Goal: Information Seeking & Learning: Compare options

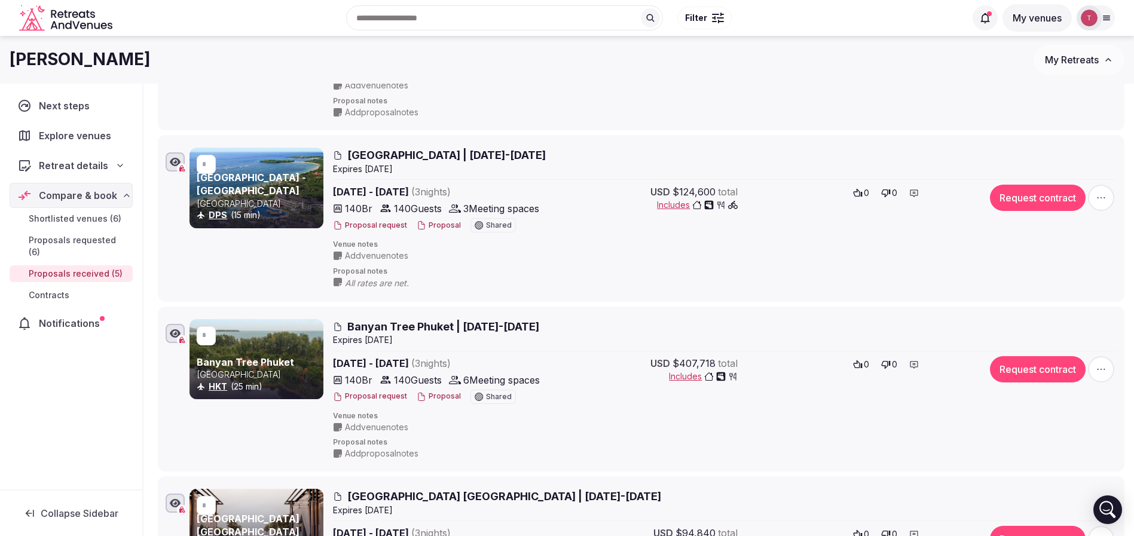
scroll to position [221, 0]
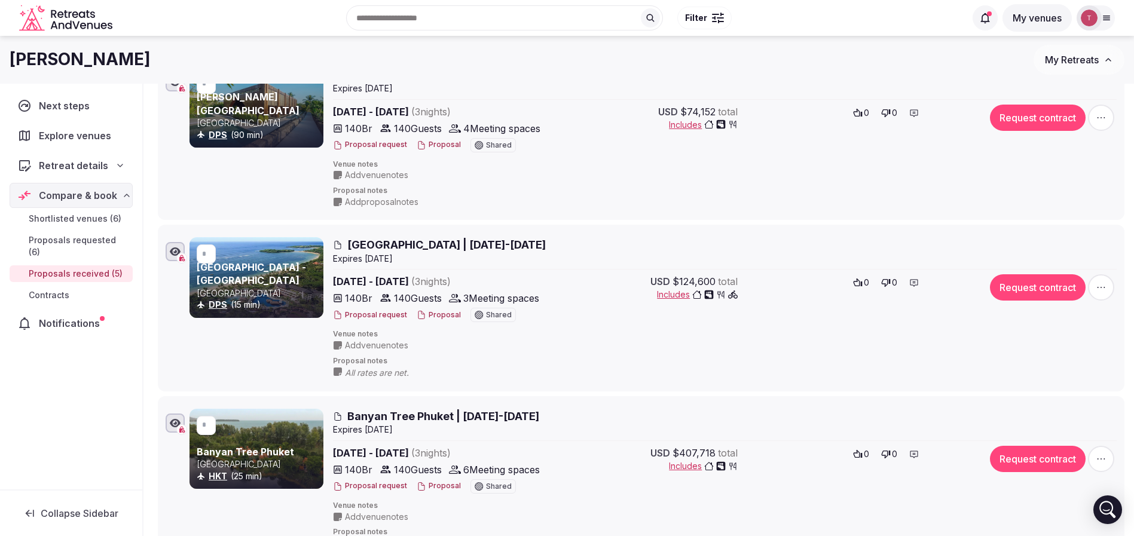
click at [423, 312] on button "Proposal" at bounding box center [439, 315] width 44 height 10
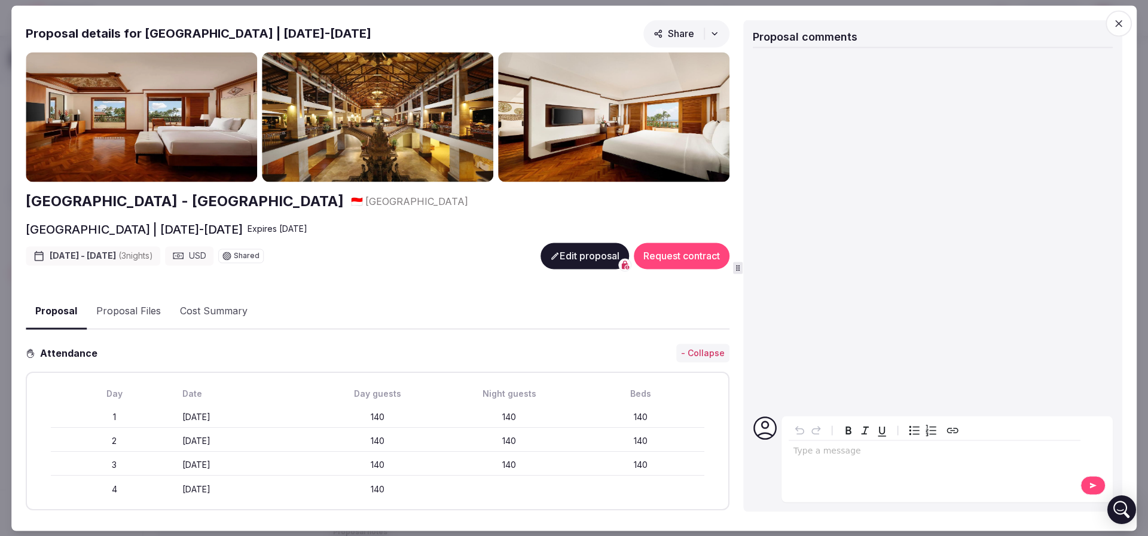
type input "*"
click at [1120, 23] on icon "button" at bounding box center [1119, 23] width 12 height 12
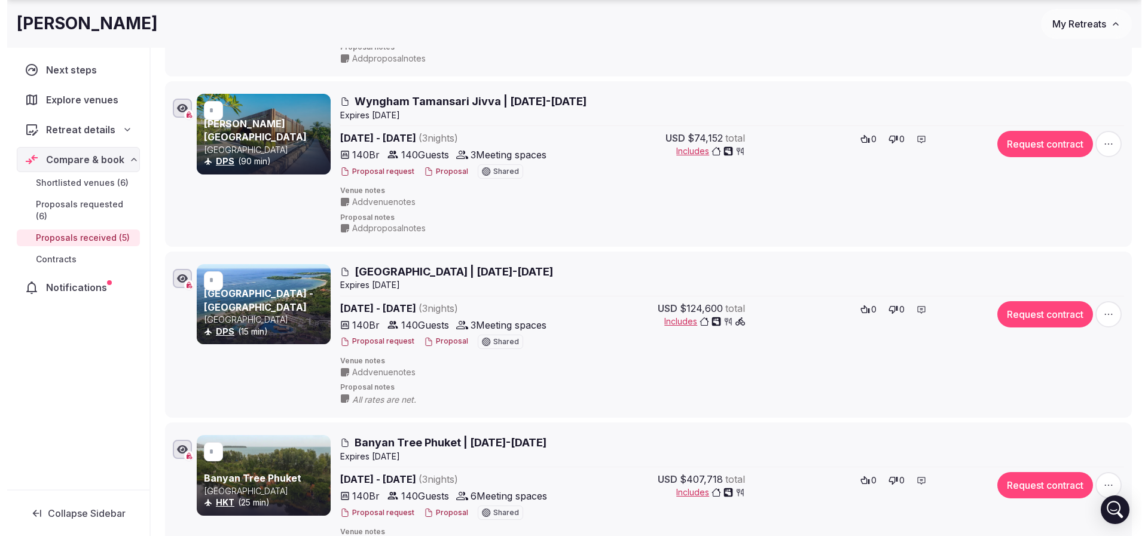
scroll to position [400, 0]
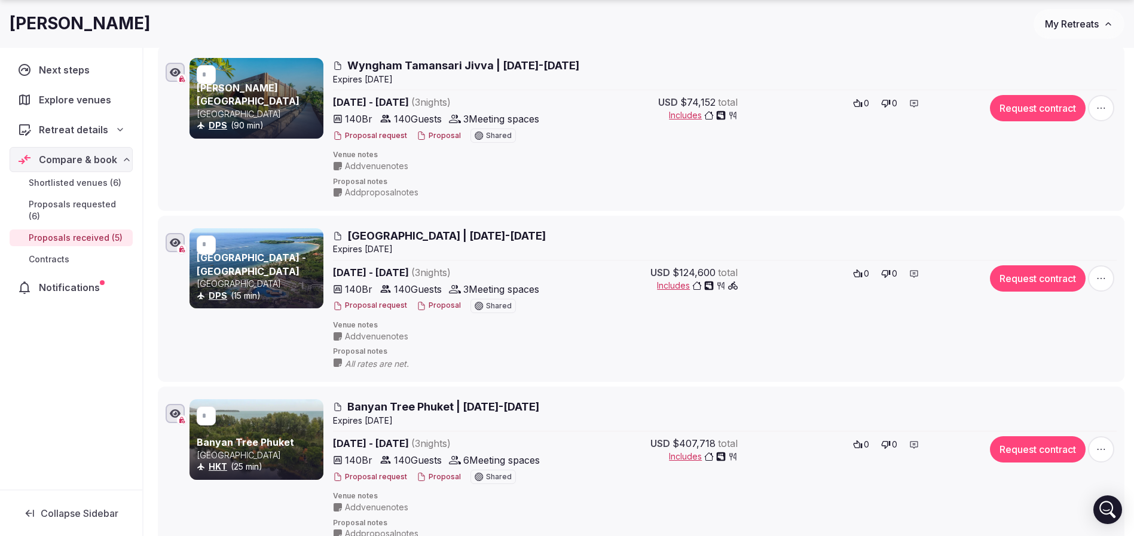
click at [450, 234] on span "Nusa Dua Beach Hotel | 23-26 March 2026" at bounding box center [446, 235] width 198 height 15
click at [268, 255] on link "[GEOGRAPHIC_DATA] - [GEOGRAPHIC_DATA]" at bounding box center [251, 264] width 109 height 25
click at [426, 308] on button "Proposal" at bounding box center [439, 306] width 44 height 10
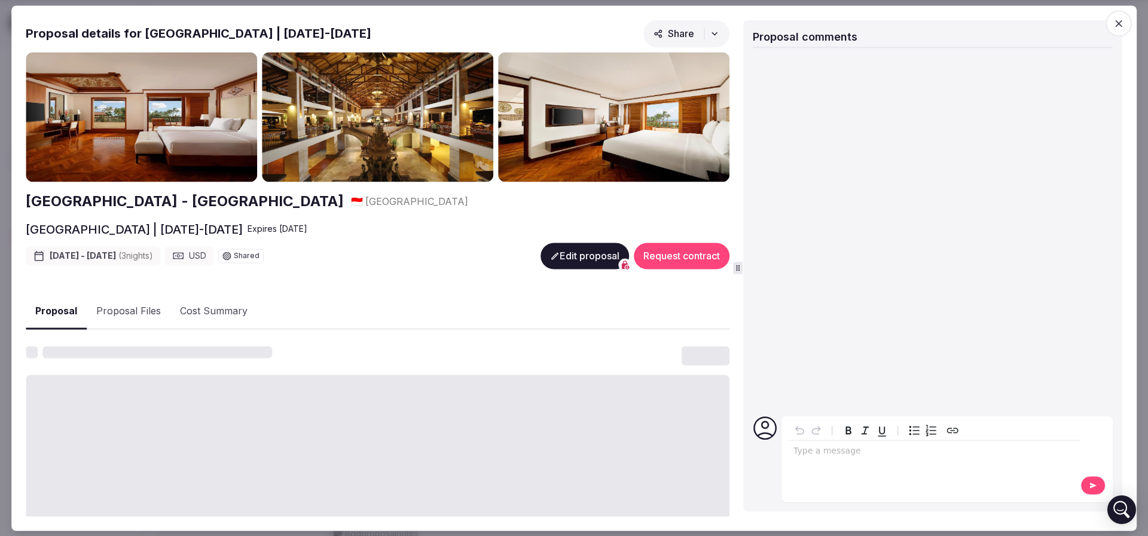
click at [135, 308] on button "Proposal Files" at bounding box center [129, 312] width 84 height 35
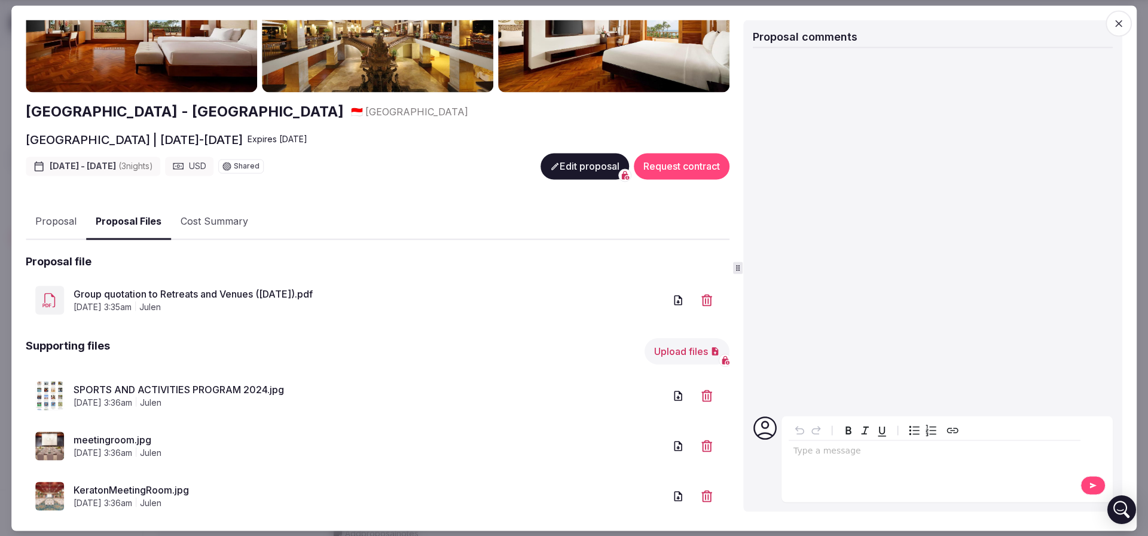
scroll to position [115, 0]
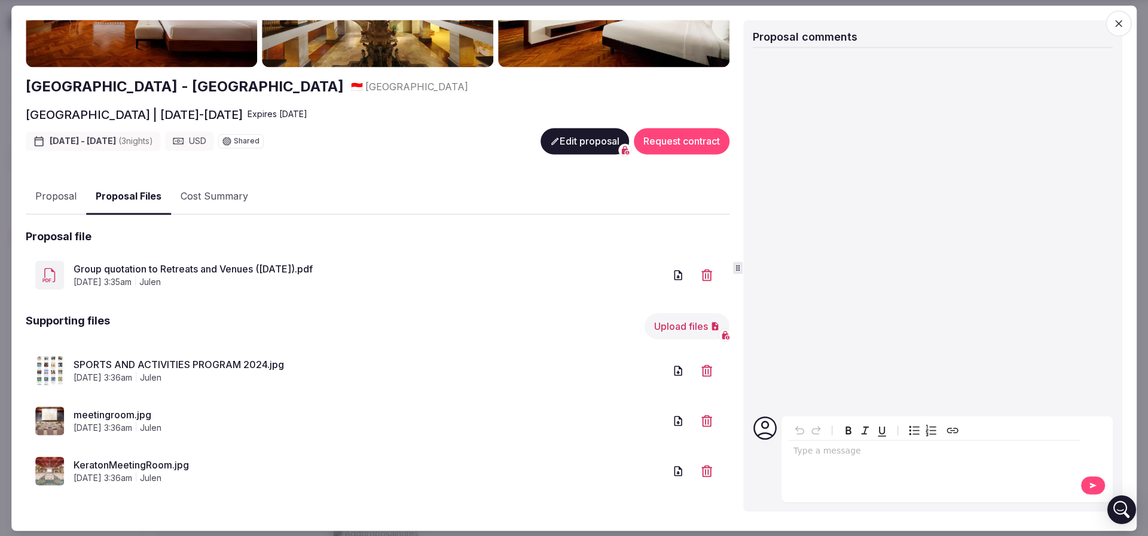
drag, startPoint x: 197, startPoint y: 361, endPoint x: 210, endPoint y: 361, distance: 12.6
click at [197, 361] on link "SPORTS AND ACTIVITIES PROGRAM 2024.jpg" at bounding box center [369, 365] width 591 height 14
click at [167, 263] on link "Group quotation to Retreats and Venues (March 2026).pdf" at bounding box center [369, 269] width 591 height 14
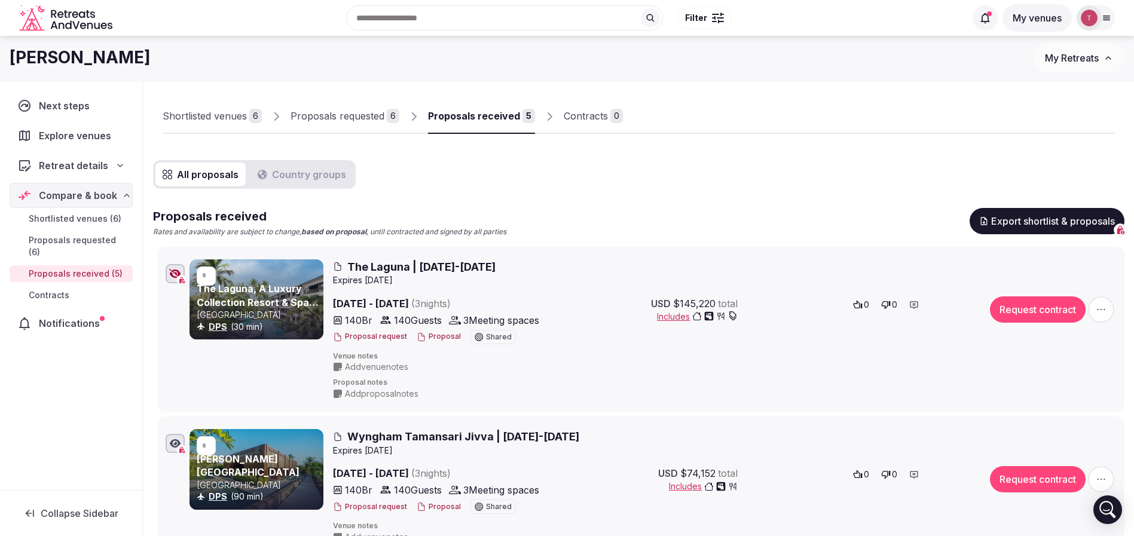
scroll to position [0, 0]
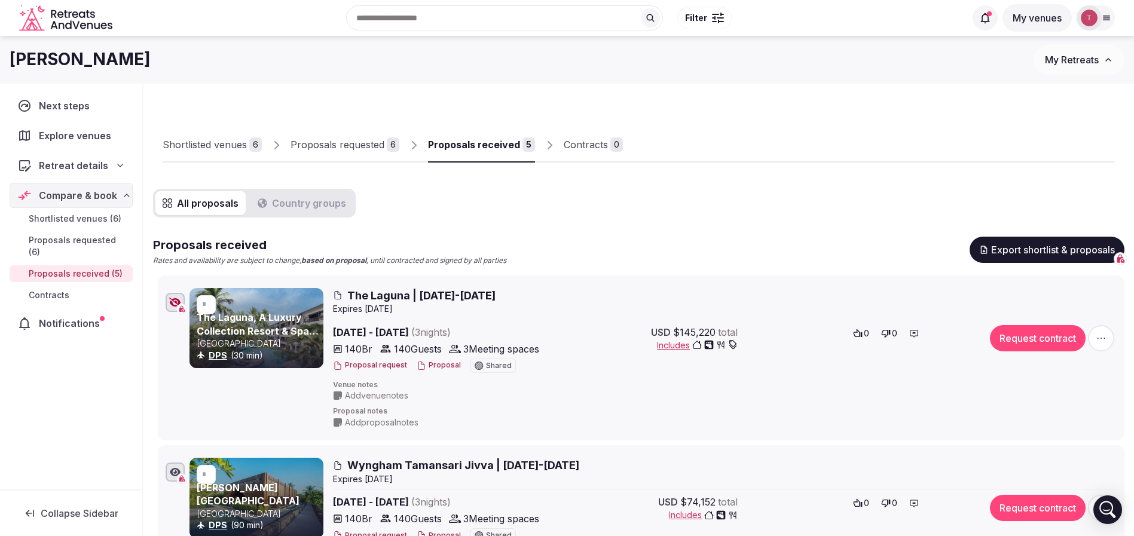
click at [348, 130] on link "Proposals requested 6" at bounding box center [345, 145] width 109 height 35
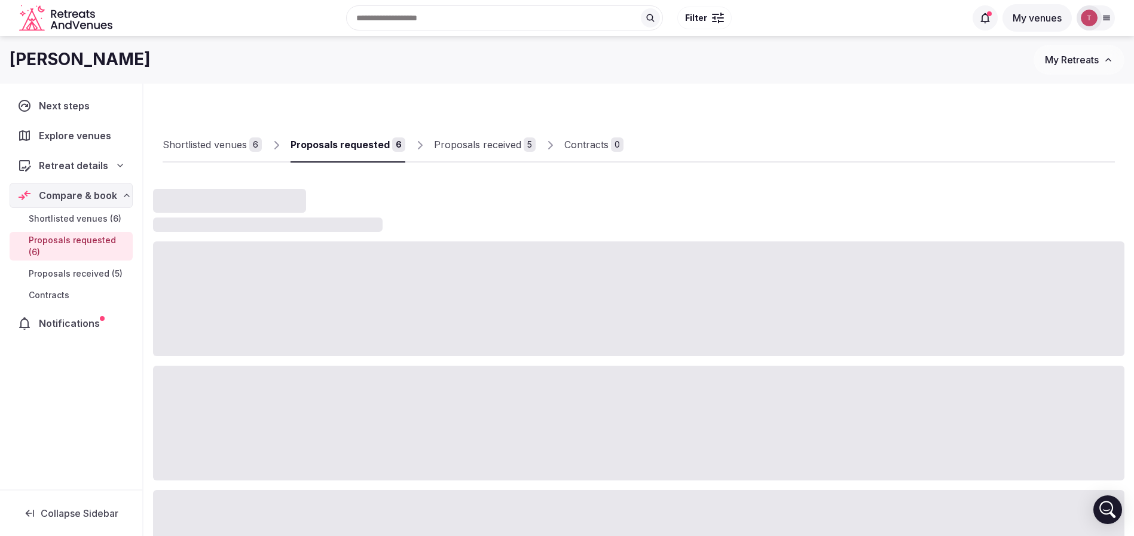
click at [452, 143] on div "Proposals received" at bounding box center [477, 144] width 87 height 14
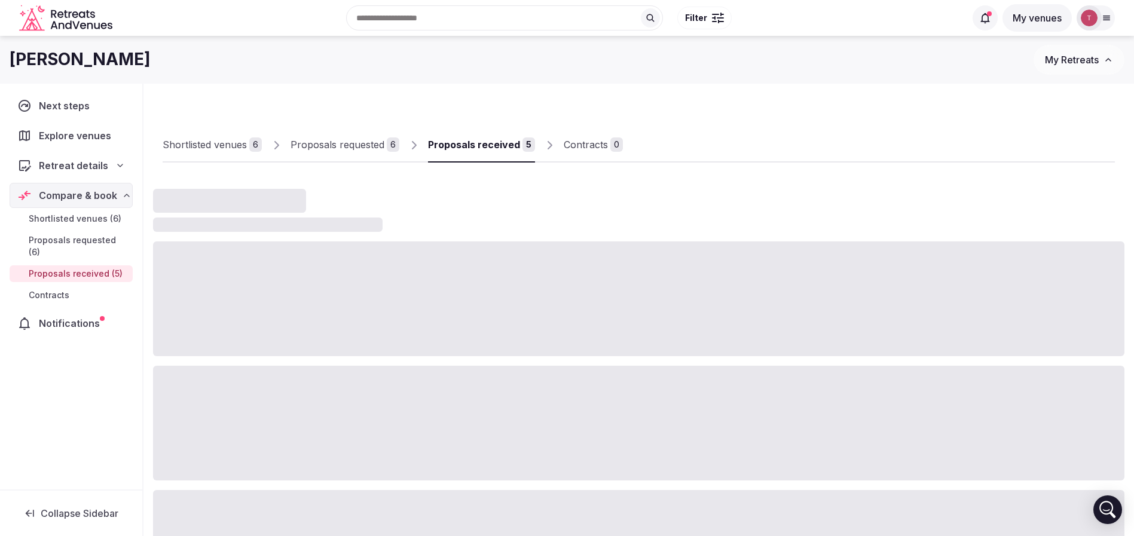
click at [454, 143] on div "Proposals received" at bounding box center [474, 144] width 92 height 14
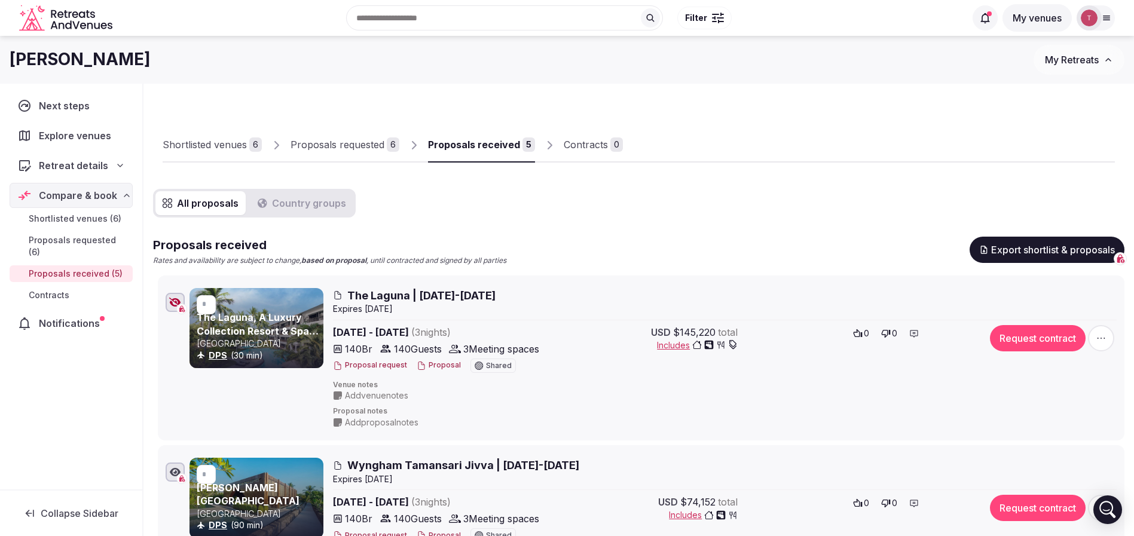
click at [231, 156] on link "Shortlisted venues 6" at bounding box center [212, 145] width 99 height 35
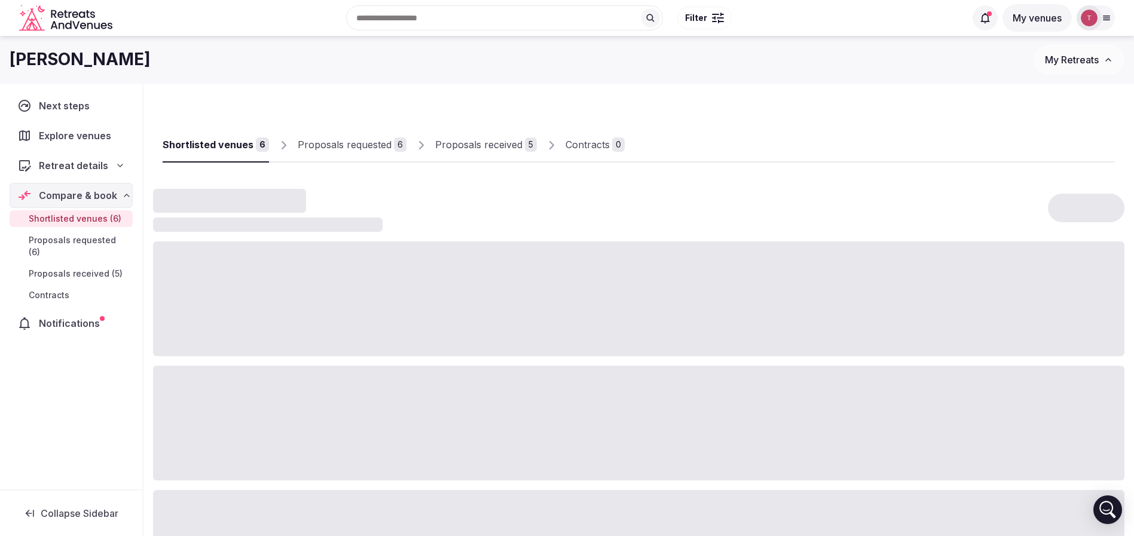
click at [234, 149] on div "Shortlisted venues" at bounding box center [208, 144] width 91 height 14
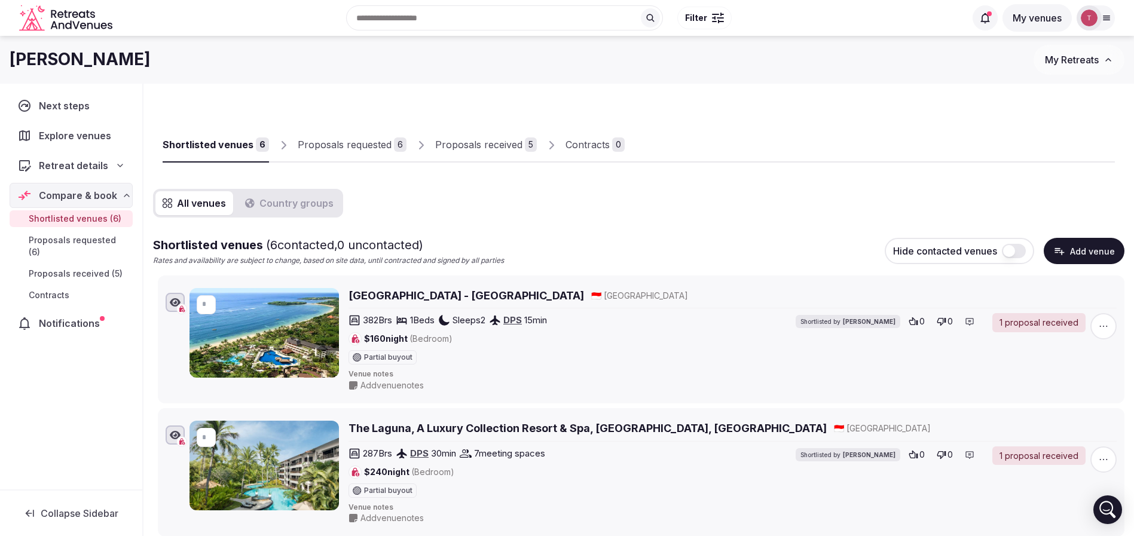
click at [504, 146] on div "Proposals received" at bounding box center [478, 144] width 87 height 14
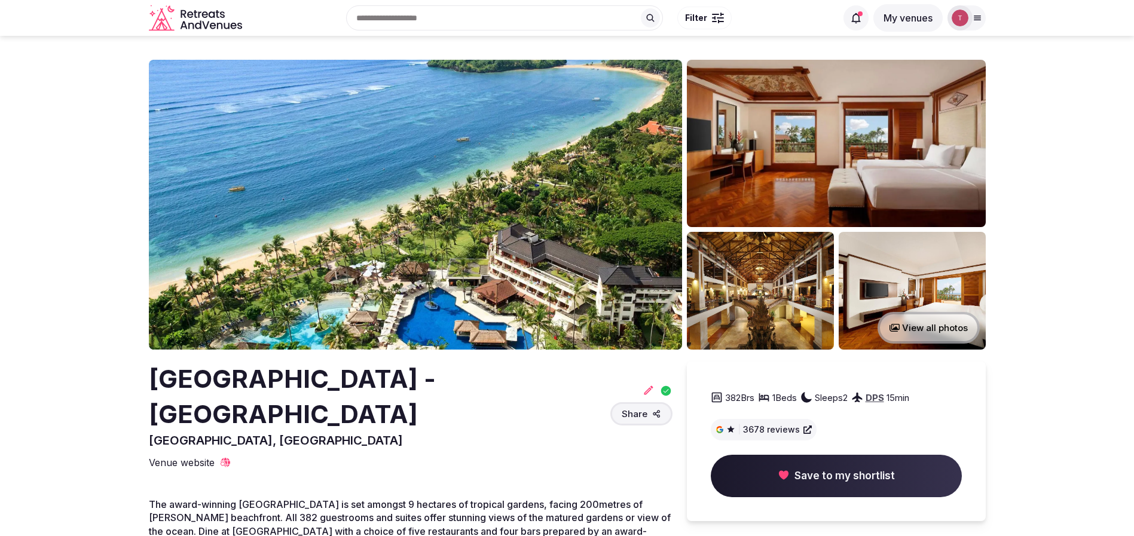
click at [411, 200] on img at bounding box center [415, 205] width 533 height 290
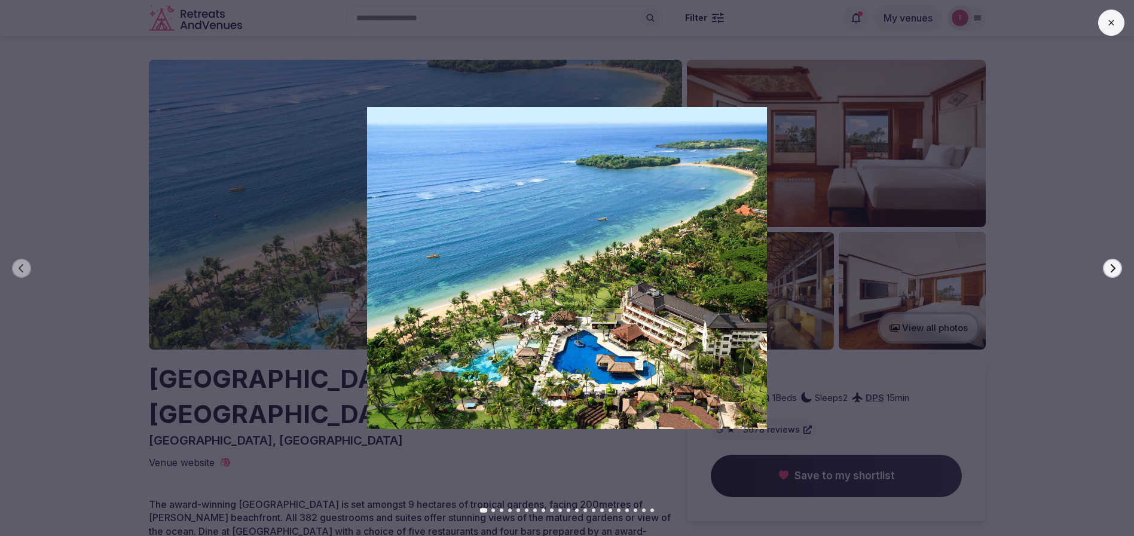
click at [1113, 266] on icon "button" at bounding box center [1113, 268] width 5 height 8
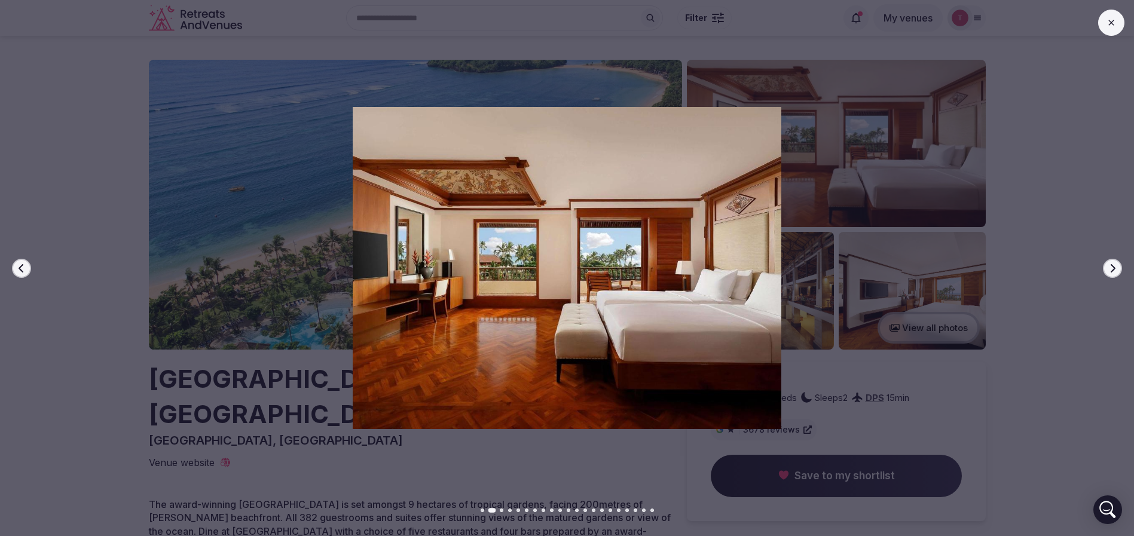
click at [1113, 266] on icon "button" at bounding box center [1113, 268] width 5 height 8
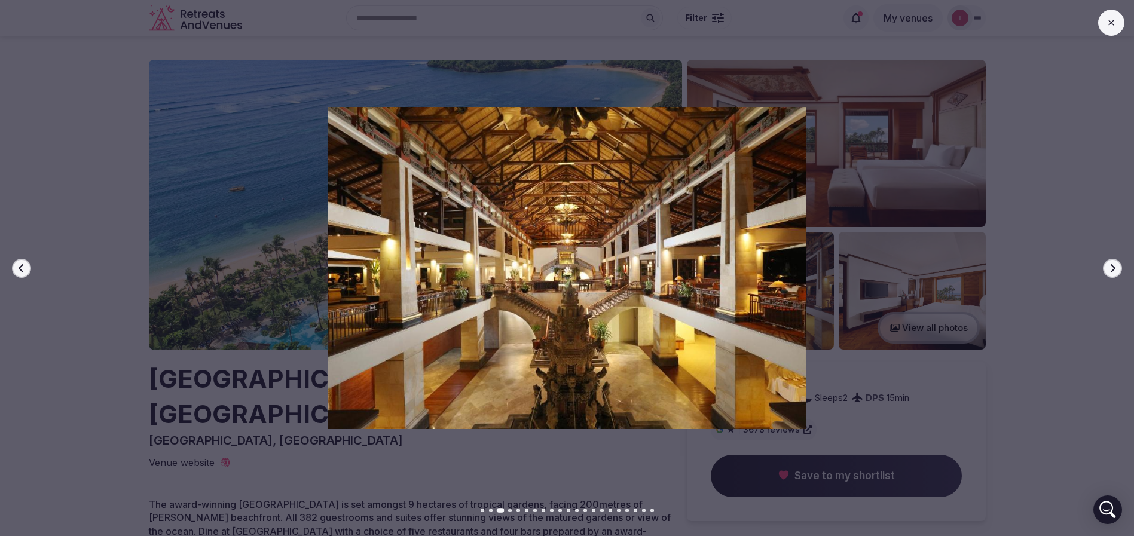
click at [1113, 266] on icon "button" at bounding box center [1113, 268] width 5 height 8
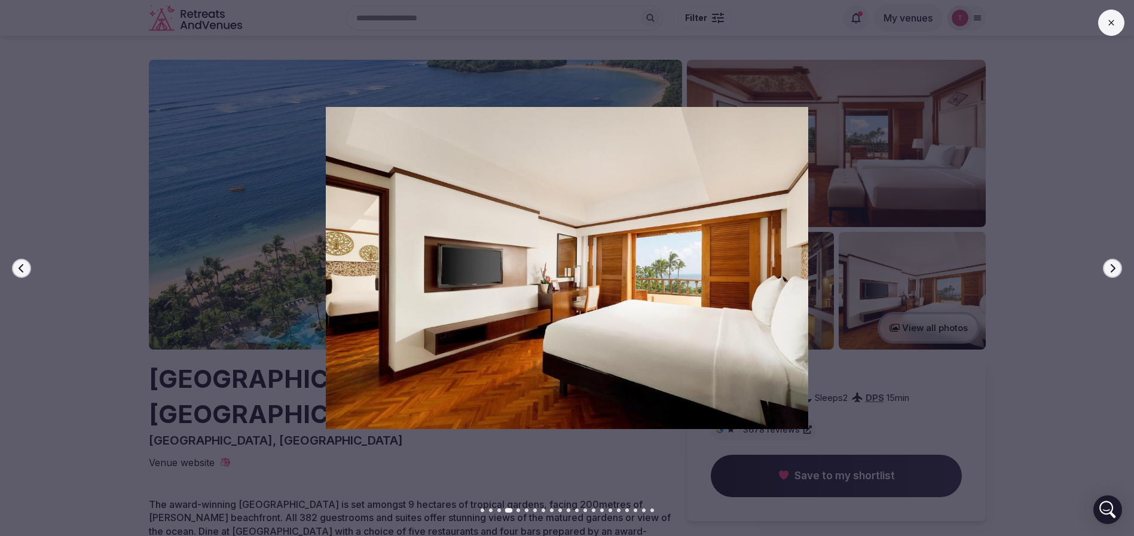
click at [1113, 266] on icon "button" at bounding box center [1113, 268] width 5 height 8
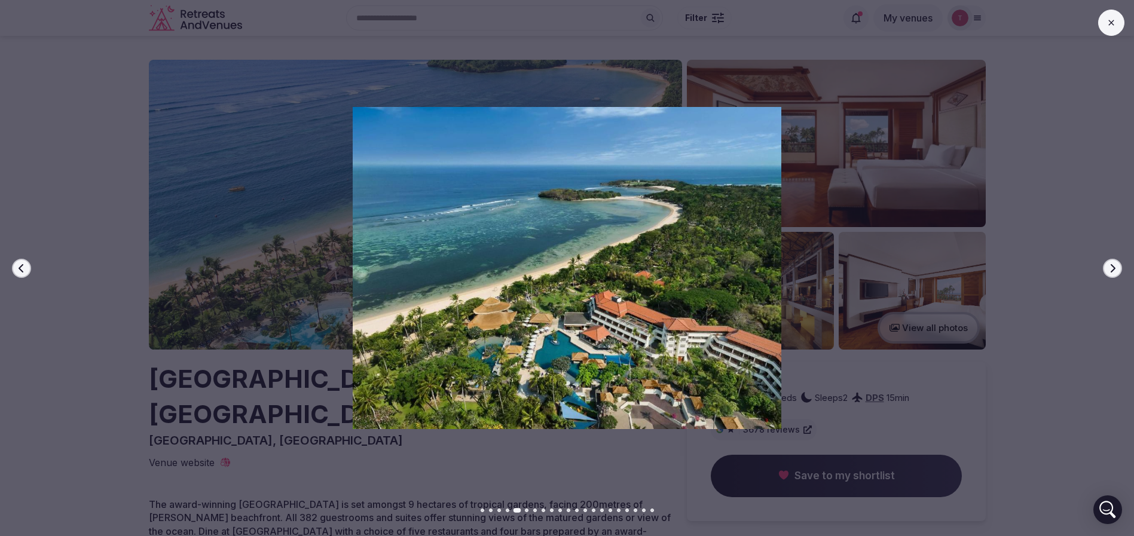
click at [1113, 266] on icon "button" at bounding box center [1113, 268] width 5 height 8
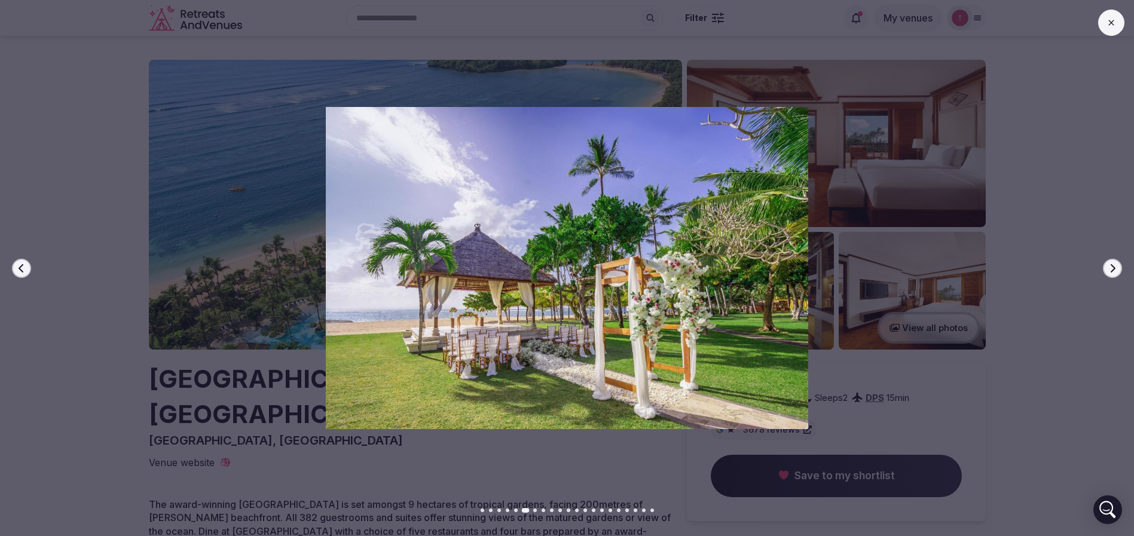
click at [1113, 266] on icon "button" at bounding box center [1113, 268] width 5 height 8
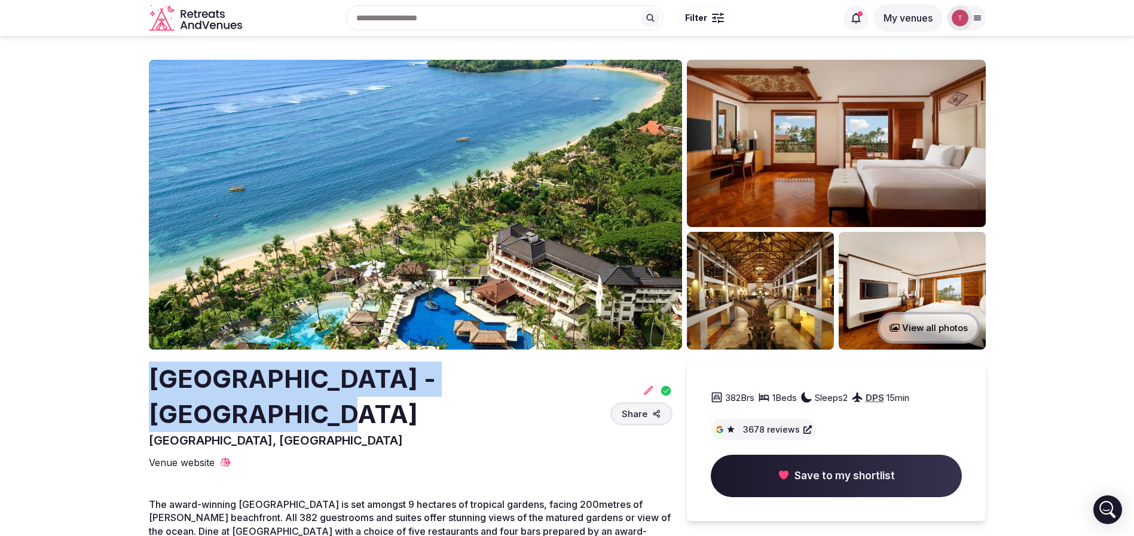
drag, startPoint x: 142, startPoint y: 391, endPoint x: 583, endPoint y: 368, distance: 441.8
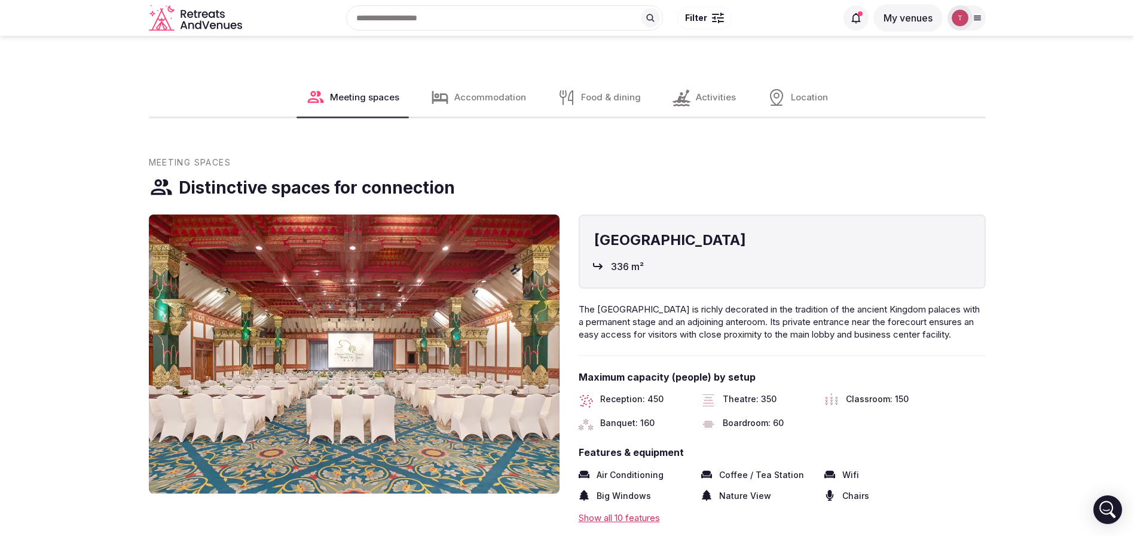
click at [385, 276] on img at bounding box center [354, 354] width 411 height 279
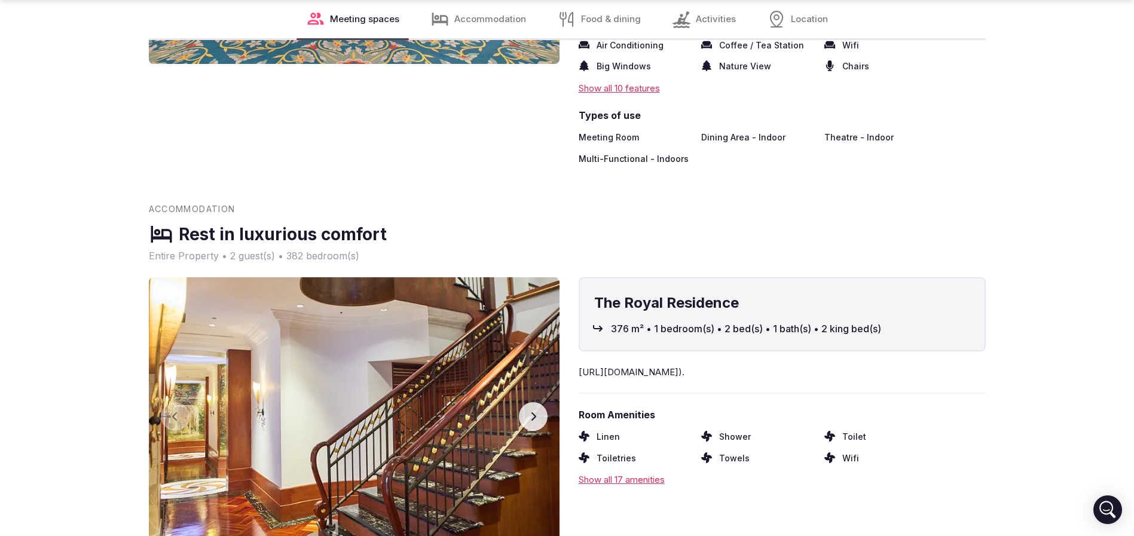
scroll to position [1793, 0]
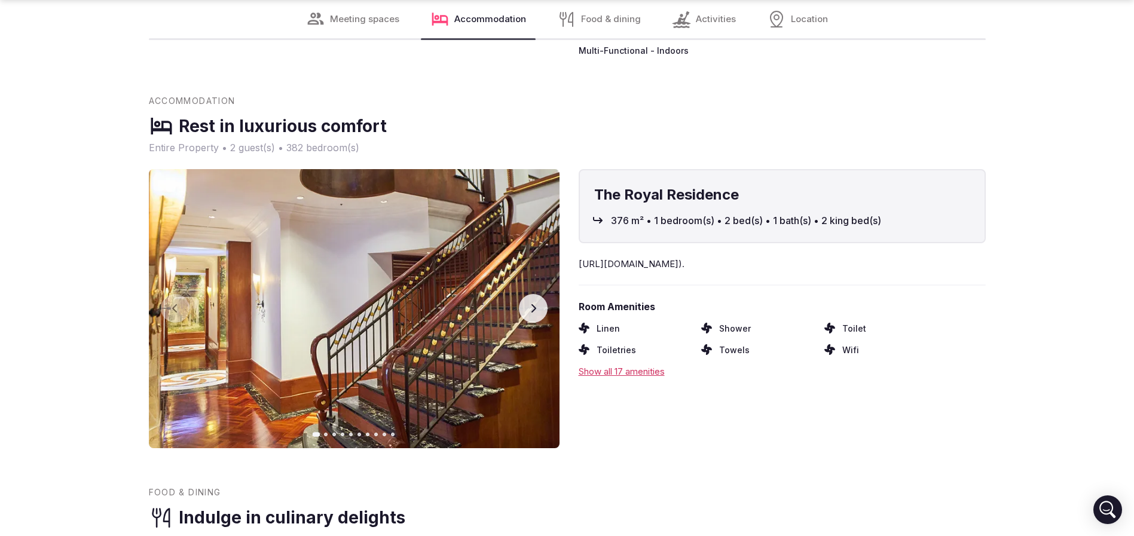
click at [540, 294] on button "Next slide" at bounding box center [533, 308] width 29 height 29
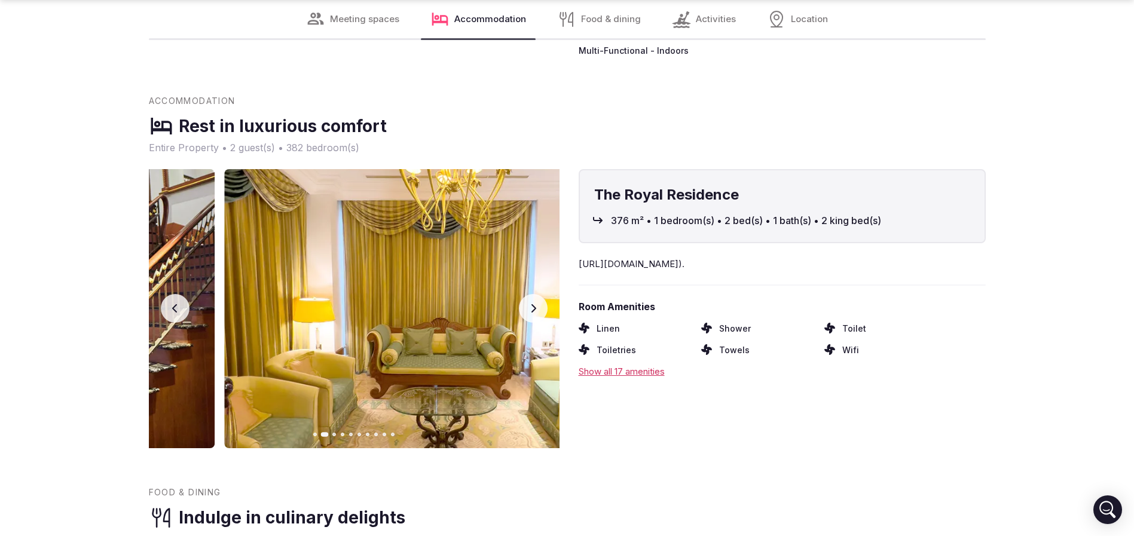
click at [536, 304] on icon "button" at bounding box center [533, 309] width 10 height 10
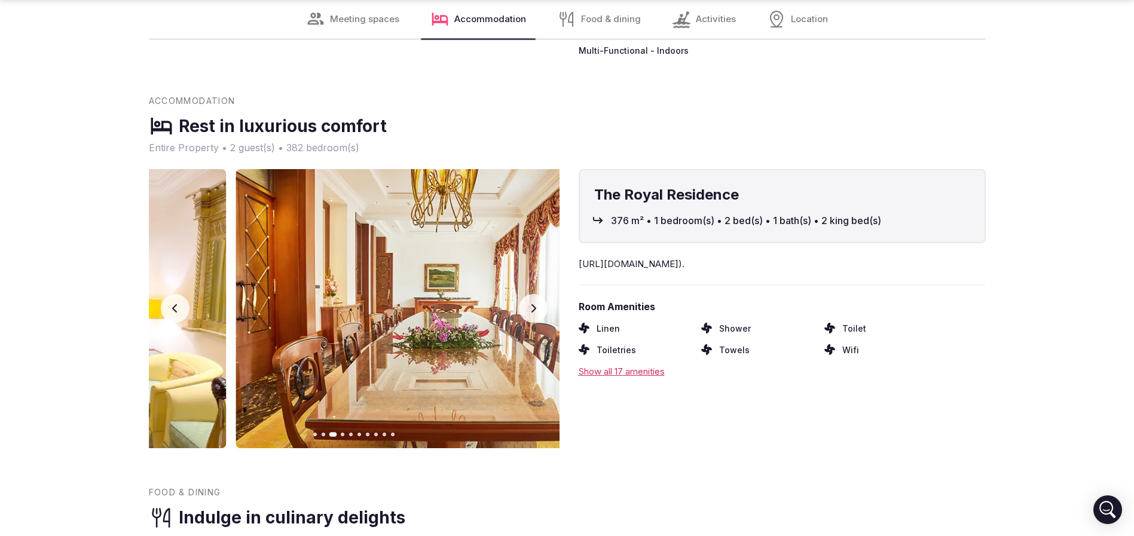
click at [535, 304] on icon "button" at bounding box center [533, 308] width 5 height 8
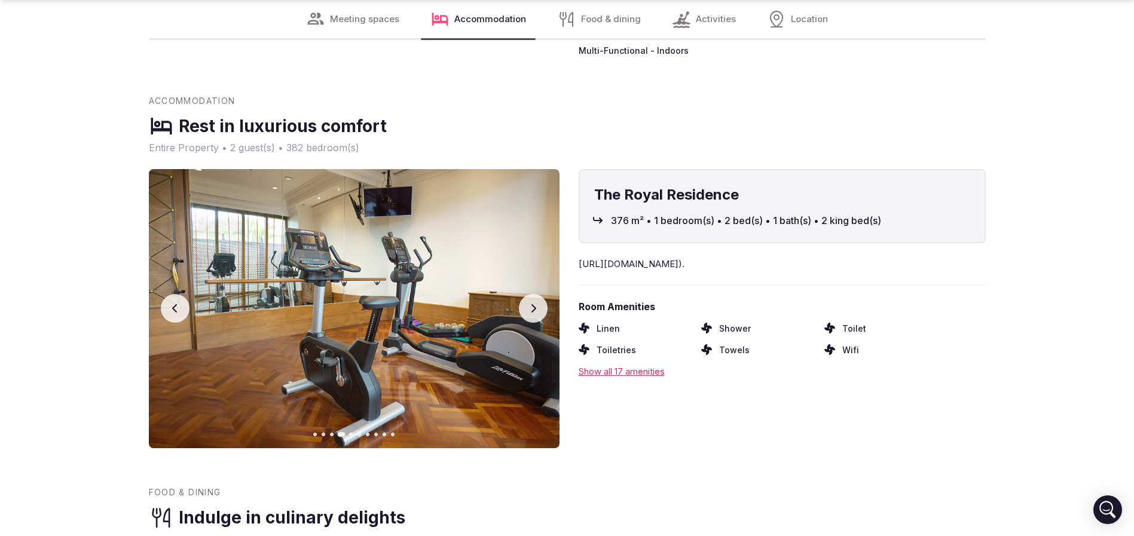
click at [175, 304] on icon "button" at bounding box center [175, 309] width 10 height 10
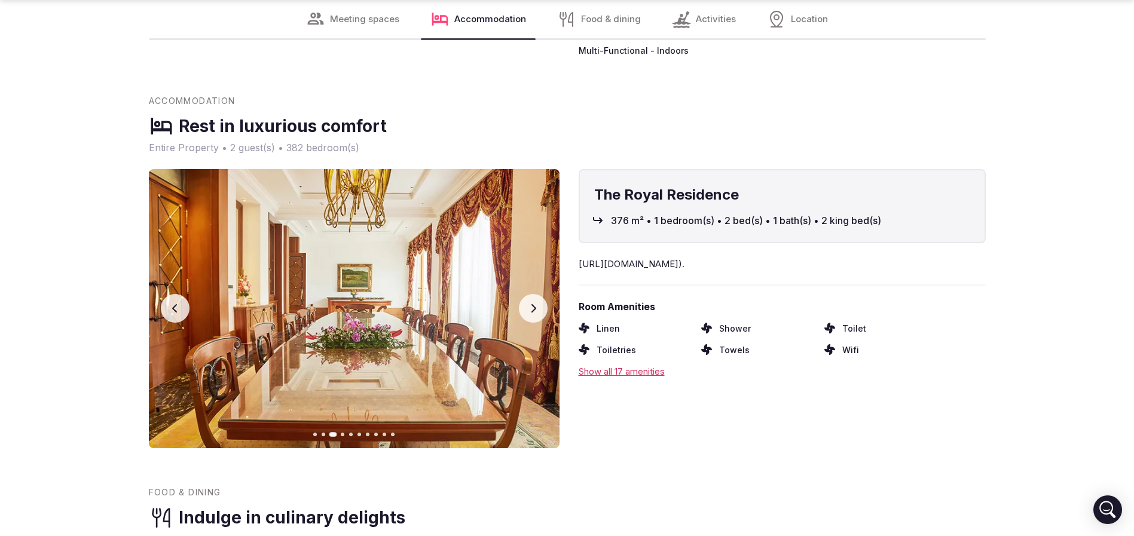
click at [539, 294] on button "Next slide" at bounding box center [533, 308] width 29 height 29
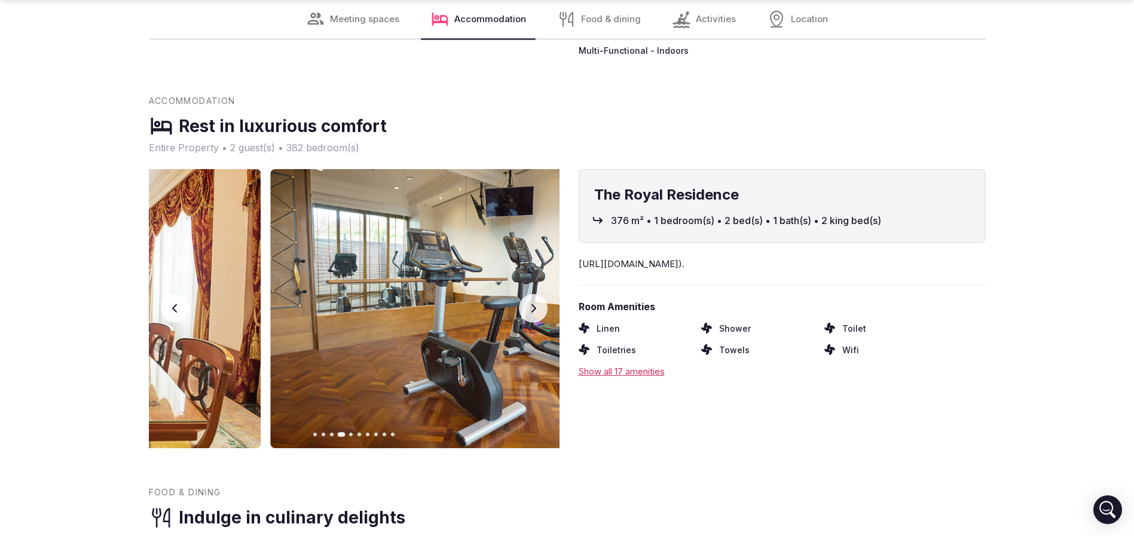
click at [538, 294] on button "Next slide" at bounding box center [533, 308] width 29 height 29
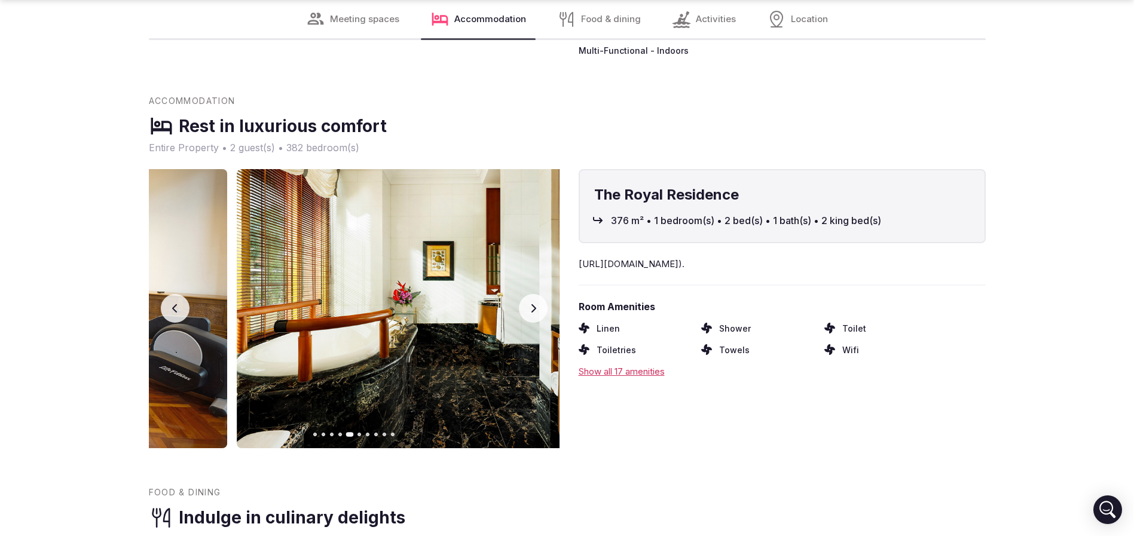
click at [538, 294] on button "Next slide" at bounding box center [533, 308] width 29 height 29
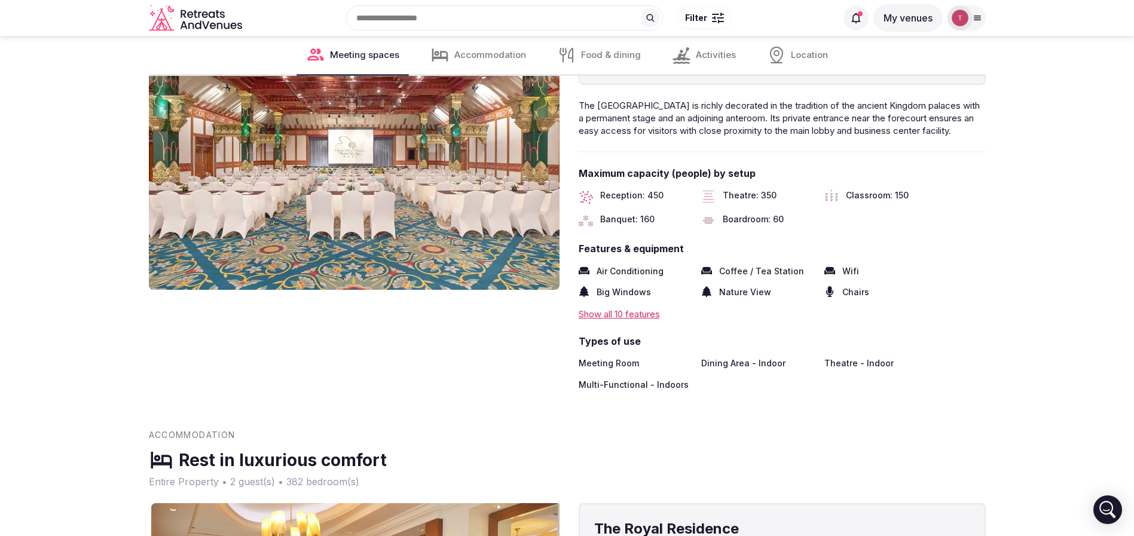
scroll to position [1345, 0]
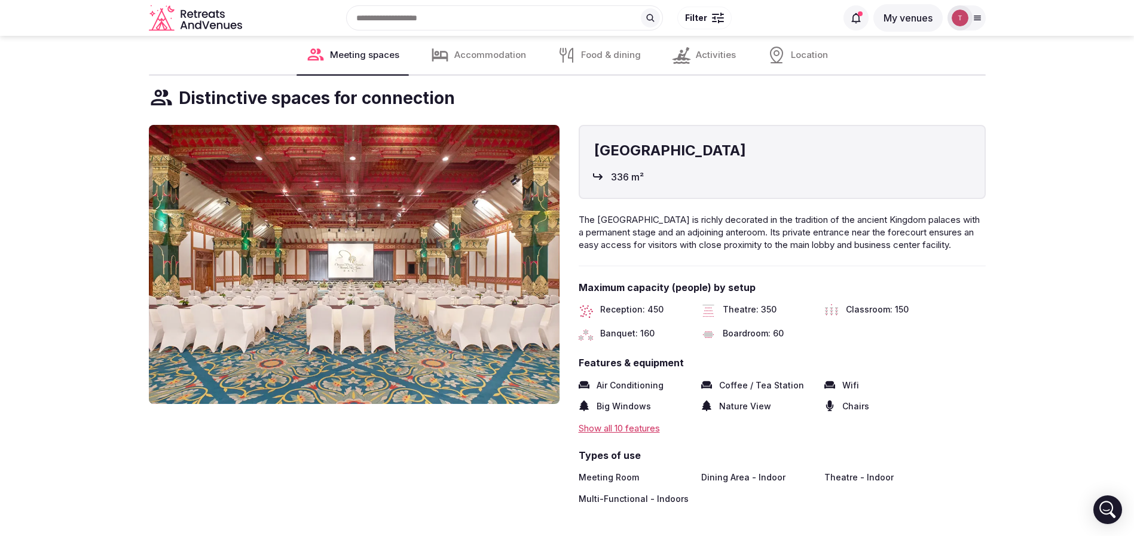
click at [475, 237] on img at bounding box center [354, 264] width 411 height 279
click at [505, 232] on img at bounding box center [354, 264] width 411 height 279
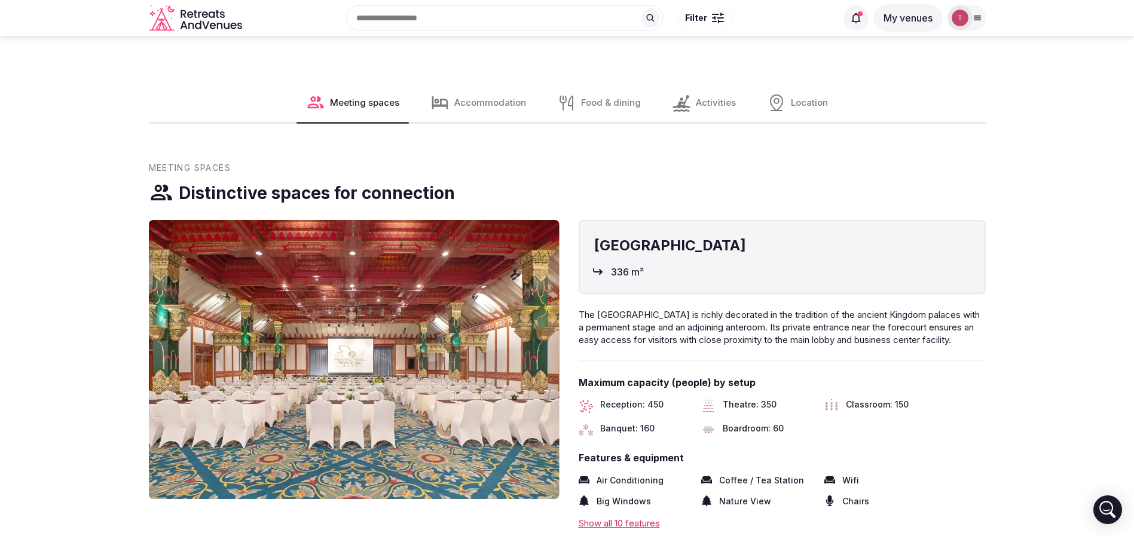
scroll to position [1076, 0]
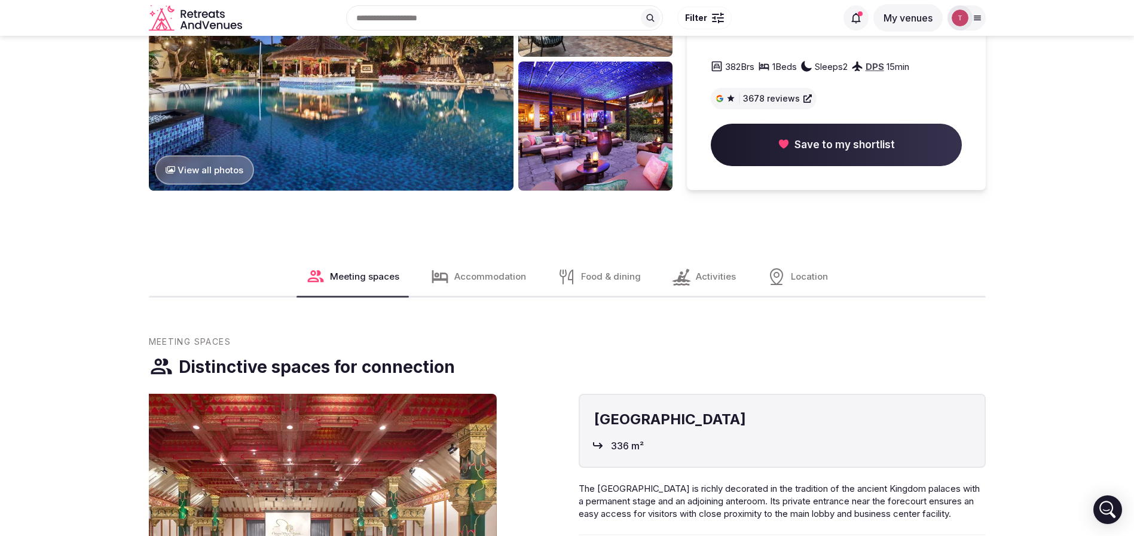
drag, startPoint x: 337, startPoint y: 454, endPoint x: 96, endPoint y: 431, distance: 242.0
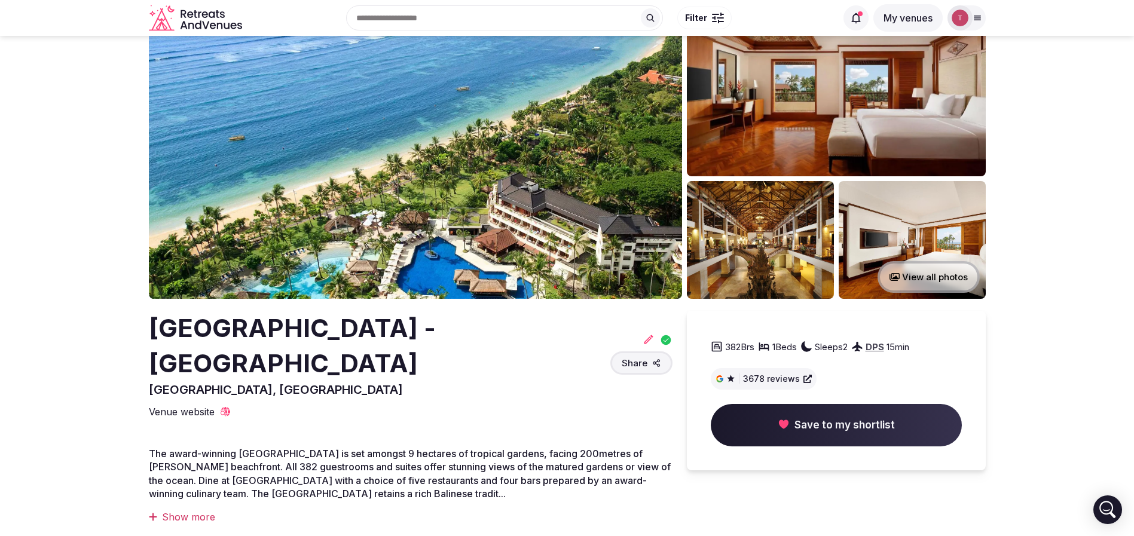
scroll to position [0, 0]
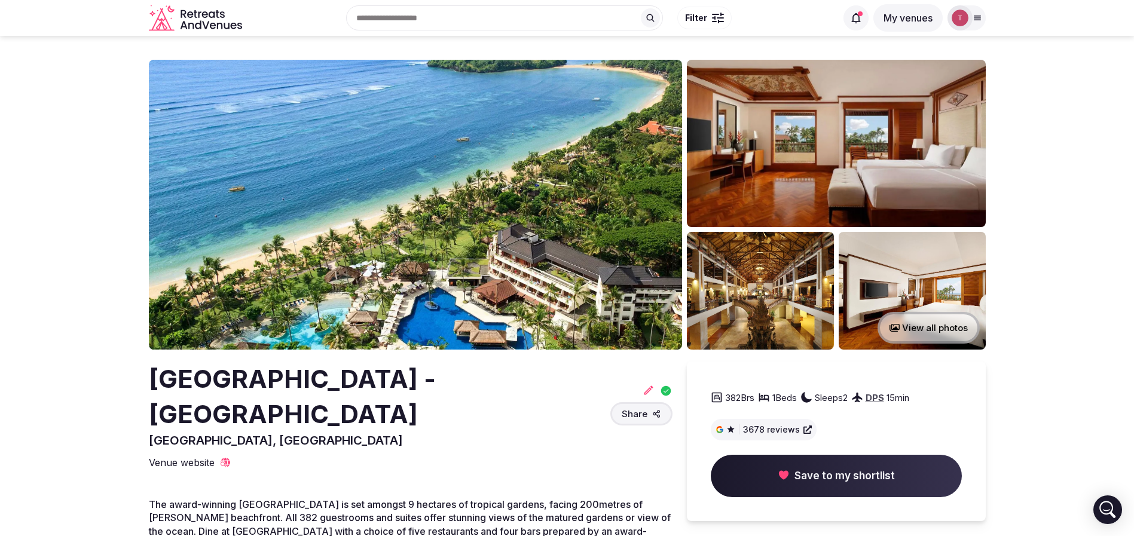
drag, startPoint x: 151, startPoint y: 397, endPoint x: 146, endPoint y: 387, distance: 10.7
click at [152, 395] on div "Nusa Dua Beach Hotel & Spa - Bali Bali, Indonesia" at bounding box center [377, 405] width 457 height 87
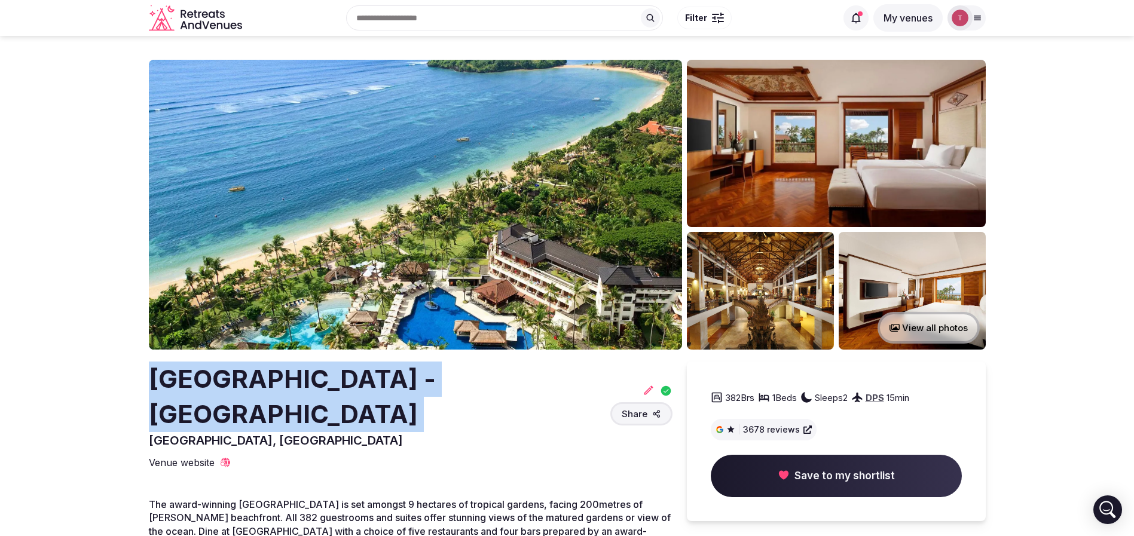
drag, startPoint x: 133, startPoint y: 377, endPoint x: 572, endPoint y: 380, distance: 438.2
copy h2 "Nusa Dua Beach Hotel & Spa - Bali"
click at [646, 384] on div at bounding box center [649, 390] width 12 height 13
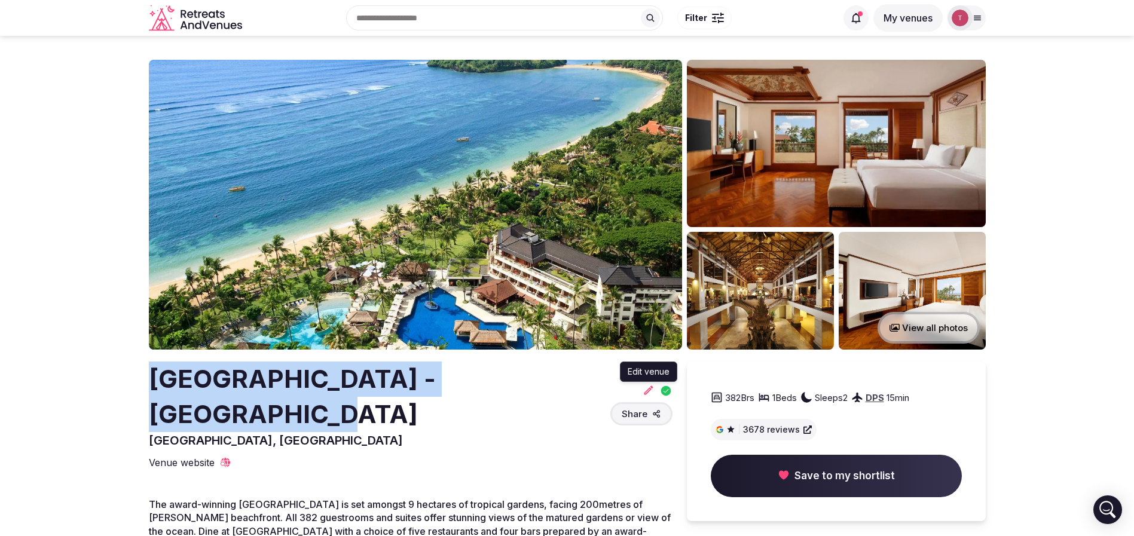
click at [646, 384] on icon at bounding box center [649, 390] width 12 height 12
click at [647, 386] on icon at bounding box center [648, 390] width 9 height 9
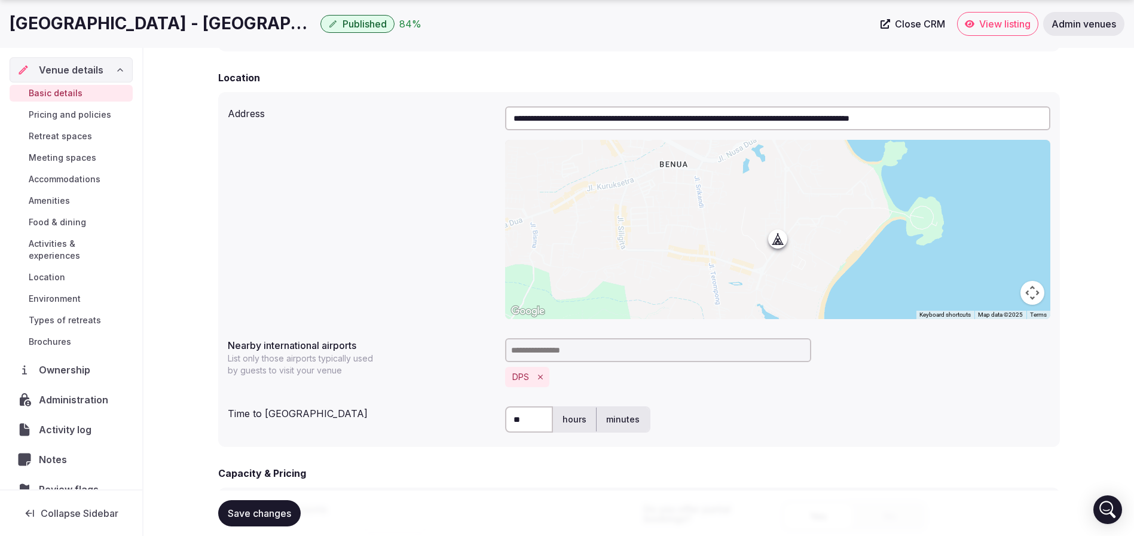
scroll to position [448, 0]
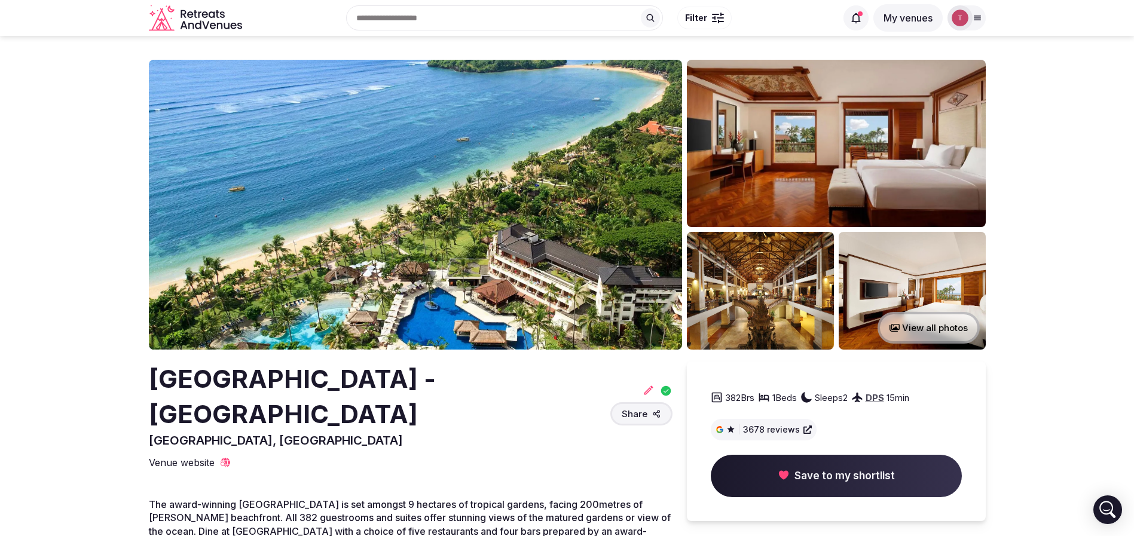
click at [928, 325] on button "View all photos" at bounding box center [929, 328] width 102 height 32
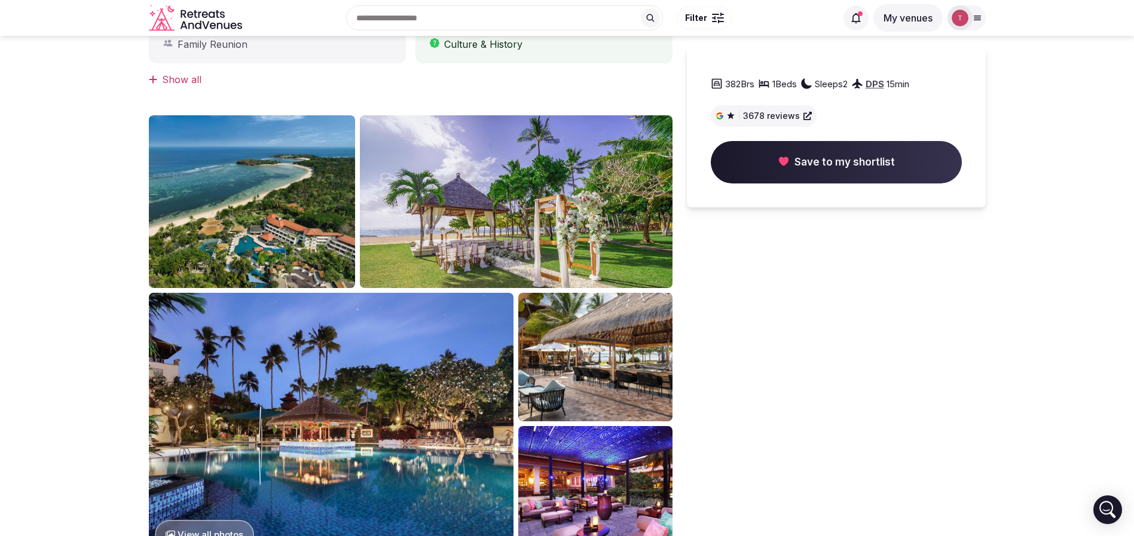
scroll to position [628, 0]
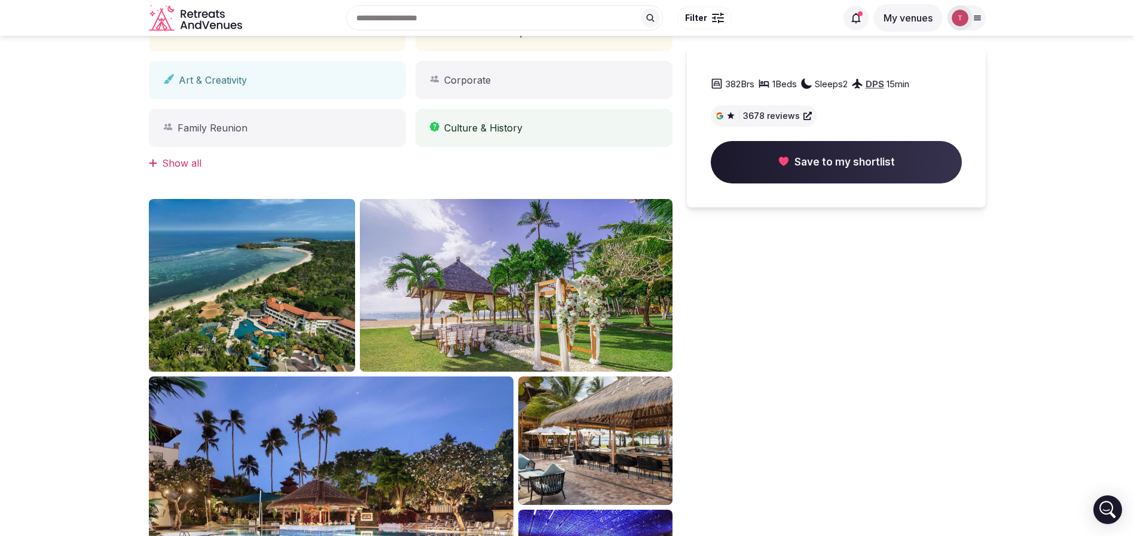
click at [39, 223] on section "View all photos Nusa Dua Beach Hotel & Spa - Bali Bali, Indonesia Share 382 Brs…" at bounding box center [567, 57] width 1134 height 1298
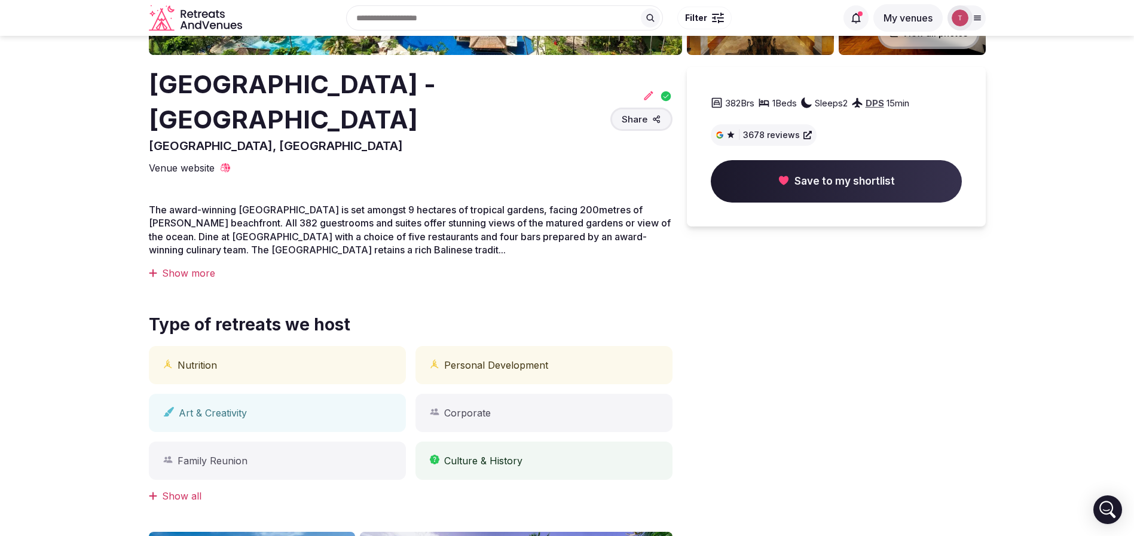
scroll to position [0, 0]
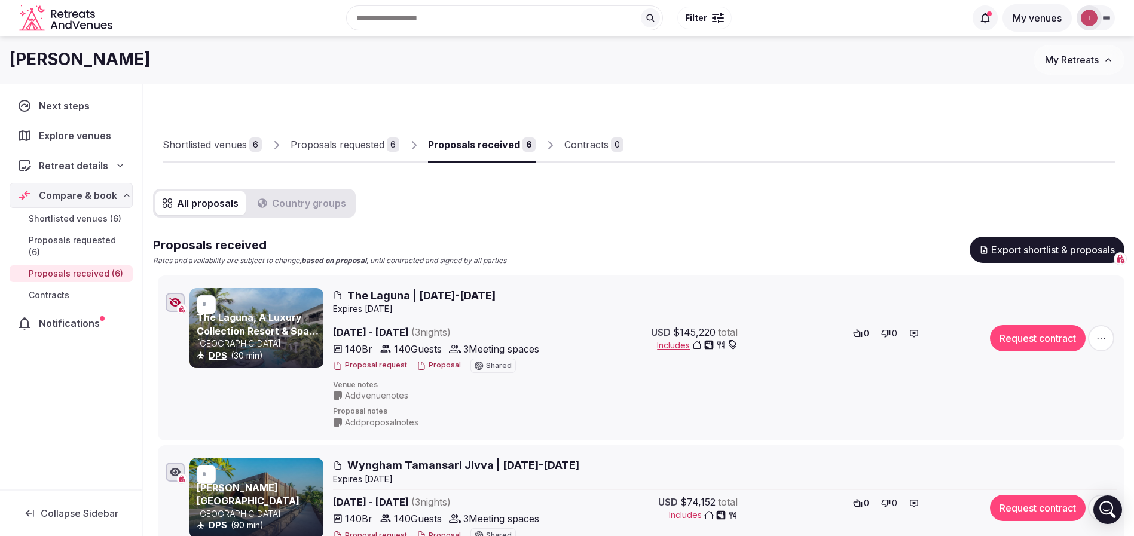
click at [695, 246] on div "Proposals received Rates and availability are subject to change, based on propo…" at bounding box center [638, 251] width 971 height 29
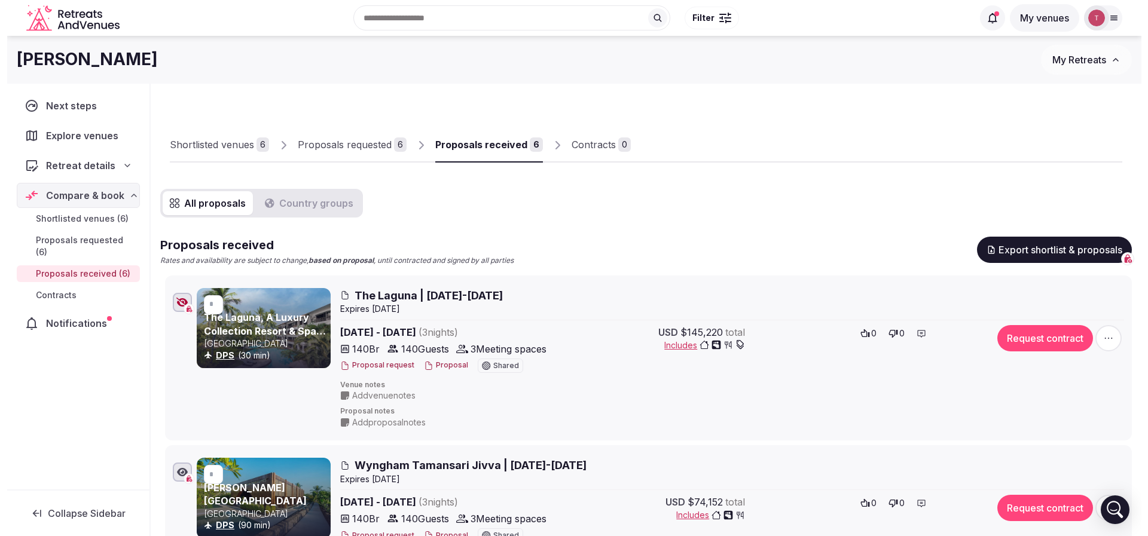
scroll to position [90, 0]
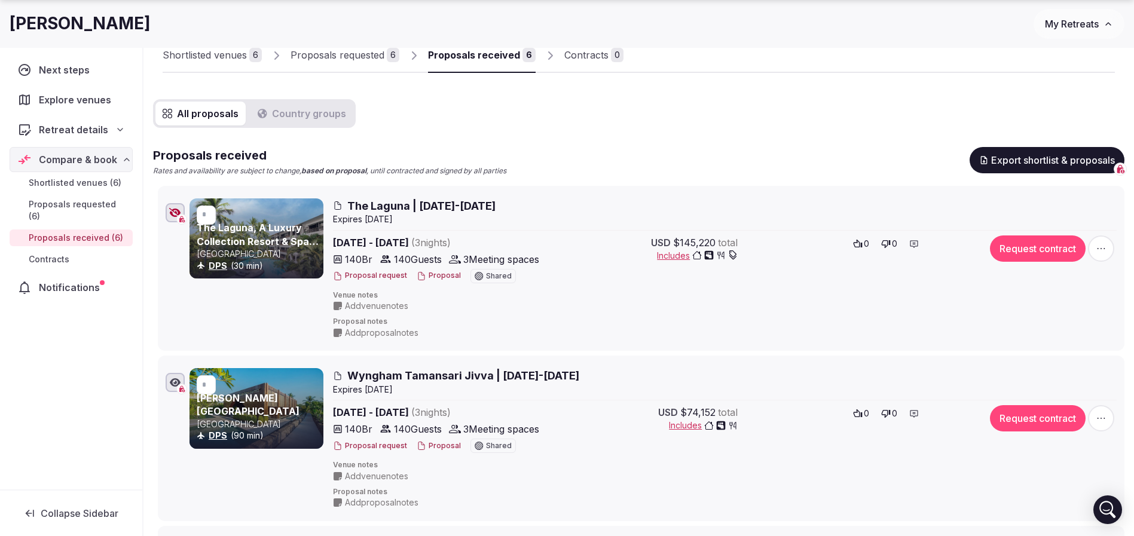
click at [438, 276] on button "Proposal" at bounding box center [439, 276] width 44 height 10
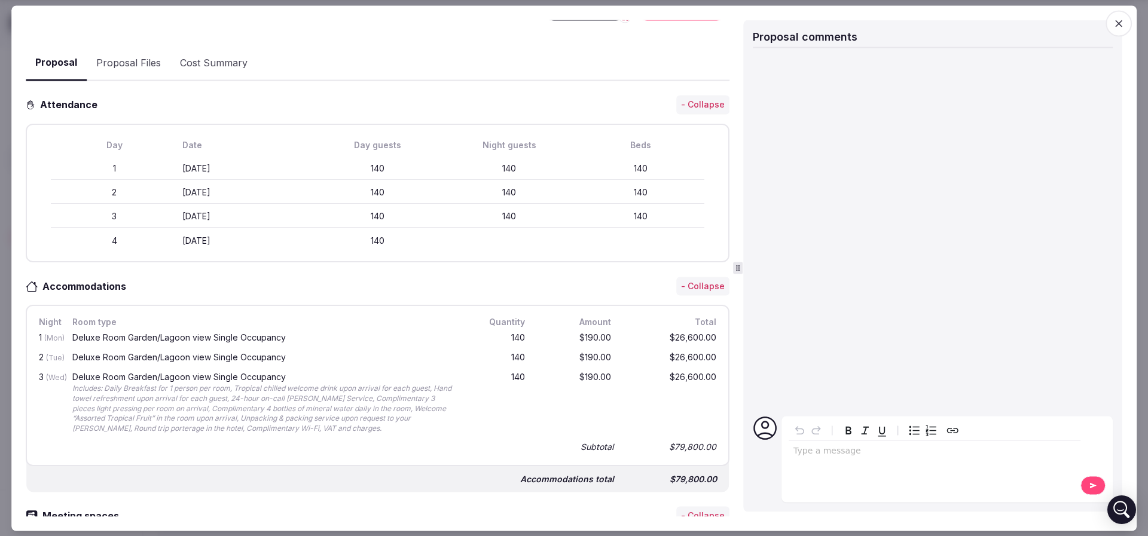
scroll to position [359, 0]
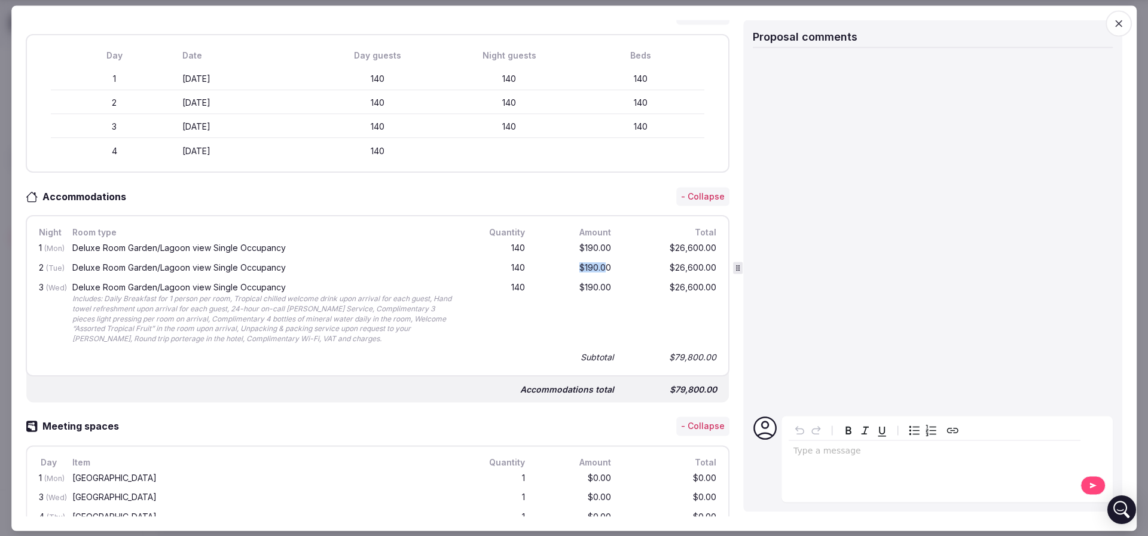
drag, startPoint x: 544, startPoint y: 240, endPoint x: 592, endPoint y: 253, distance: 49.8
click at [592, 262] on div "$190.00" at bounding box center [575, 269] width 77 height 15
click at [592, 259] on div "2 (Tue) Deluxe Room Garden/Lagoon view Single Occupancy 140 $190.00 $26,600.00" at bounding box center [377, 269] width 682 height 20
drag, startPoint x: 564, startPoint y: 222, endPoint x: 579, endPoint y: 239, distance: 21.6
click at [579, 240] on div "1 (Mon) Deluxe Room Garden/Lagoon view Single Occupancy 140 $190.00 $26,600.00 …" at bounding box center [377, 303] width 682 height 126
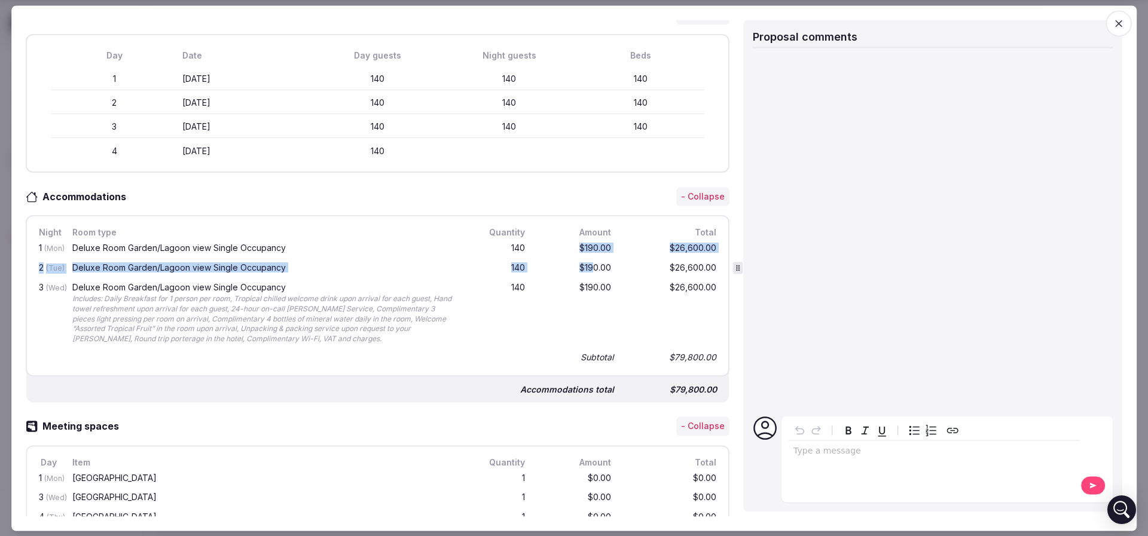
click at [579, 262] on div "$190.00" at bounding box center [575, 269] width 77 height 15
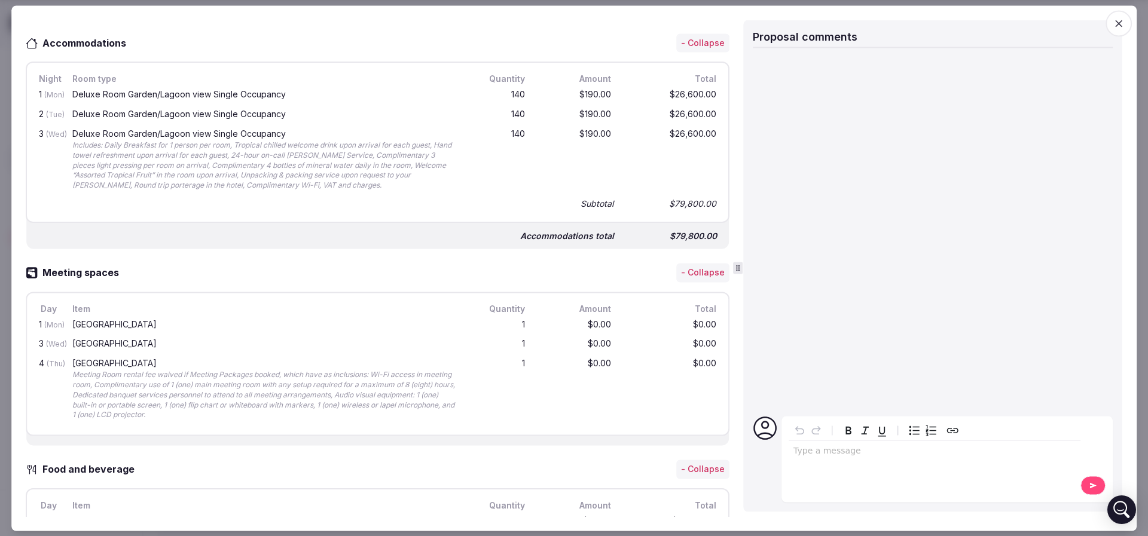
scroll to position [538, 0]
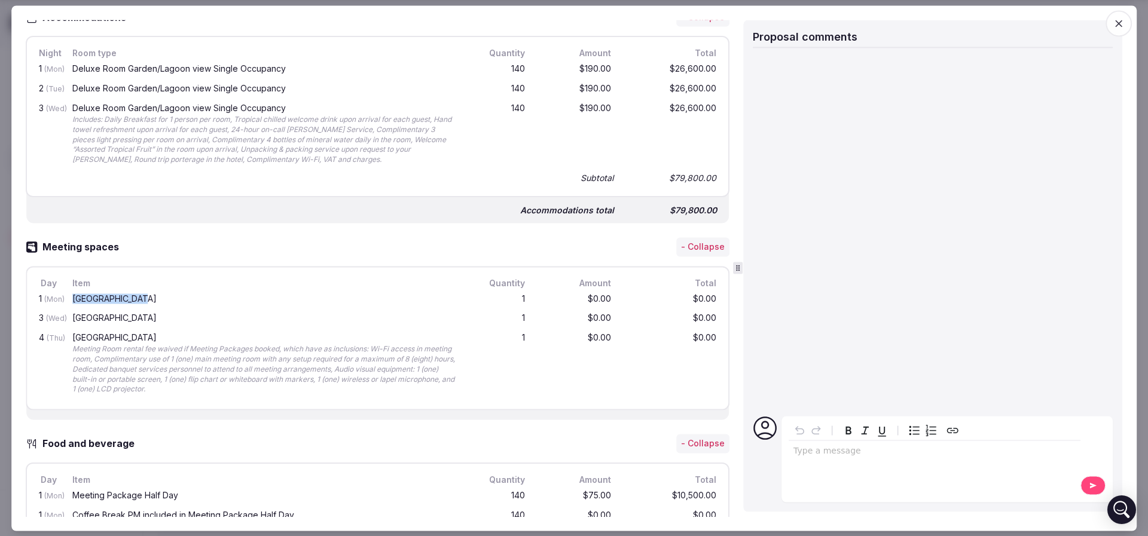
drag, startPoint x: 69, startPoint y: 275, endPoint x: 135, endPoint y: 275, distance: 65.2
click at [135, 290] on div "1 (Mon) Balai Raya Room 1 $0.00 $0.00" at bounding box center [377, 300] width 682 height 20
click at [135, 295] on div "Balai Raya Room" at bounding box center [265, 299] width 386 height 8
drag, startPoint x: 76, startPoint y: 295, endPoint x: 113, endPoint y: 300, distance: 37.4
click at [97, 314] on div "Balai Raya Room" at bounding box center [265, 318] width 386 height 8
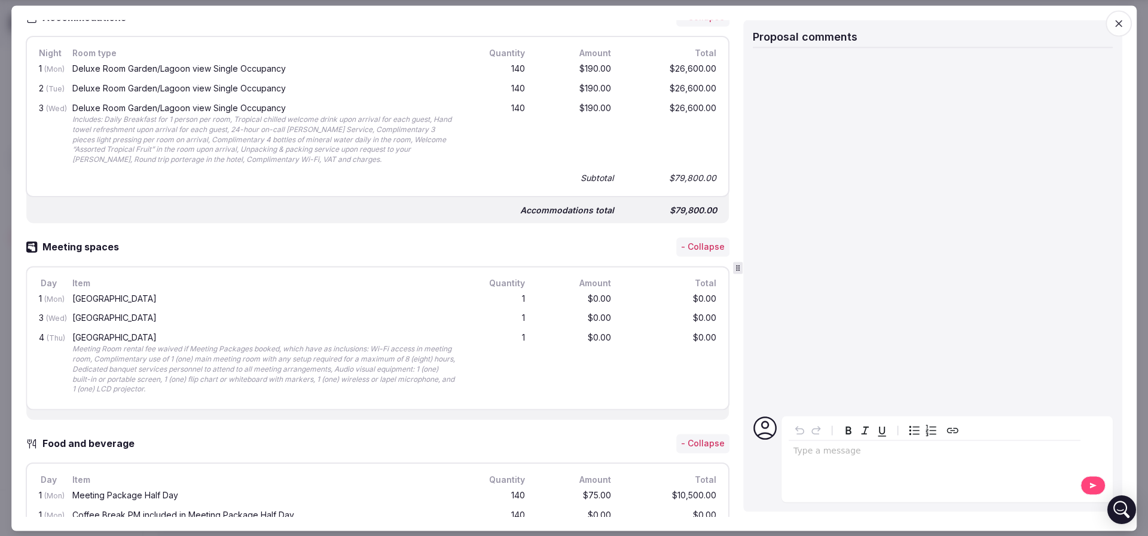
click at [113, 314] on div "Balai Raya Room" at bounding box center [265, 318] width 386 height 8
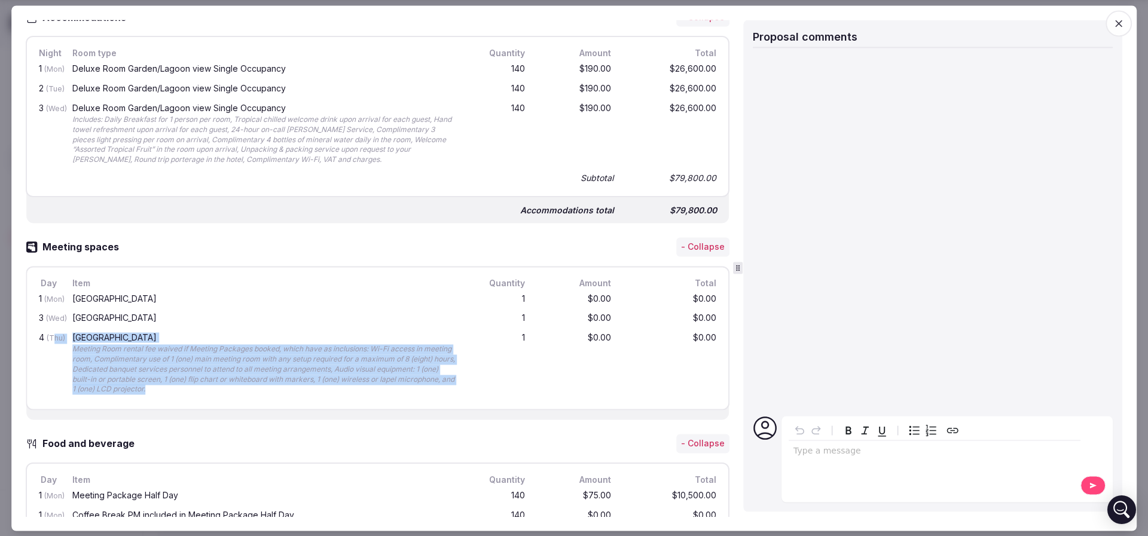
drag, startPoint x: 55, startPoint y: 325, endPoint x: 421, endPoint y: 371, distance: 369.3
click at [421, 371] on div "4 (Thu) Balai Raya Room Meeting Room rental fee waived if Meeting Packages book…" at bounding box center [377, 364] width 682 height 71
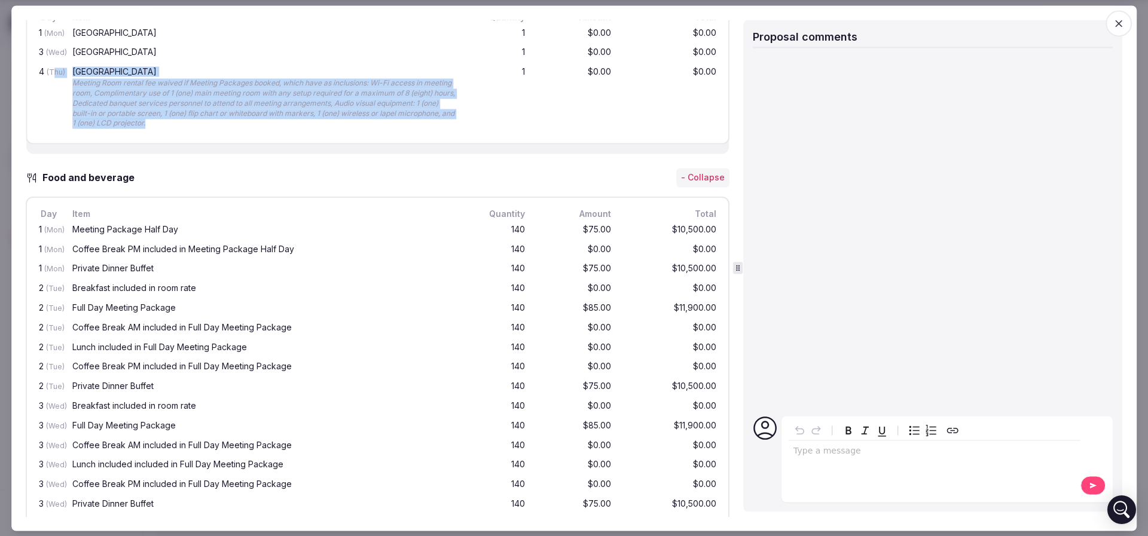
scroll to position [807, 0]
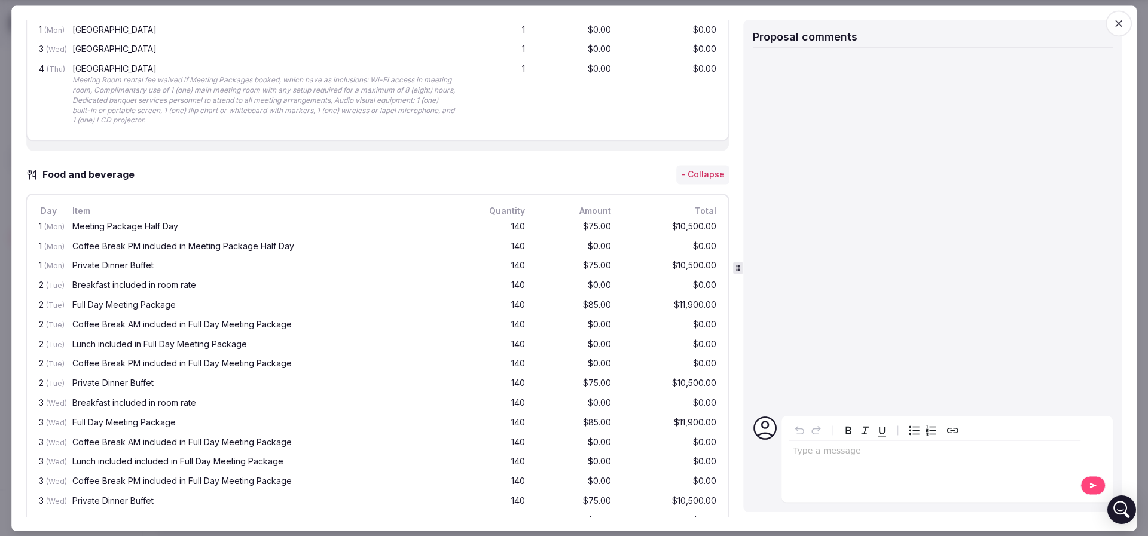
click at [225, 222] on div "Meeting Package Half Day" at bounding box center [265, 226] width 386 height 8
drag, startPoint x: 572, startPoint y: 200, endPoint x: 590, endPoint y: 201, distance: 18.5
click at [589, 220] on div "$75.00" at bounding box center [575, 227] width 77 height 15
click at [591, 220] on div "$75.00" at bounding box center [575, 227] width 77 height 15
drag, startPoint x: 65, startPoint y: 198, endPoint x: 187, endPoint y: 204, distance: 121.5
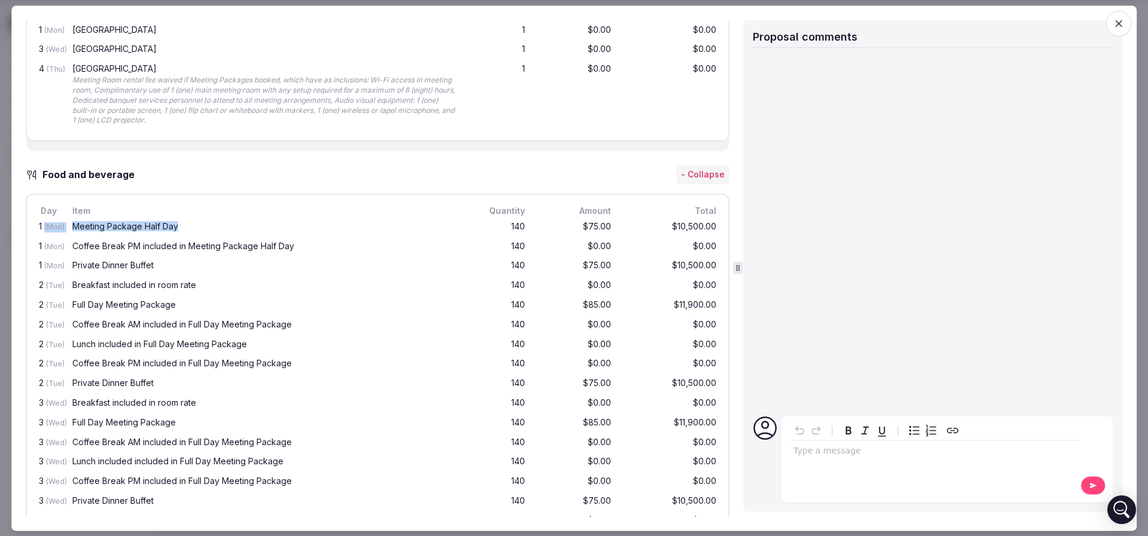
click at [187, 218] on div "1 (Mon) Meeting Package Half Day 140 $75.00 $10,500.00" at bounding box center [377, 228] width 682 height 20
click at [187, 222] on div "Meeting Package Half Day" at bounding box center [265, 226] width 386 height 8
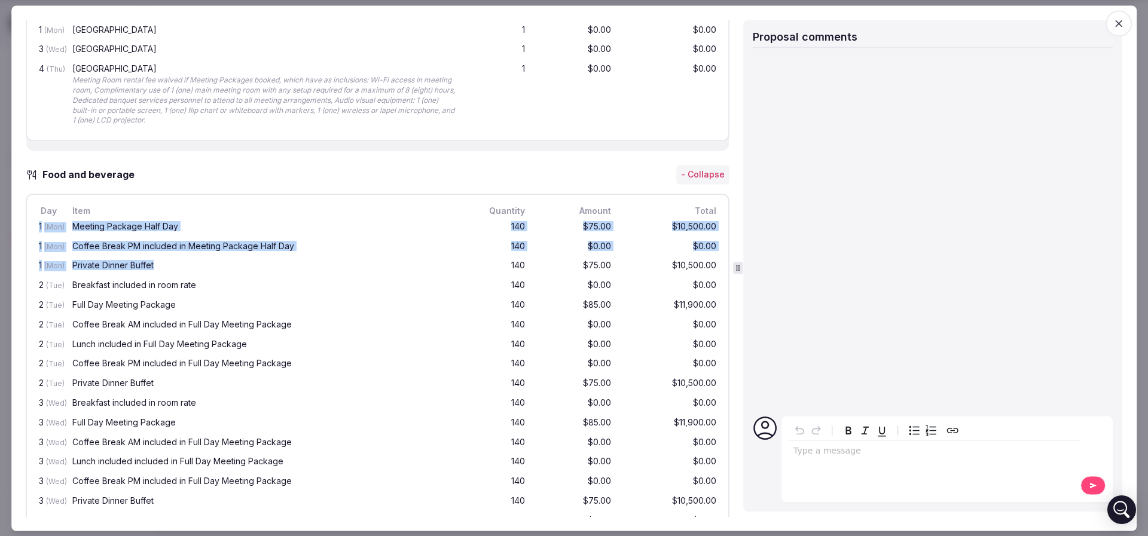
drag, startPoint x: 32, startPoint y: 204, endPoint x: 220, endPoint y: 241, distance: 191.3
click at [220, 241] on div "Day Item Quantity Amount Total 1 (Mon) Meeting Package Half Day 140 $75.00 $10,…" at bounding box center [378, 376] width 704 height 365
click at [481, 220] on div "140" at bounding box center [498, 227] width 57 height 15
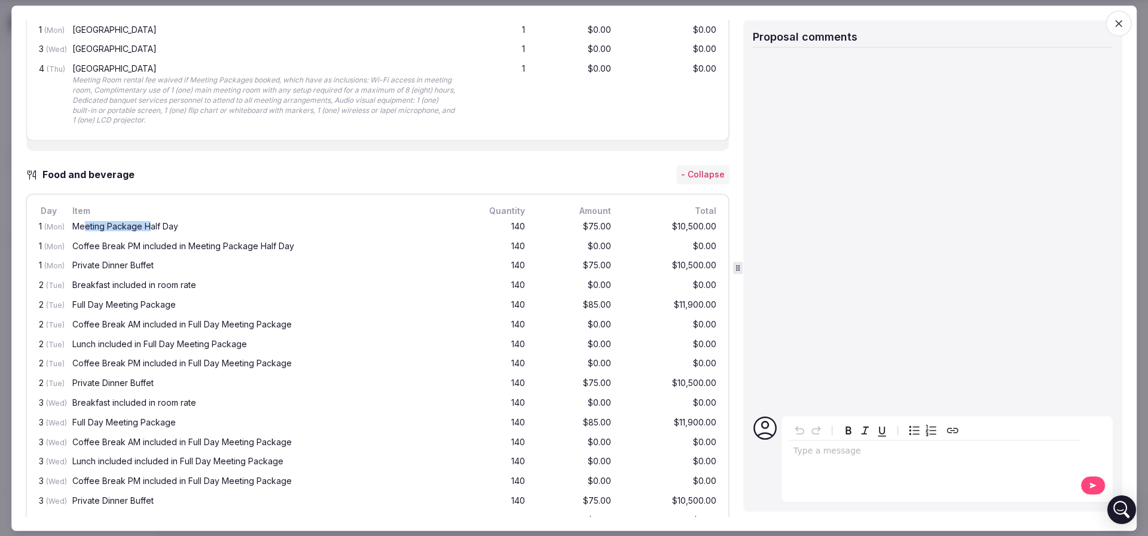
drag, startPoint x: 85, startPoint y: 203, endPoint x: 149, endPoint y: 203, distance: 64.0
click at [149, 222] on div "Meeting Package Half Day" at bounding box center [265, 226] width 386 height 8
click at [151, 222] on div "Meeting Package Half Day" at bounding box center [265, 226] width 386 height 8
drag, startPoint x: 566, startPoint y: 198, endPoint x: 646, endPoint y: 200, distance: 80.1
click at [646, 218] on div "1 (Mon) Meeting Package Half Day 140 $75.00 $10,500.00" at bounding box center [377, 228] width 682 height 20
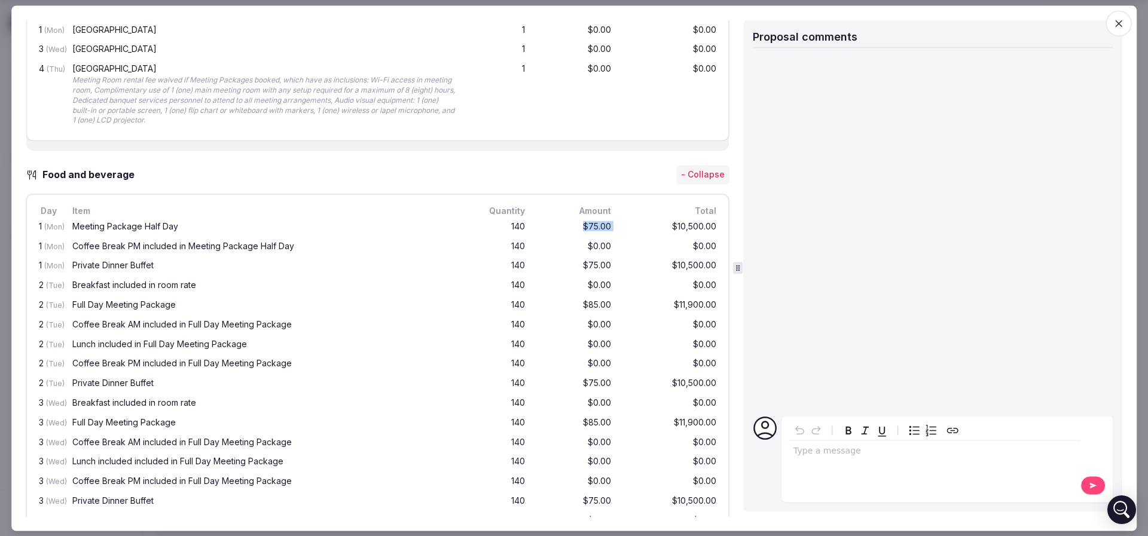
click at [646, 220] on div "$10,500.00" at bounding box center [671, 227] width 96 height 15
click at [605, 218] on div "1 (Mon) Meeting Package Half Day 140 $75.00 $10,500.00" at bounding box center [377, 228] width 682 height 20
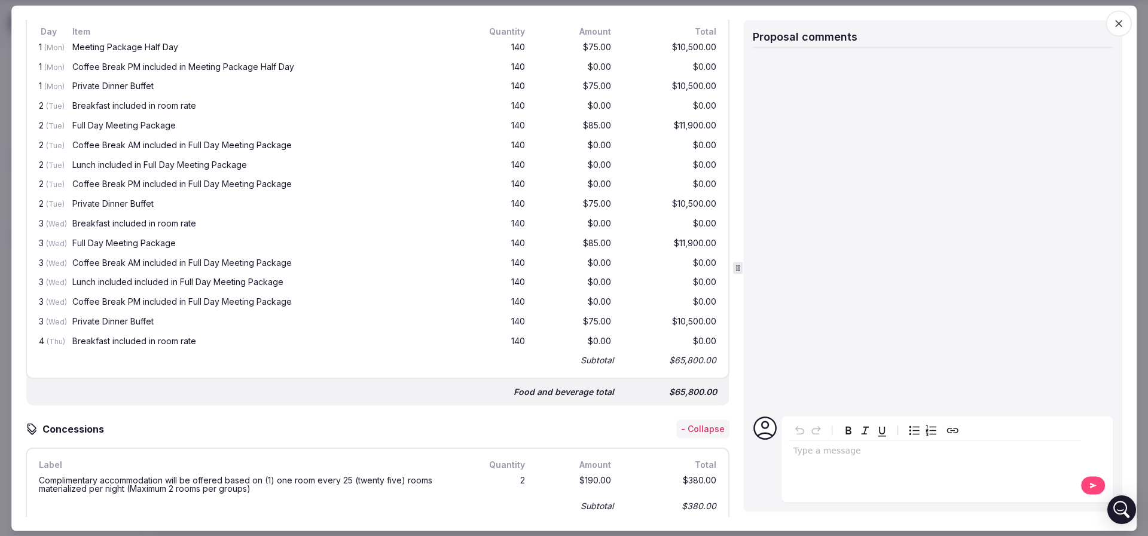
scroll to position [1166, 0]
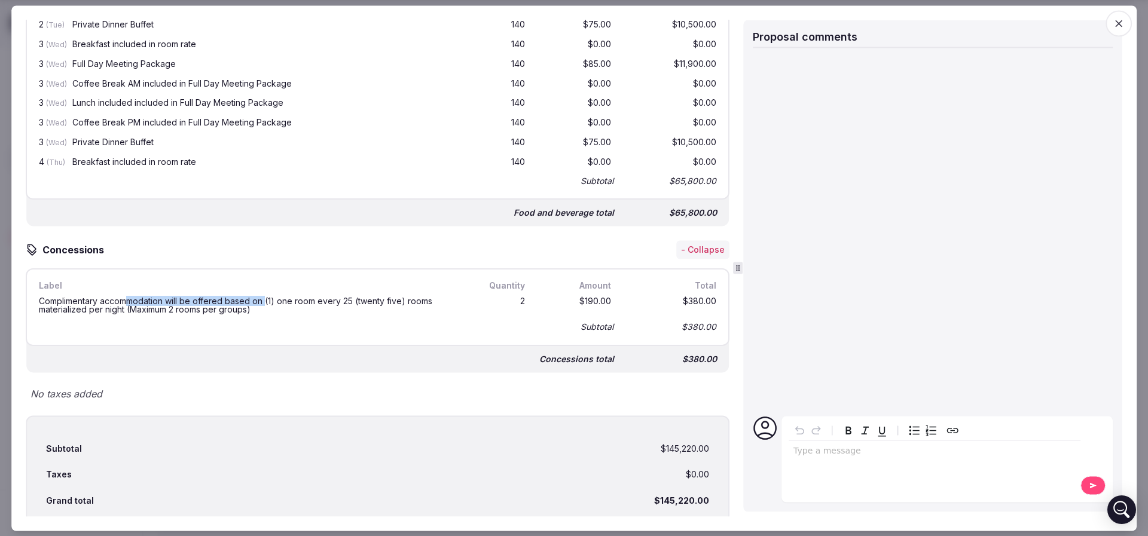
drag, startPoint x: 130, startPoint y: 277, endPoint x: 274, endPoint y: 274, distance: 144.7
click at [273, 298] on div "Complimentary accommodation will be offered based on (1) one room every 25 (twe…" at bounding box center [248, 306] width 419 height 17
click at [275, 298] on div "Complimentary accommodation will be offered based on (1) one room every 25 (twe…" at bounding box center [248, 306] width 419 height 17
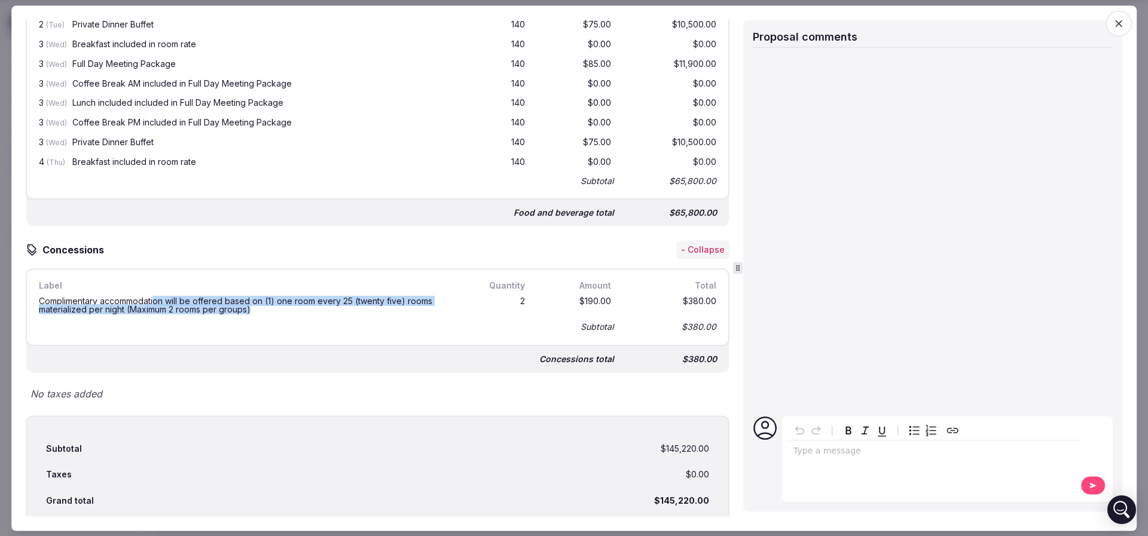
drag, startPoint x: 270, startPoint y: 288, endPoint x: 156, endPoint y: 276, distance: 114.8
click at [156, 298] on div "Complimentary accommodation will be offered based on (1) one room every 25 (twe…" at bounding box center [248, 306] width 419 height 17
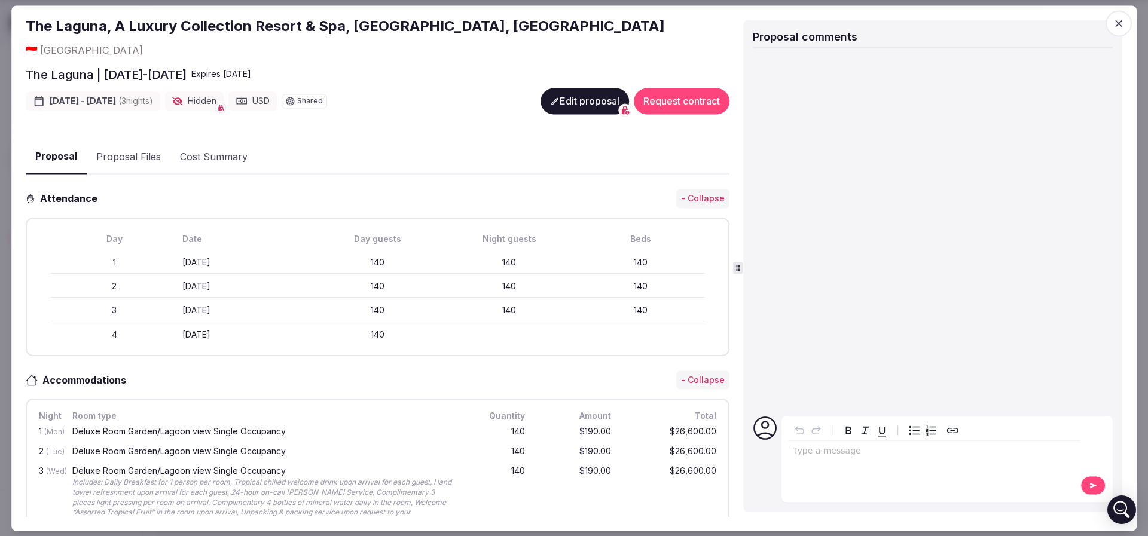
scroll to position [0, 0]
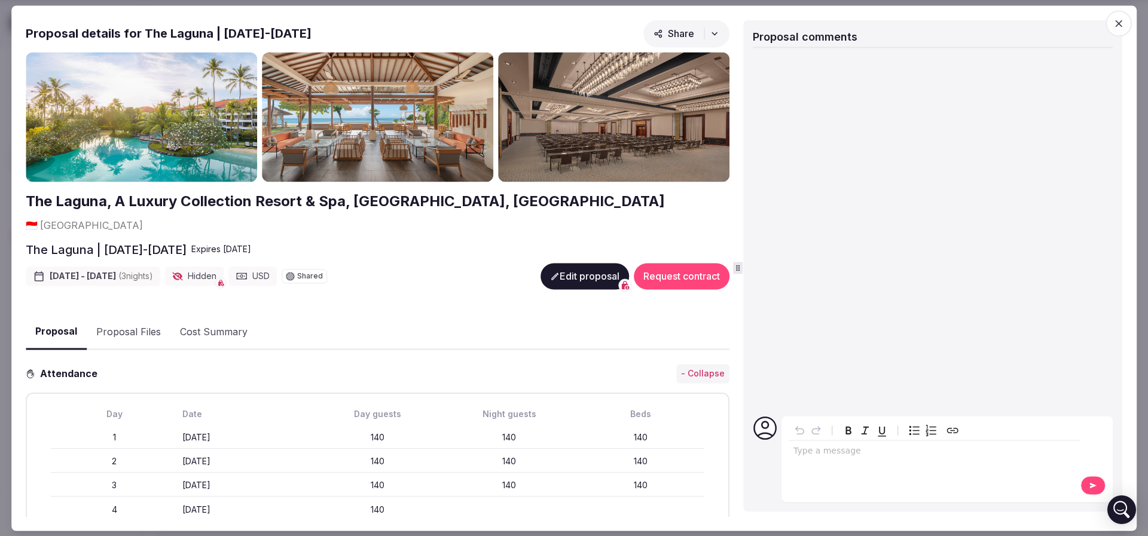
click at [139, 315] on button "Proposal Files" at bounding box center [129, 332] width 84 height 35
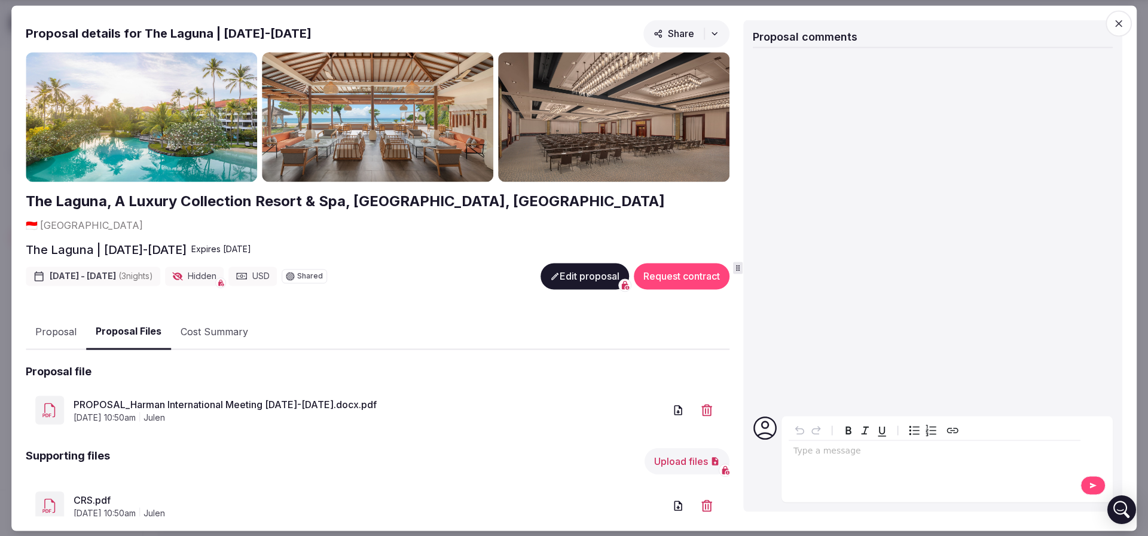
scroll to position [14, 0]
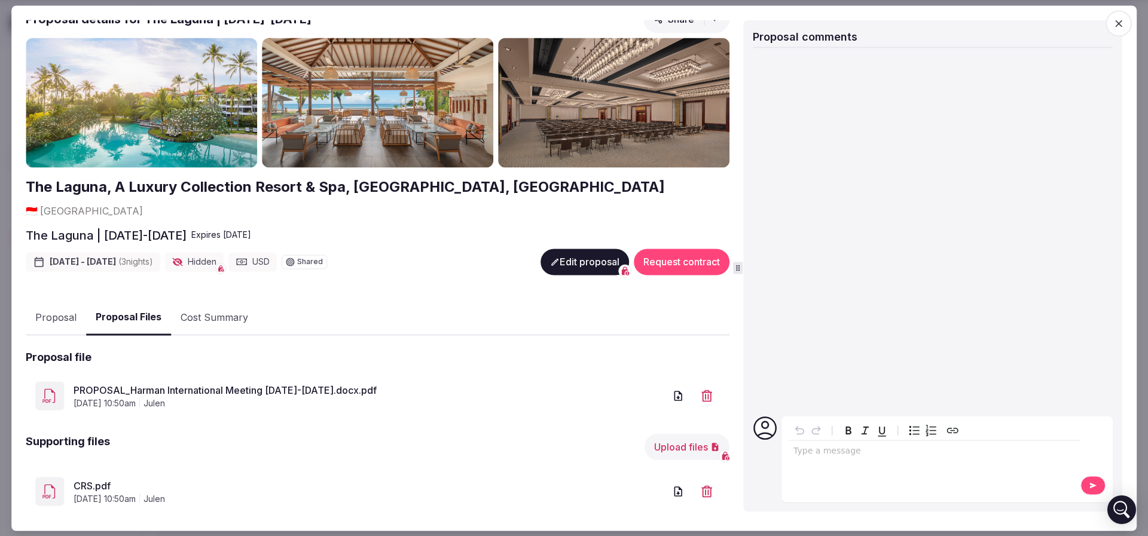
click at [98, 479] on link "CRS.pdf" at bounding box center [369, 486] width 591 height 14
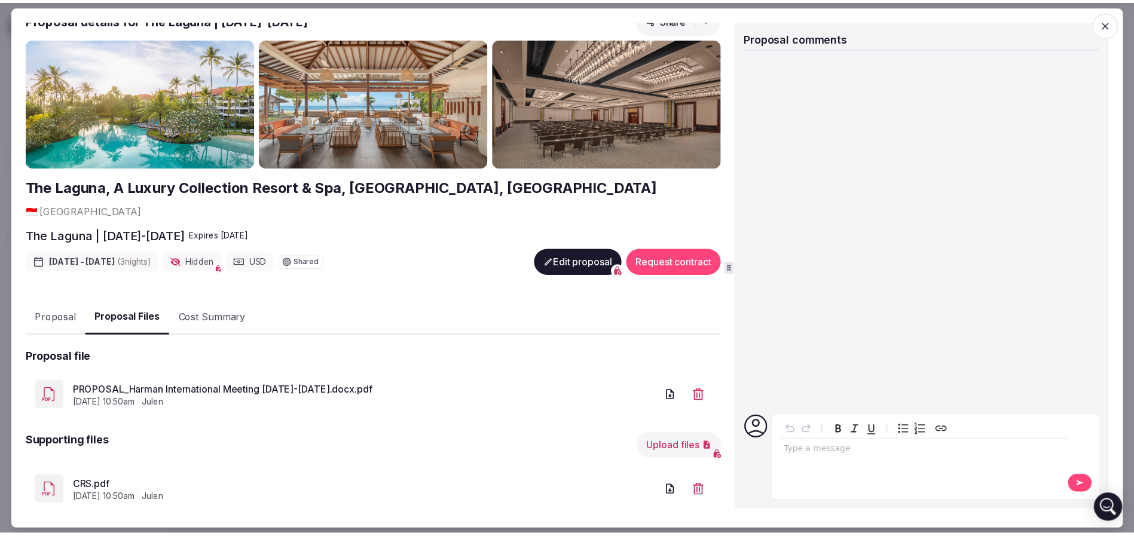
scroll to position [0, 0]
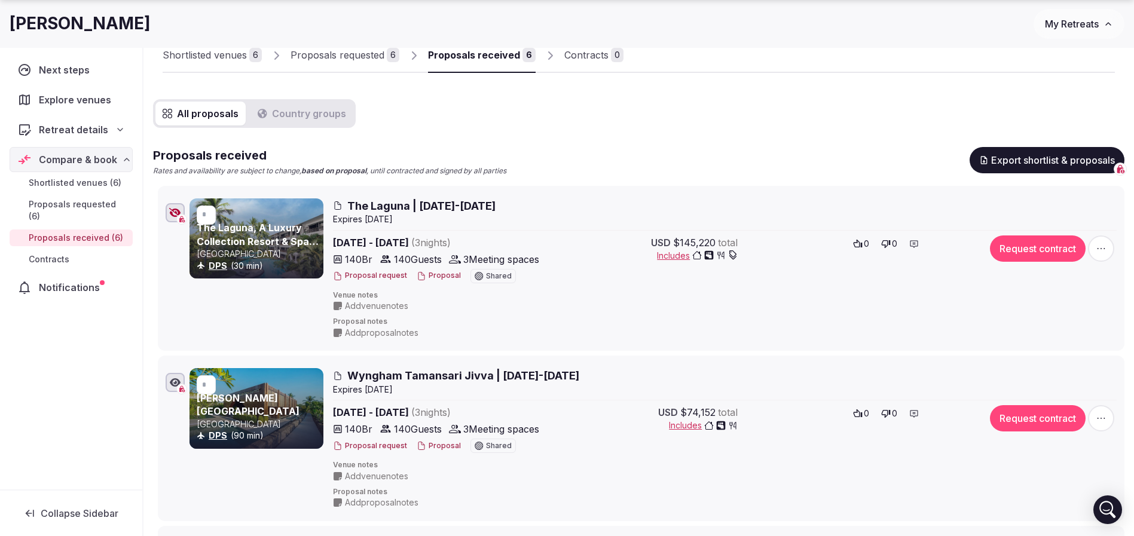
click at [173, 212] on icon "button" at bounding box center [175, 213] width 12 height 10
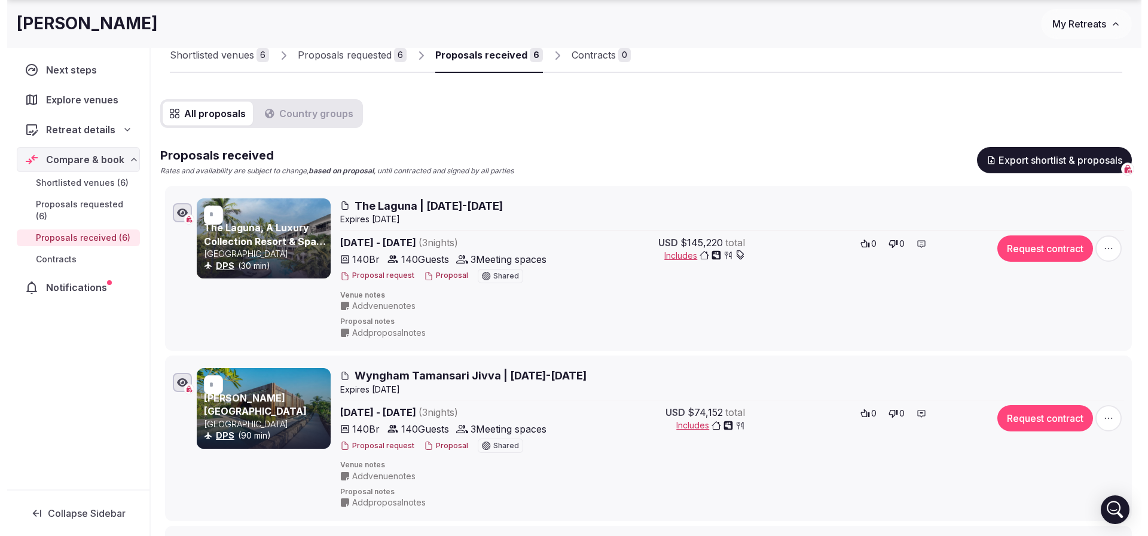
scroll to position [179, 0]
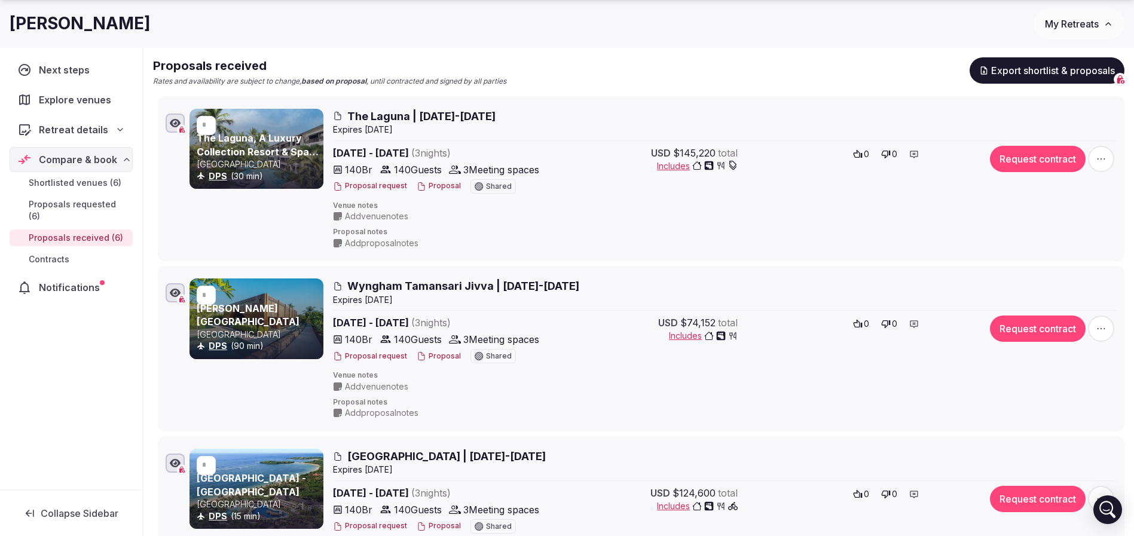
click at [433, 112] on span "The Laguna | 23-26 March 2026" at bounding box center [421, 116] width 148 height 15
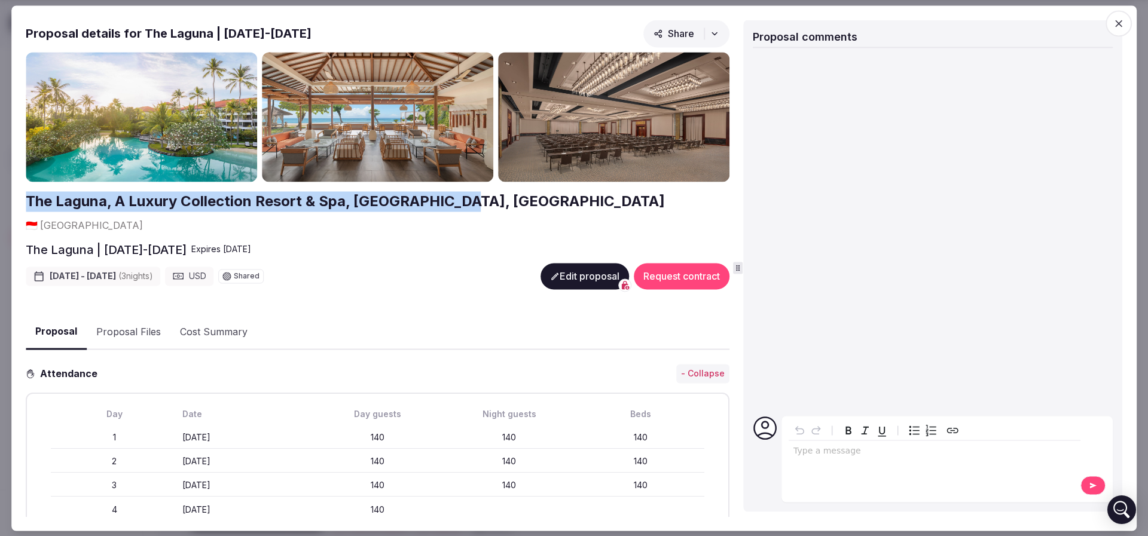
drag, startPoint x: 16, startPoint y: 198, endPoint x: 455, endPoint y: 201, distance: 438.8
click at [455, 201] on div "Proposal Proposal Proposal details for The Laguna | 23-26 March 2026 Share The …" at bounding box center [573, 267] width 1125 height 525
copy h2 "The Laguna, A Luxury Collection Resort & Spa, Nusa Dua, Bali"
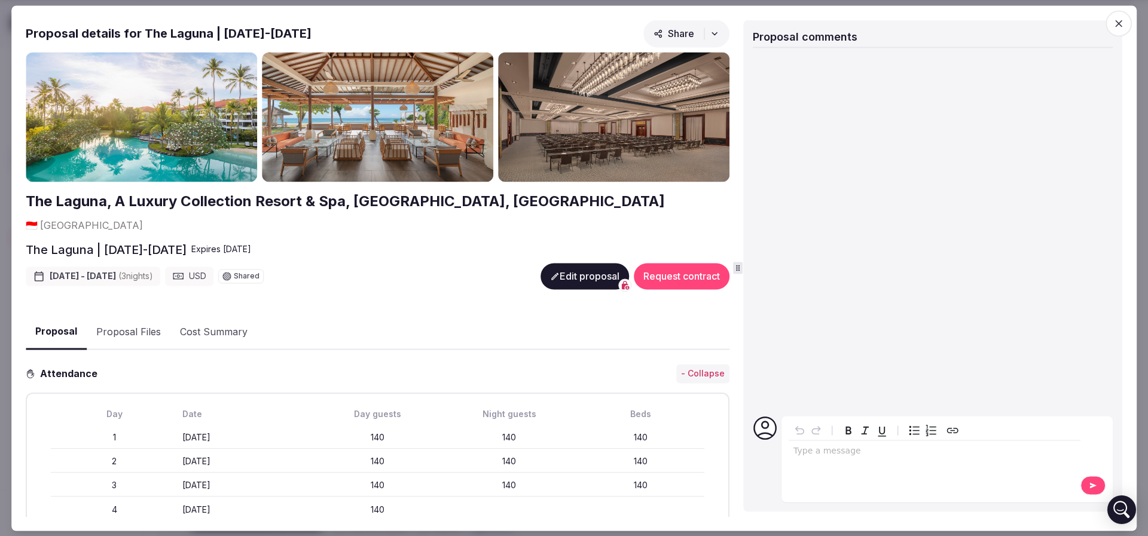
click at [320, 314] on div "Proposal Proposal Files Cost Summary" at bounding box center [378, 332] width 704 height 36
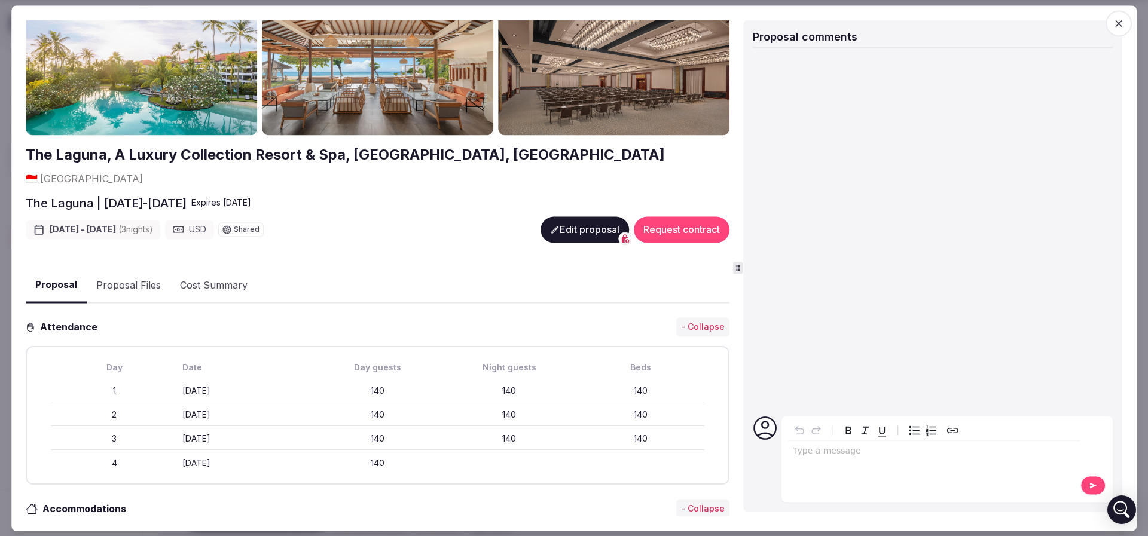
scroll to position [0, 0]
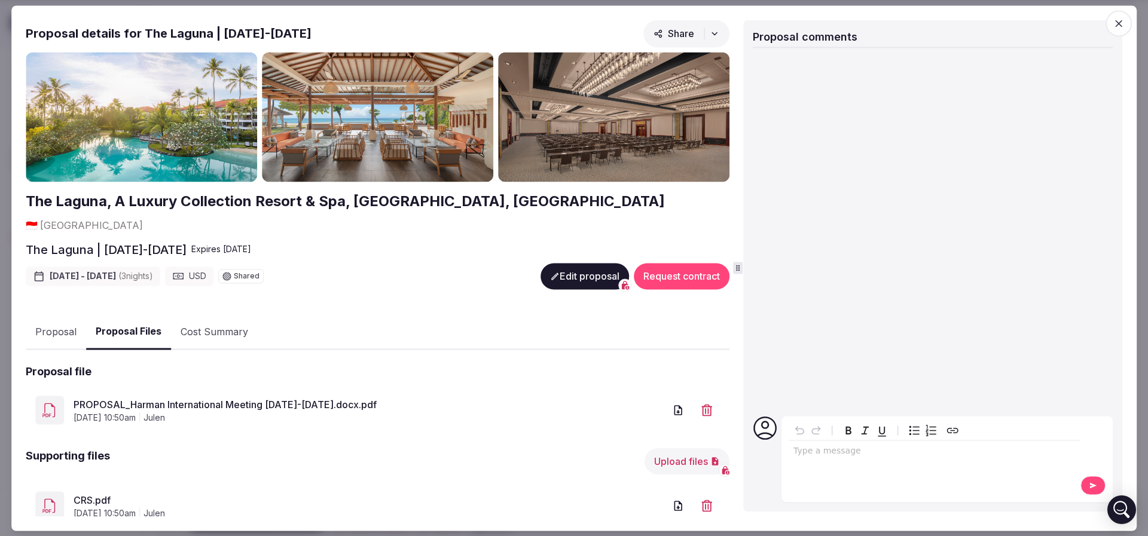
click at [128, 322] on button "Proposal Files" at bounding box center [128, 332] width 85 height 35
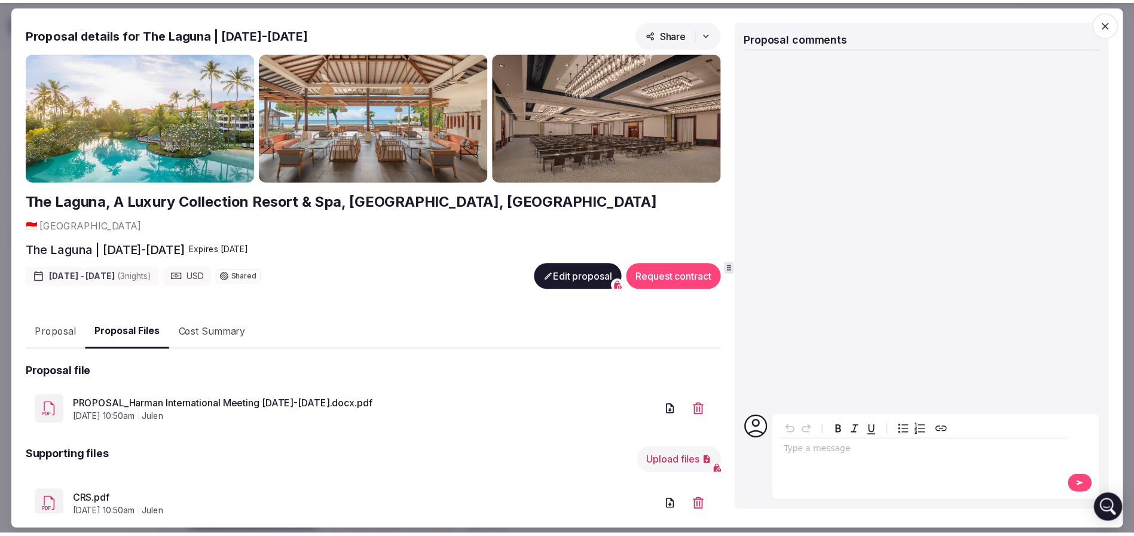
scroll to position [14, 0]
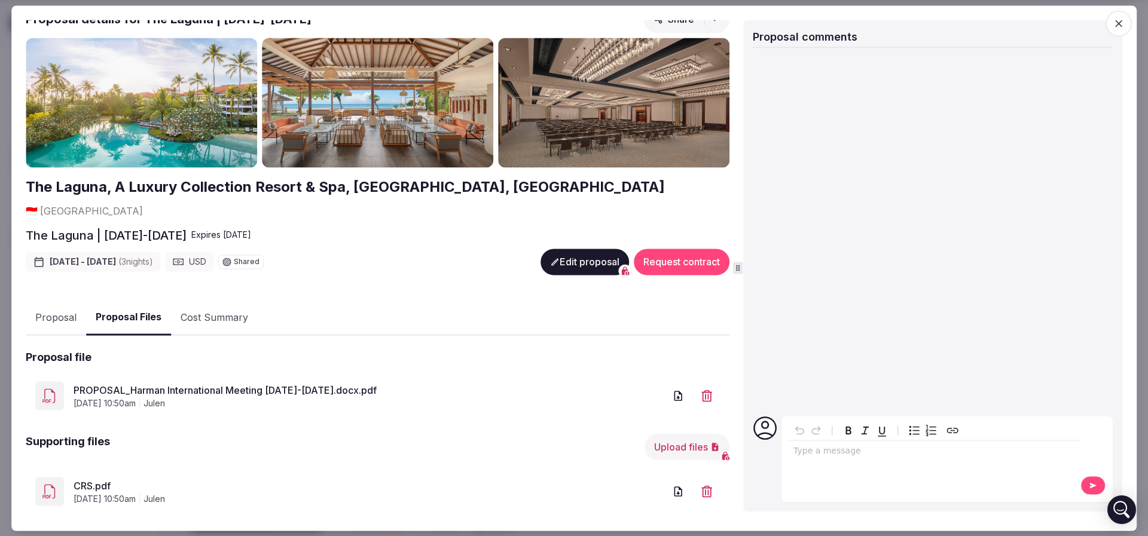
click at [261, 383] on link "PROPOSAL_Harman International Meeting 23-26 March 2026.docx.pdf" at bounding box center [369, 390] width 591 height 14
click at [174, 383] on link "PROPOSAL_Harman International Meeting 23-26 March 2026.docx.pdf" at bounding box center [369, 390] width 591 height 14
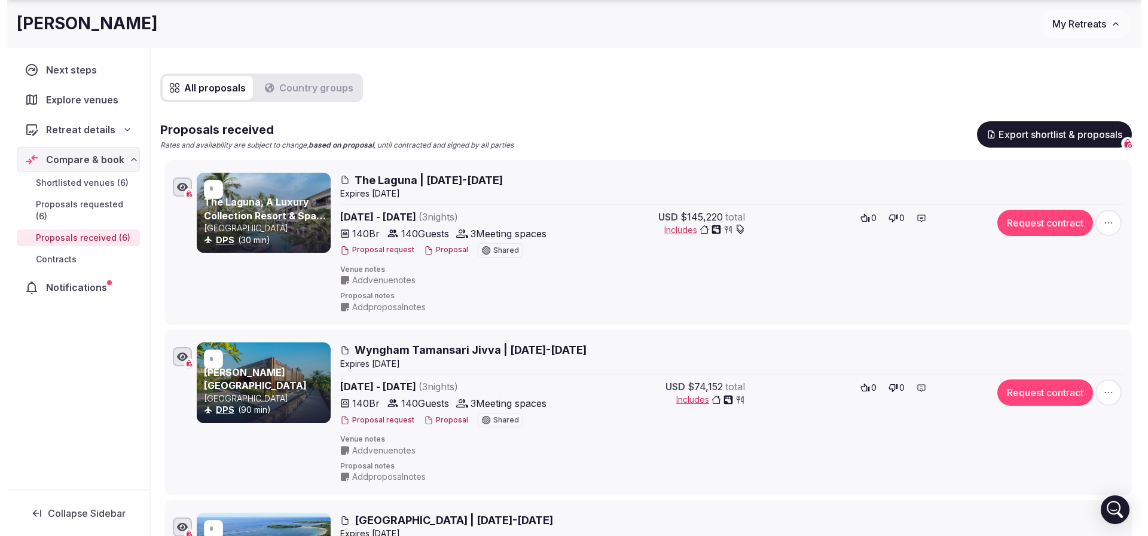
scroll to position [90, 0]
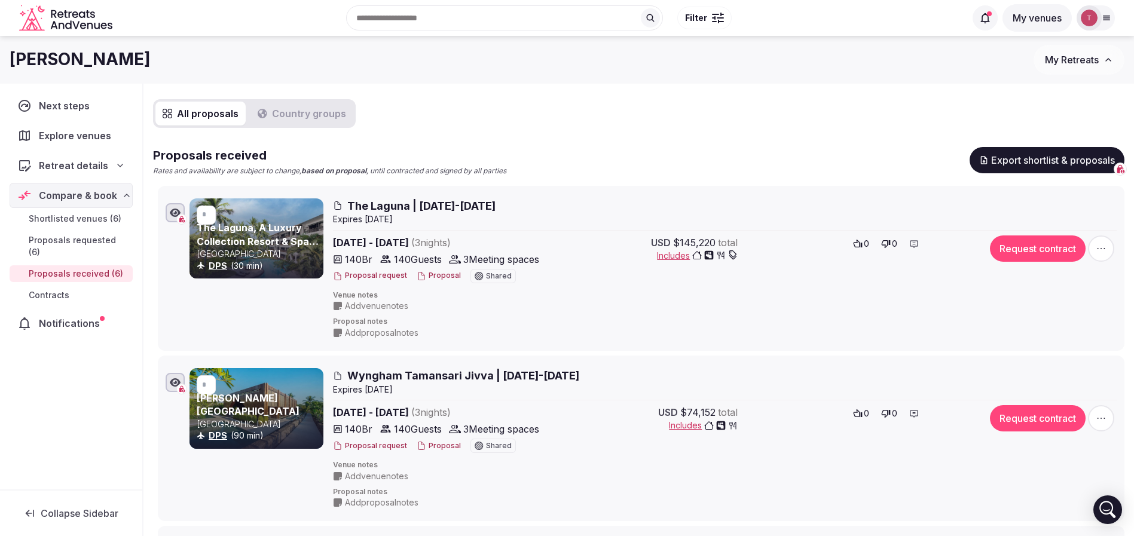
click at [265, 239] on link "The Laguna, A Luxury Collection Resort & Spa, Nusa Dua, Bali" at bounding box center [258, 248] width 122 height 52
click at [426, 275] on button "Proposal" at bounding box center [439, 276] width 44 height 10
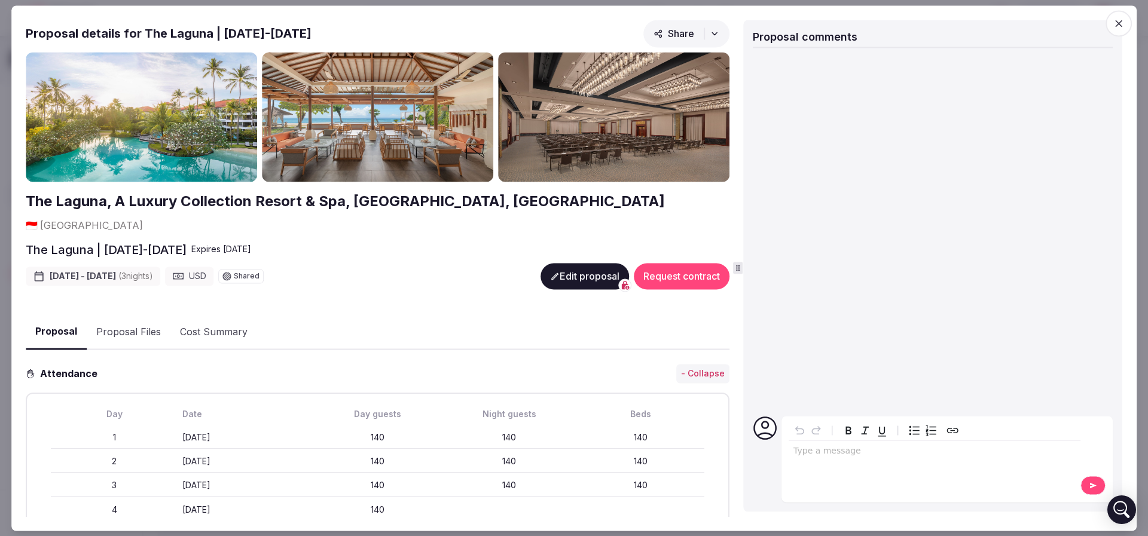
click at [131, 315] on button "Proposal Files" at bounding box center [129, 332] width 84 height 35
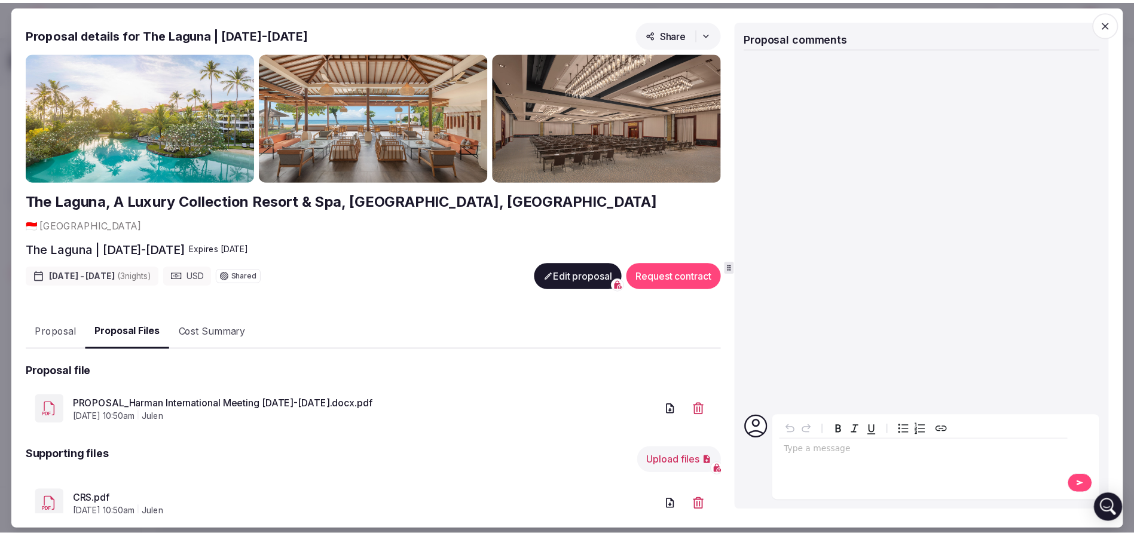
scroll to position [14, 0]
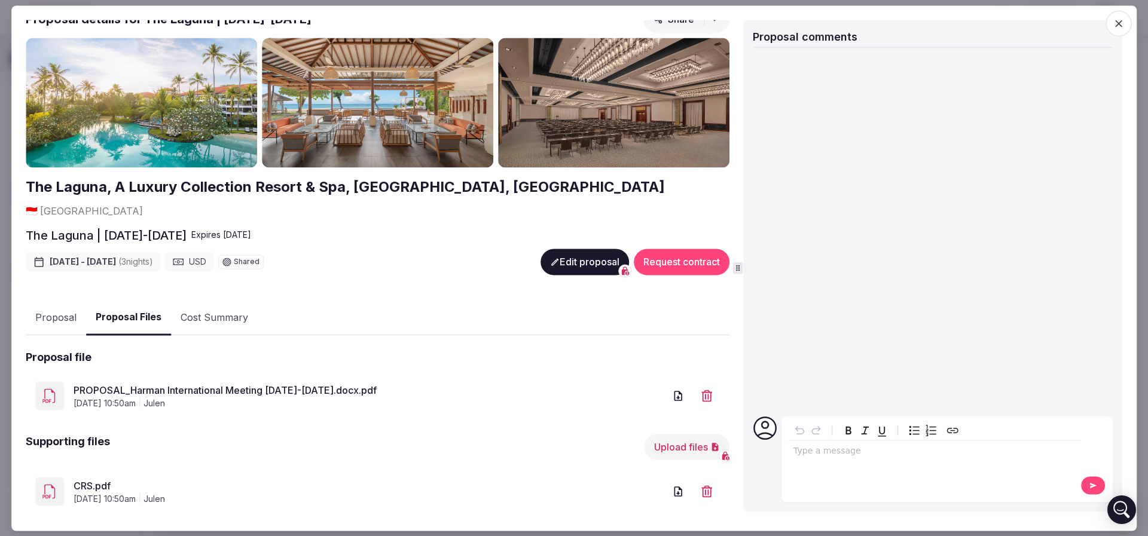
click at [106, 479] on link "CRS.pdf" at bounding box center [369, 486] width 591 height 14
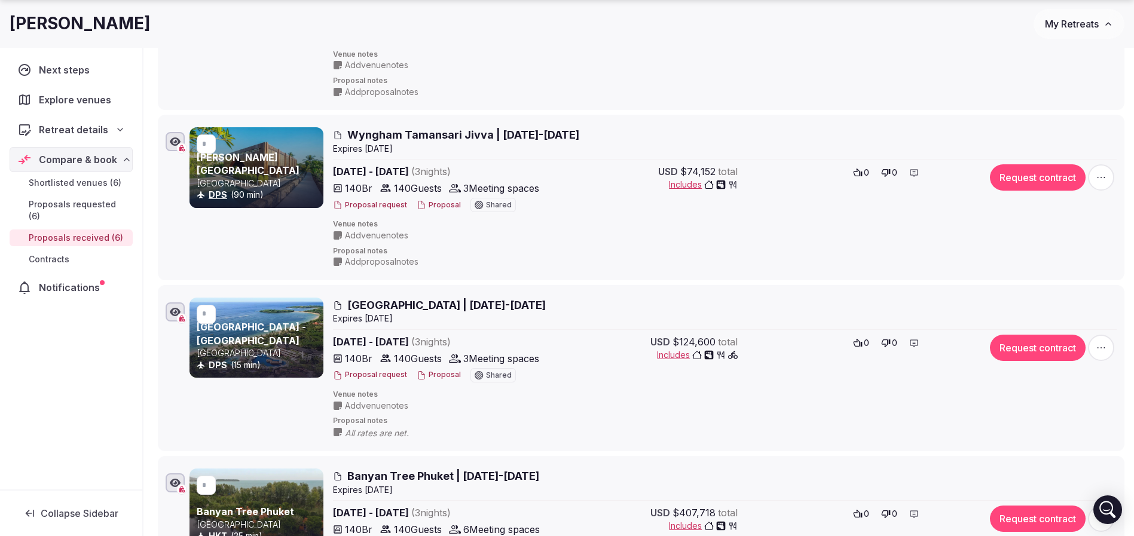
scroll to position [359, 0]
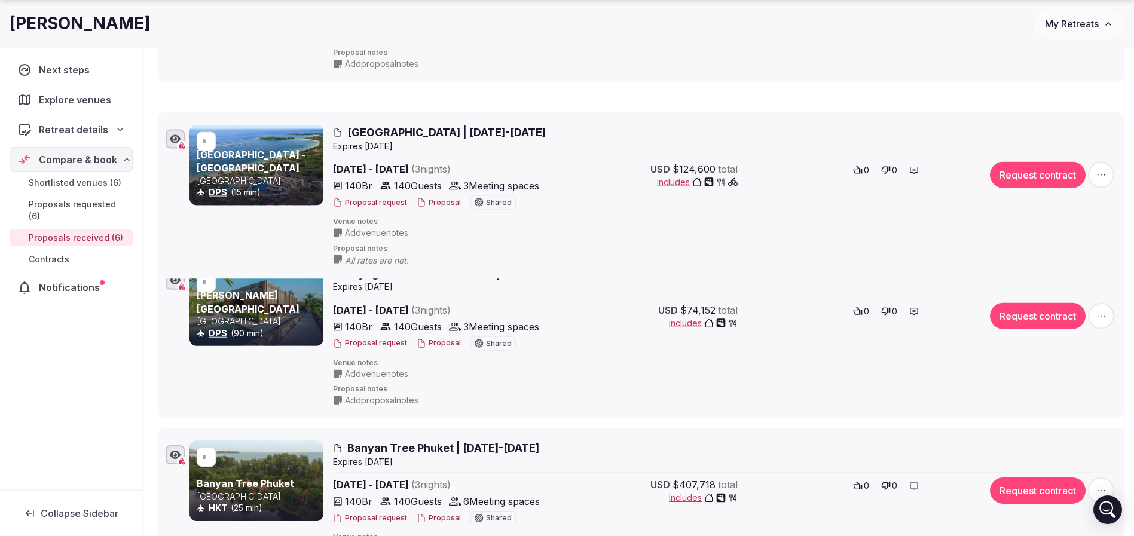
drag, startPoint x: 149, startPoint y: 267, endPoint x: 165, endPoint y: 124, distance: 144.4
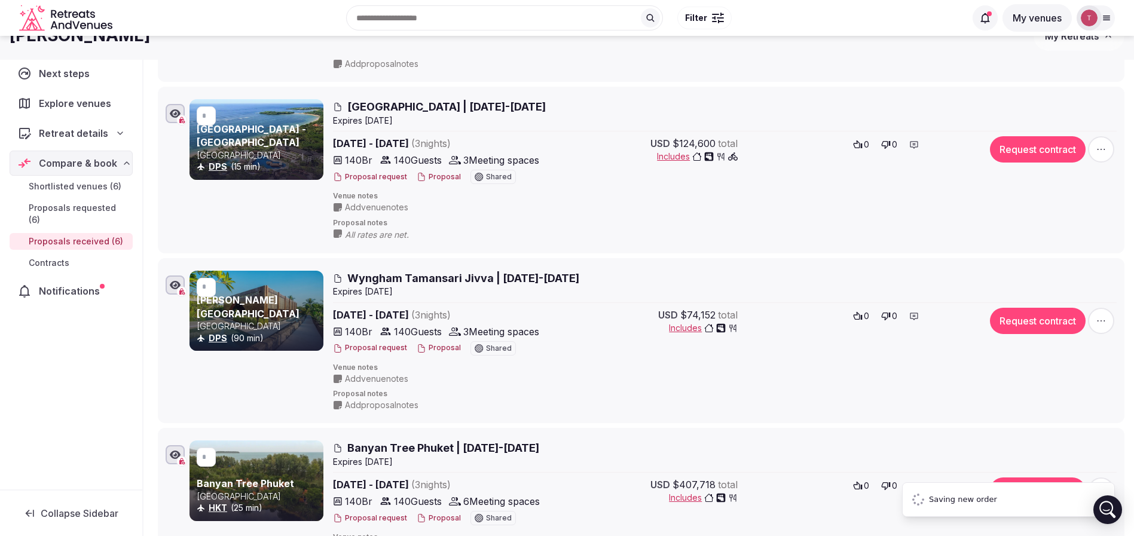
type input "*"
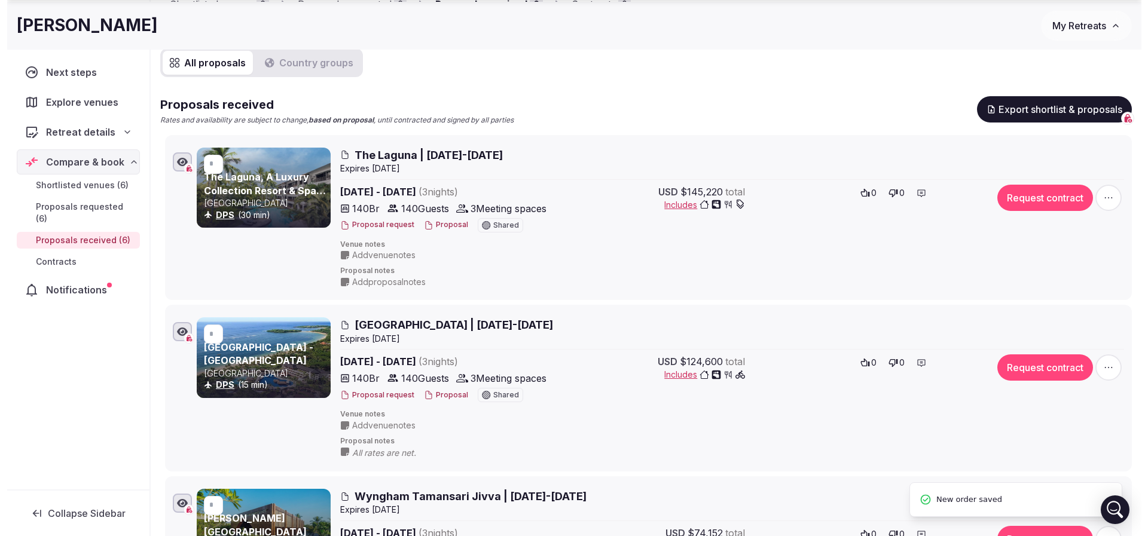
scroll to position [179, 0]
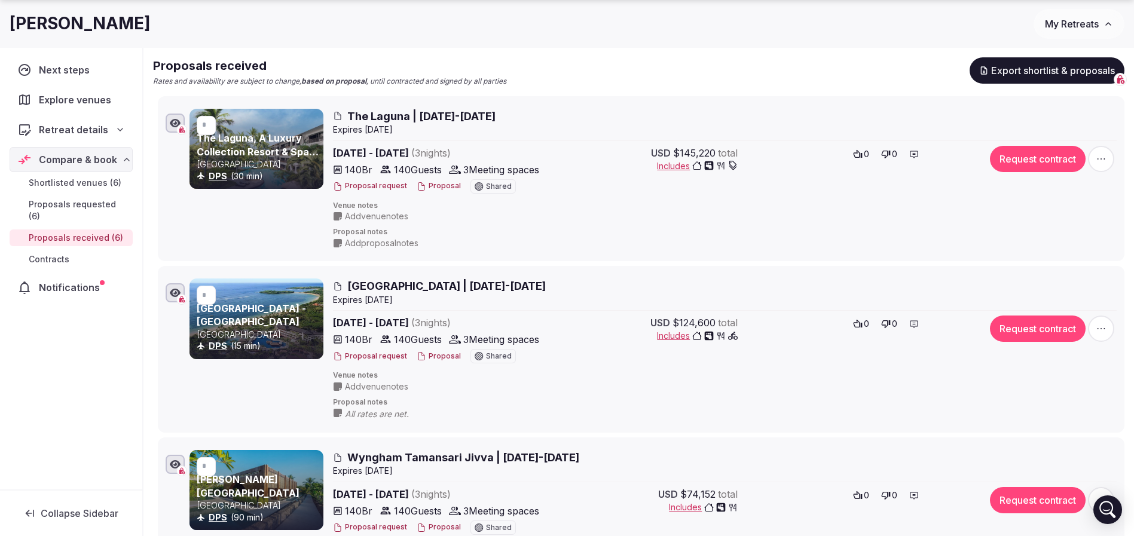
click at [442, 356] on button "Proposal" at bounding box center [439, 357] width 44 height 10
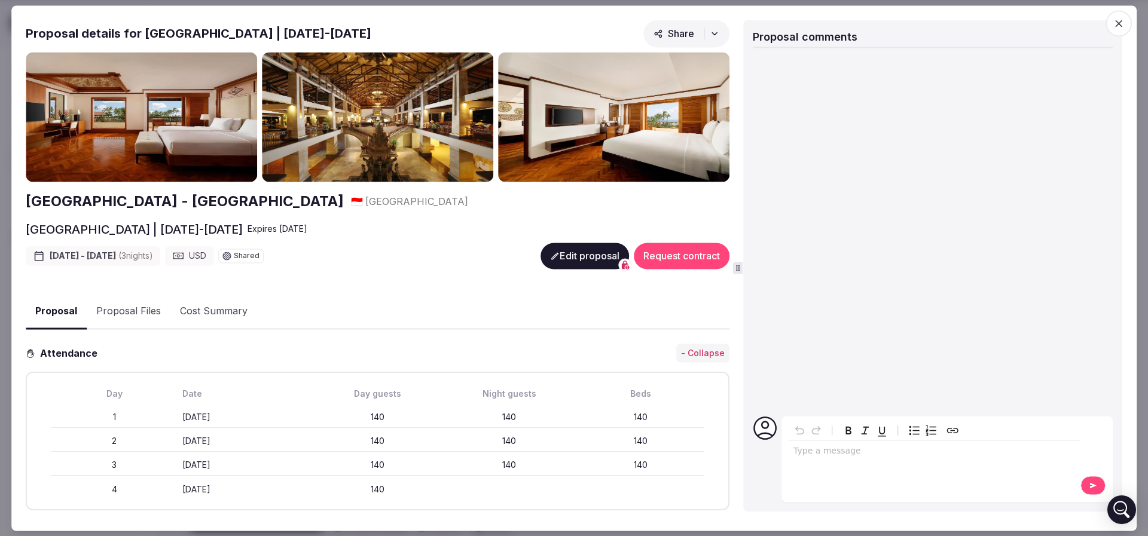
click at [149, 316] on button "Proposal Files" at bounding box center [129, 312] width 84 height 35
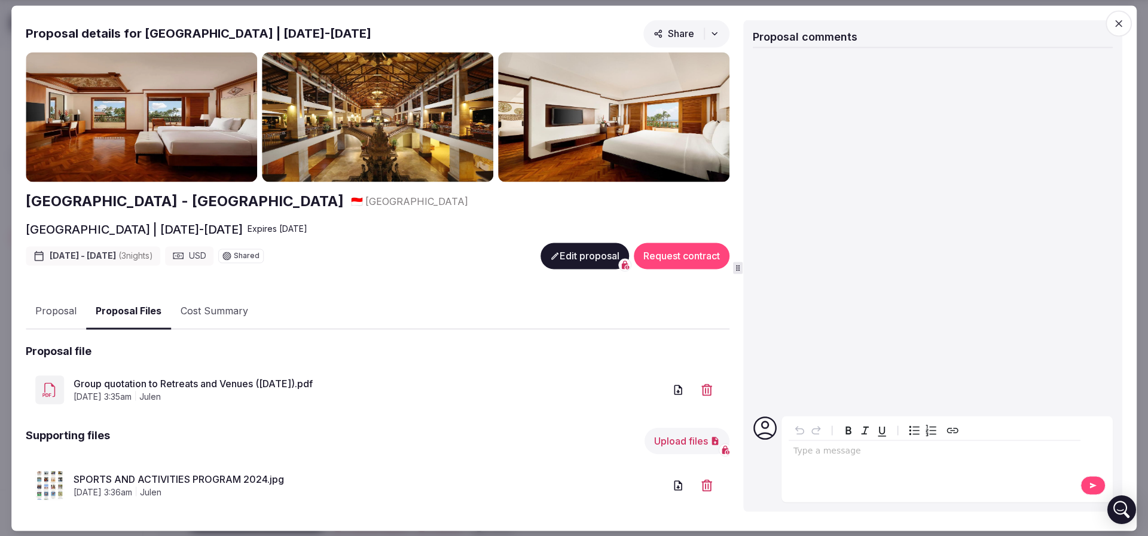
scroll to position [115, 0]
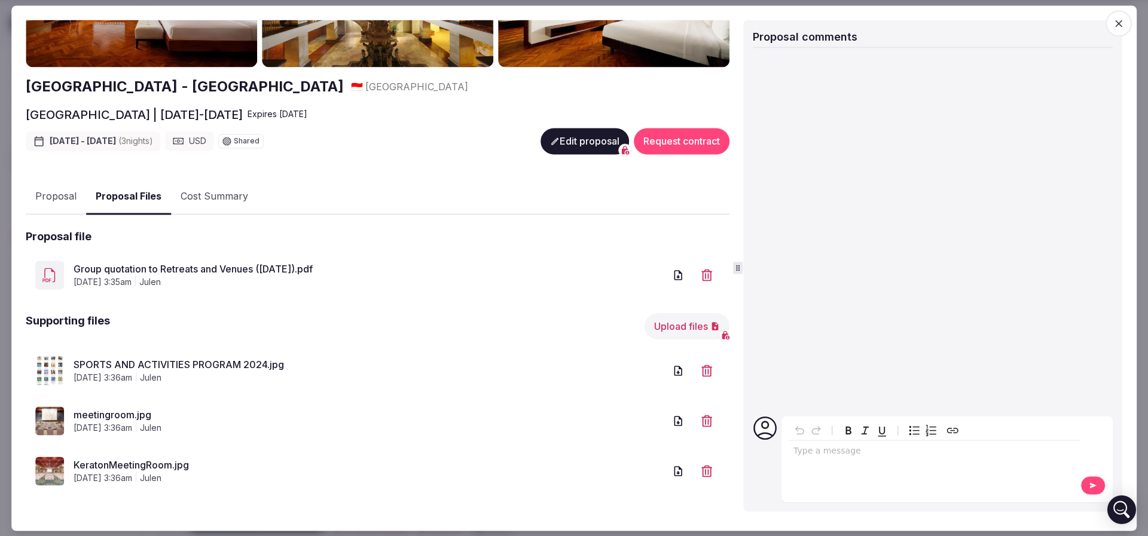
click at [197, 362] on link "SPORTS AND ACTIVITIES PROGRAM 2024.jpg" at bounding box center [369, 365] width 591 height 14
click at [150, 363] on link "SPORTS AND ACTIVITIES PROGRAM 2024.jpg" at bounding box center [369, 365] width 591 height 14
click at [158, 267] on link "Group quotation to Retreats and Venues (March 2026).pdf" at bounding box center [369, 269] width 591 height 14
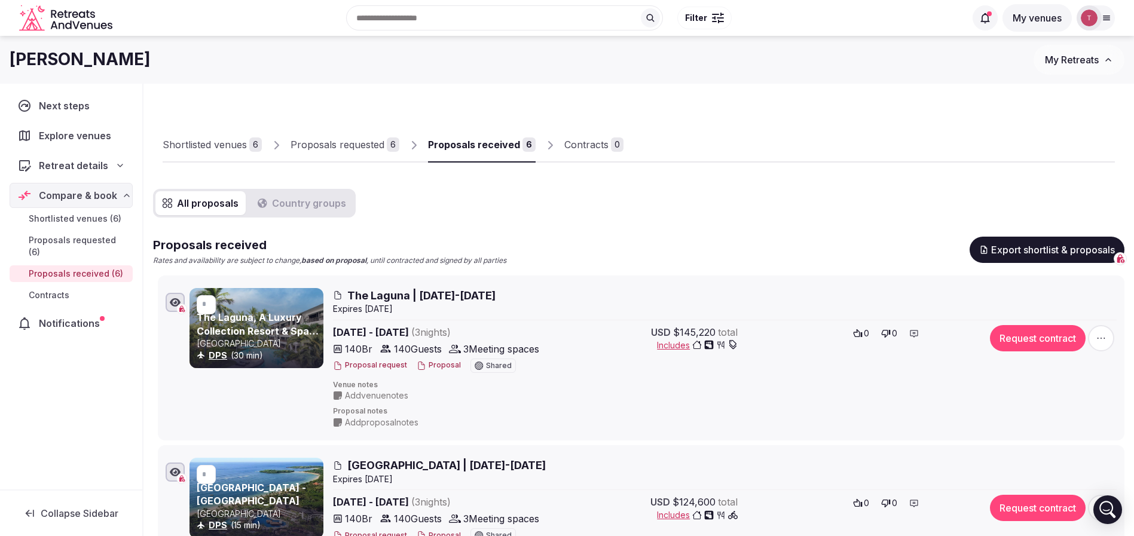
scroll to position [90, 0]
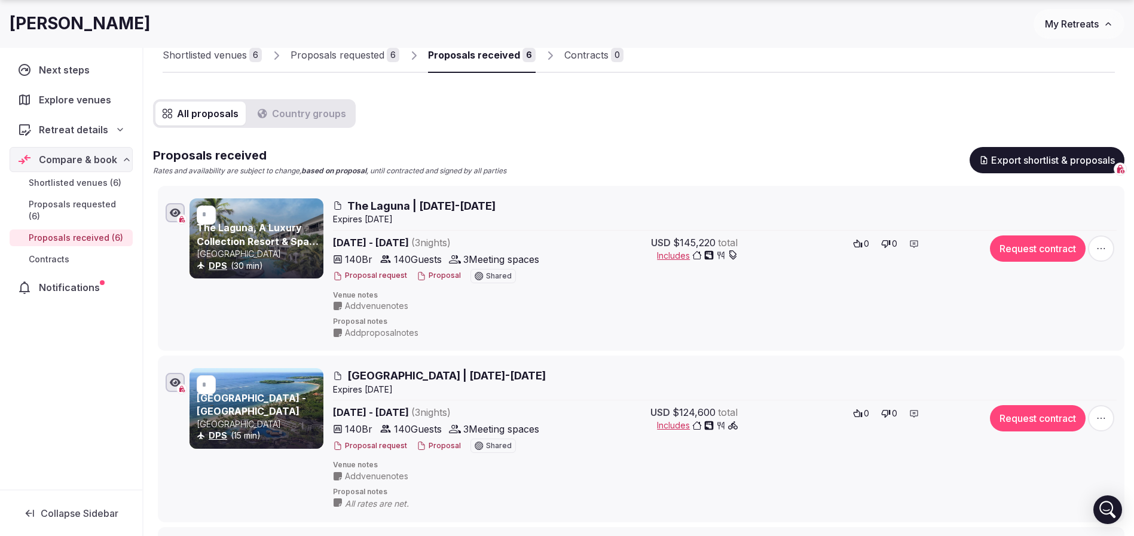
click at [429, 274] on button "Proposal" at bounding box center [439, 276] width 44 height 10
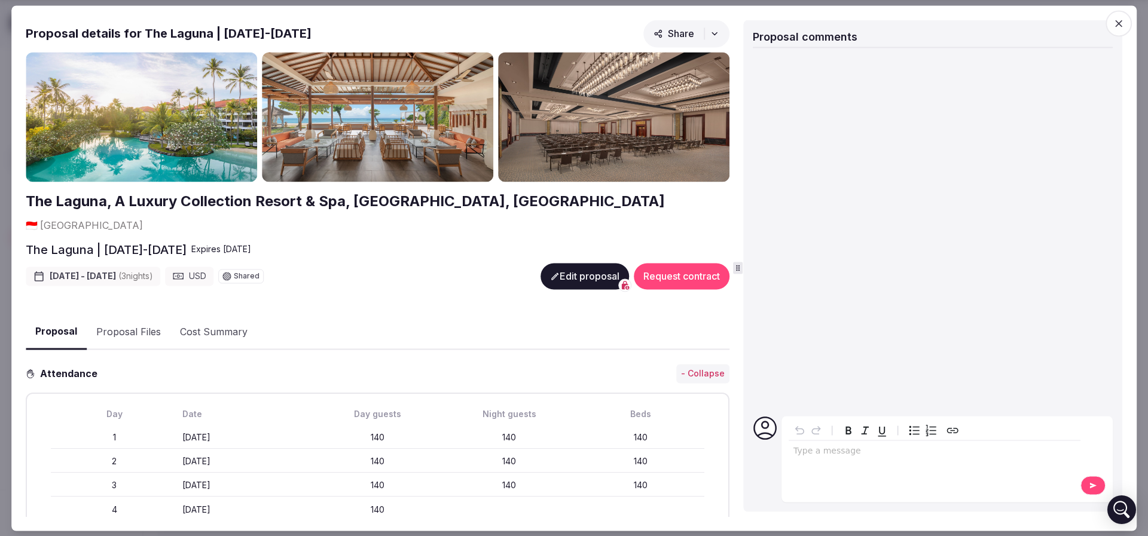
click at [1116, 22] on icon "button" at bounding box center [1119, 23] width 12 height 12
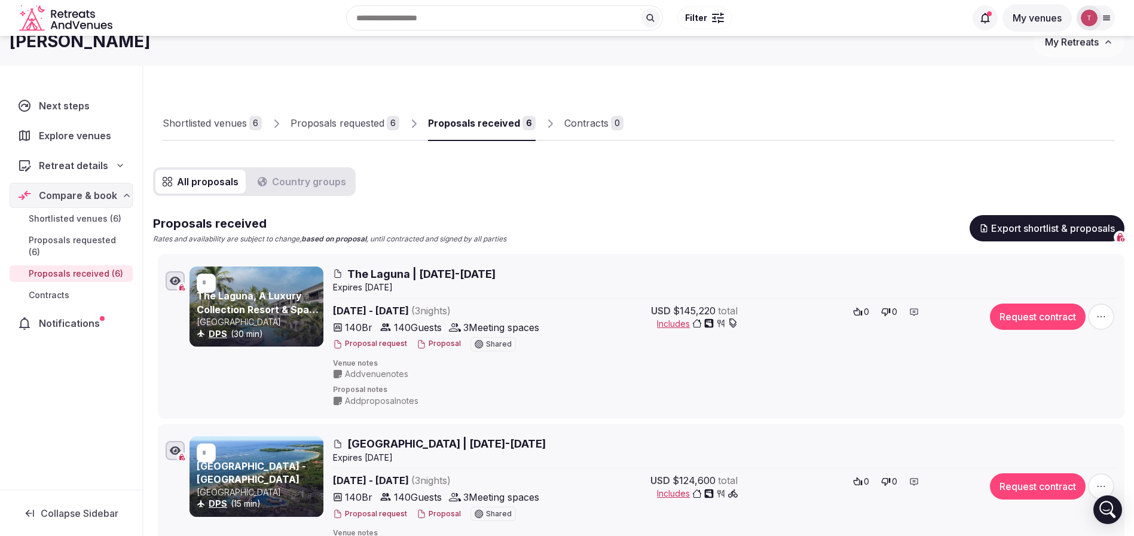
scroll to position [0, 0]
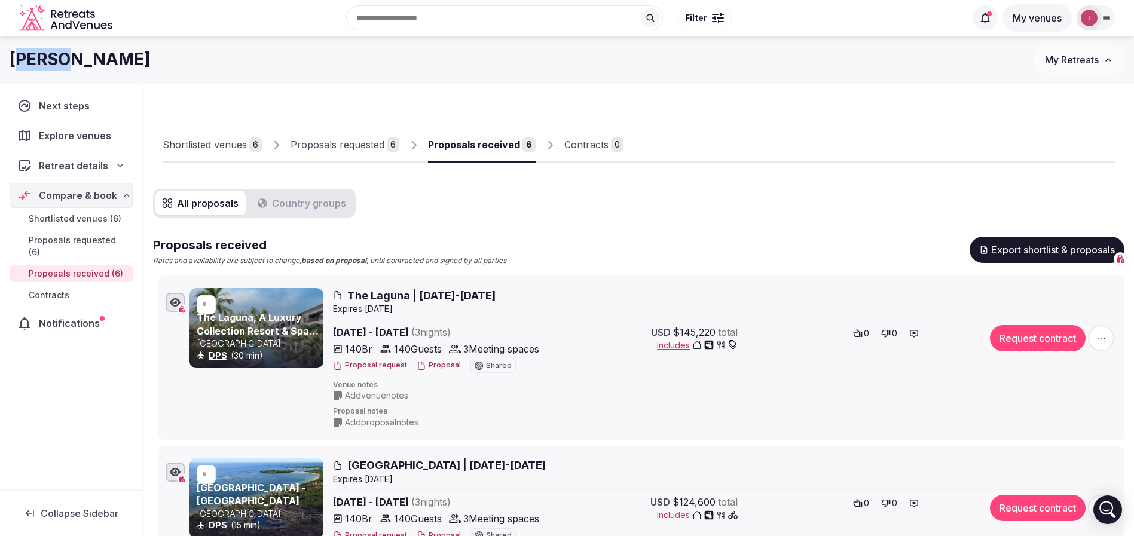
drag, startPoint x: 17, startPoint y: 59, endPoint x: 87, endPoint y: 53, distance: 70.8
click at [87, 53] on div "Harman" at bounding box center [522, 59] width 1024 height 23
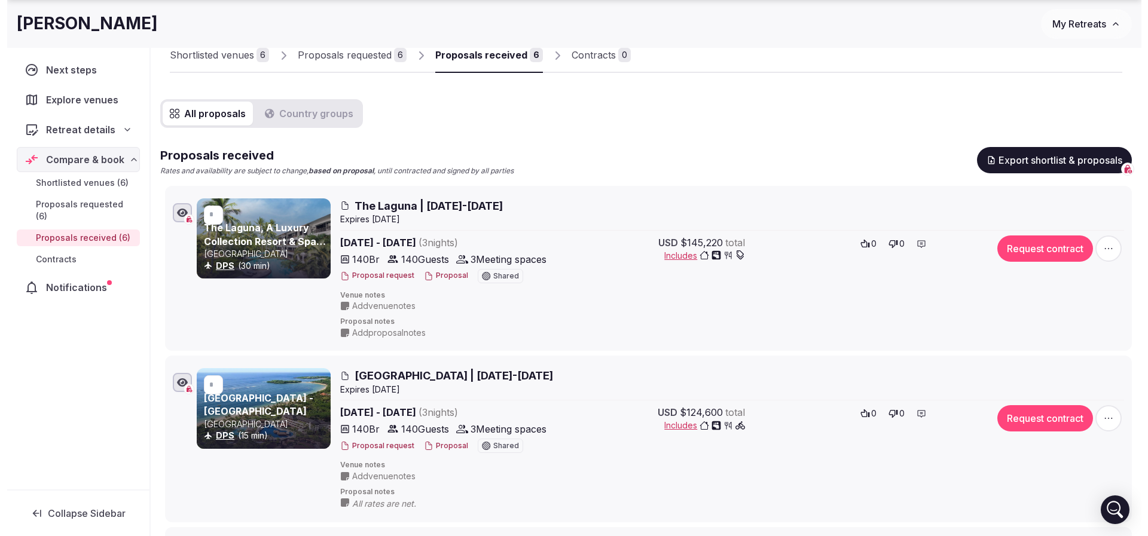
scroll to position [179, 0]
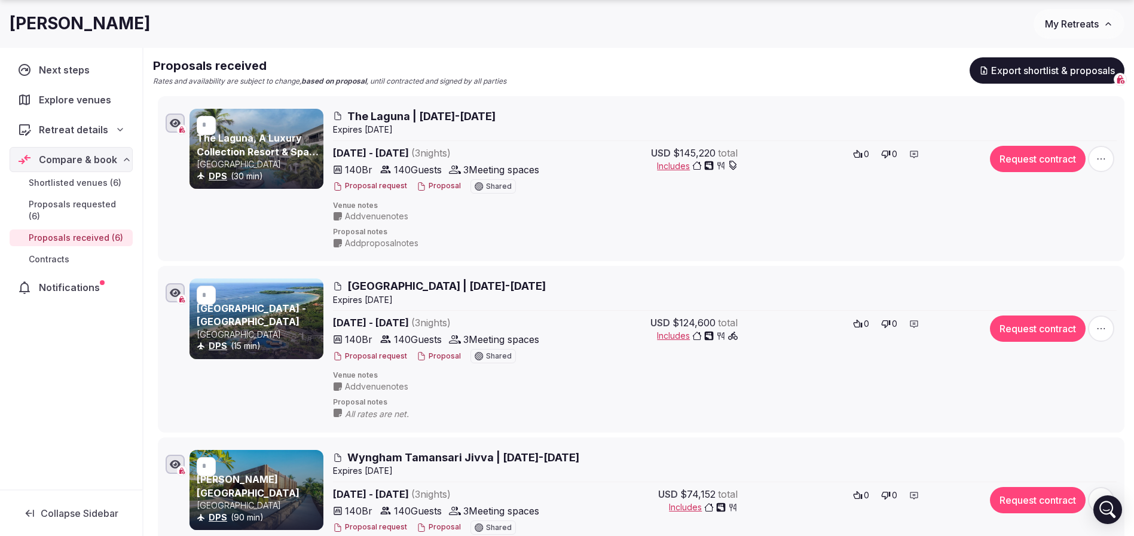
click at [436, 187] on button "Proposal" at bounding box center [439, 186] width 44 height 10
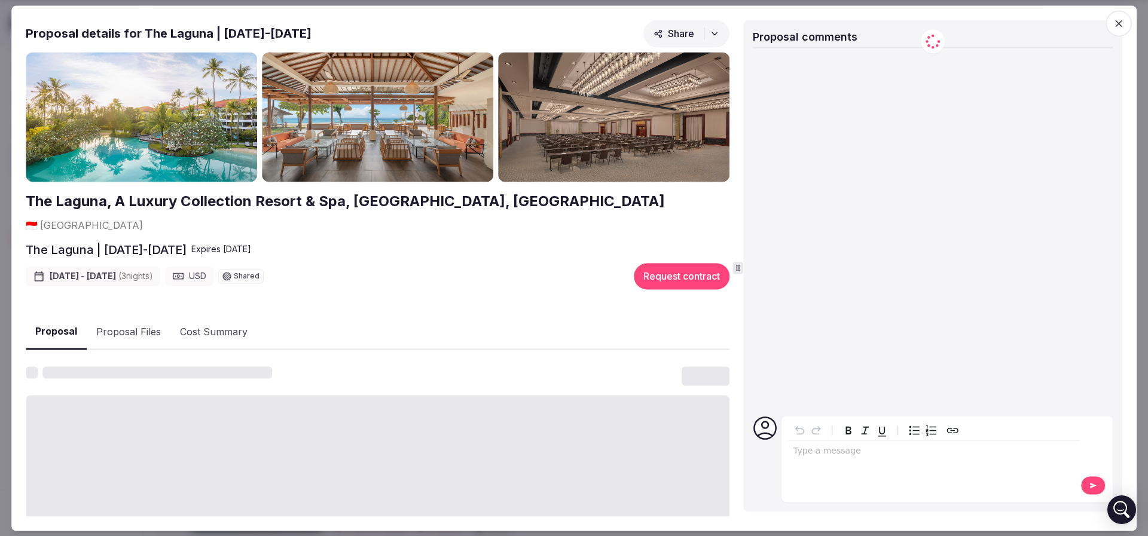
scroll to position [90, 0]
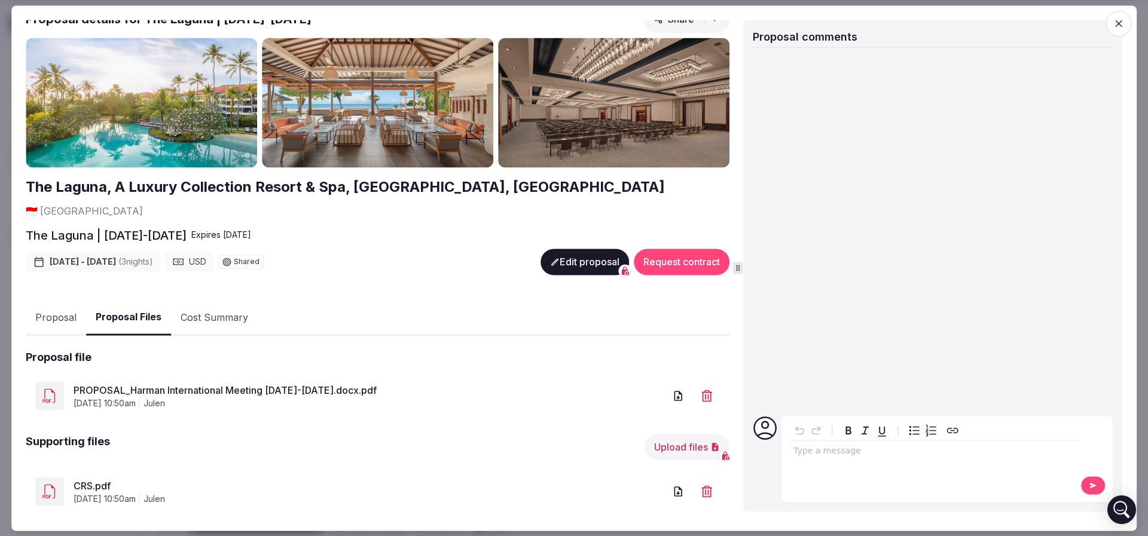
click at [137, 383] on link "PROPOSAL_Harman International Meeting 23-26 March 2026.docx.pdf" at bounding box center [369, 390] width 591 height 14
click at [93, 479] on link "CRS.pdf" at bounding box center [369, 486] width 591 height 14
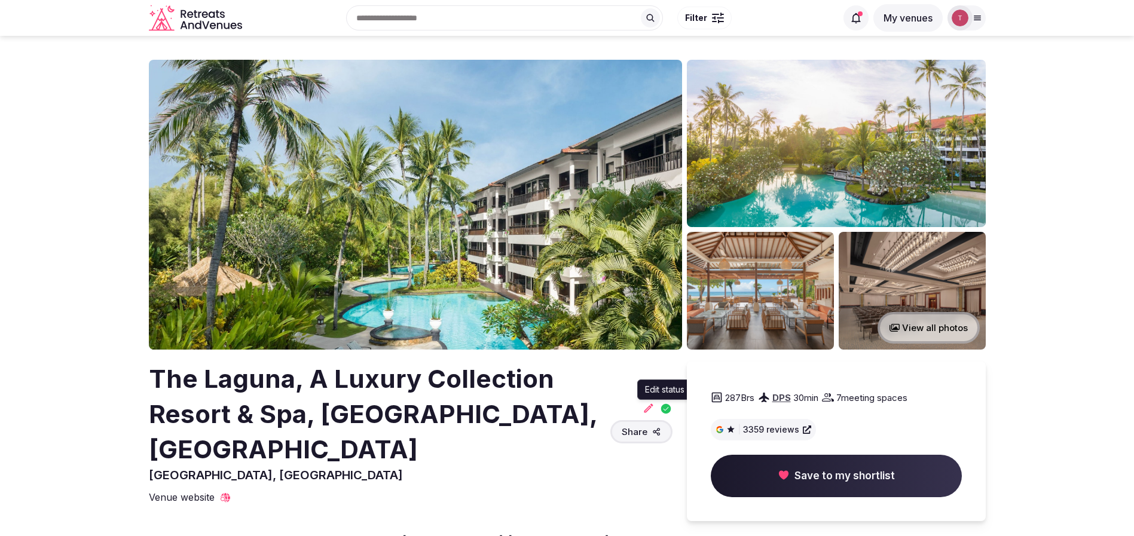
click at [647, 404] on icon at bounding box center [648, 408] width 9 height 9
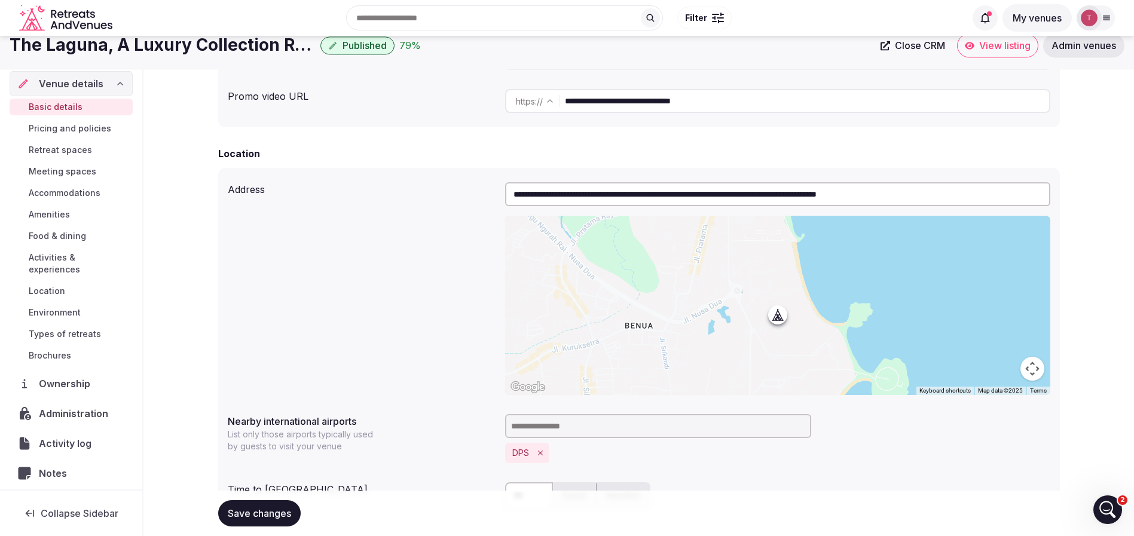
scroll to position [179, 0]
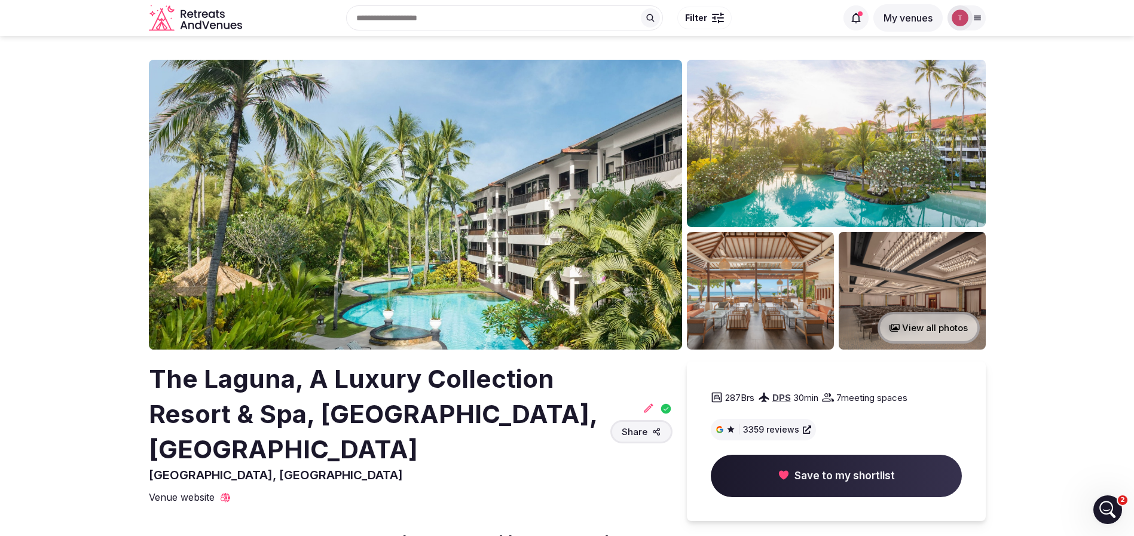
scroll to position [269, 0]
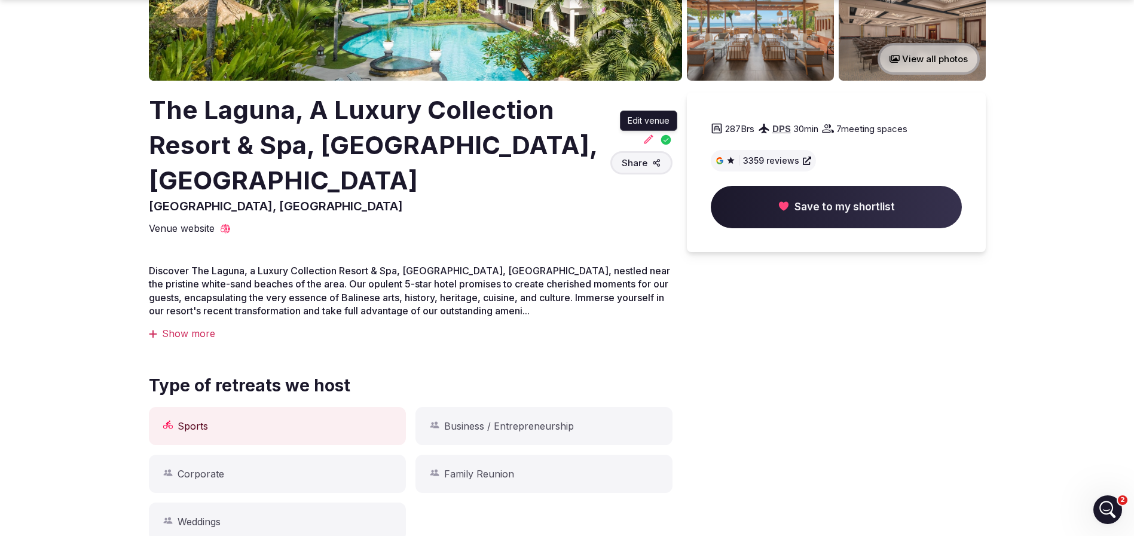
click at [646, 133] on icon at bounding box center [649, 139] width 12 height 12
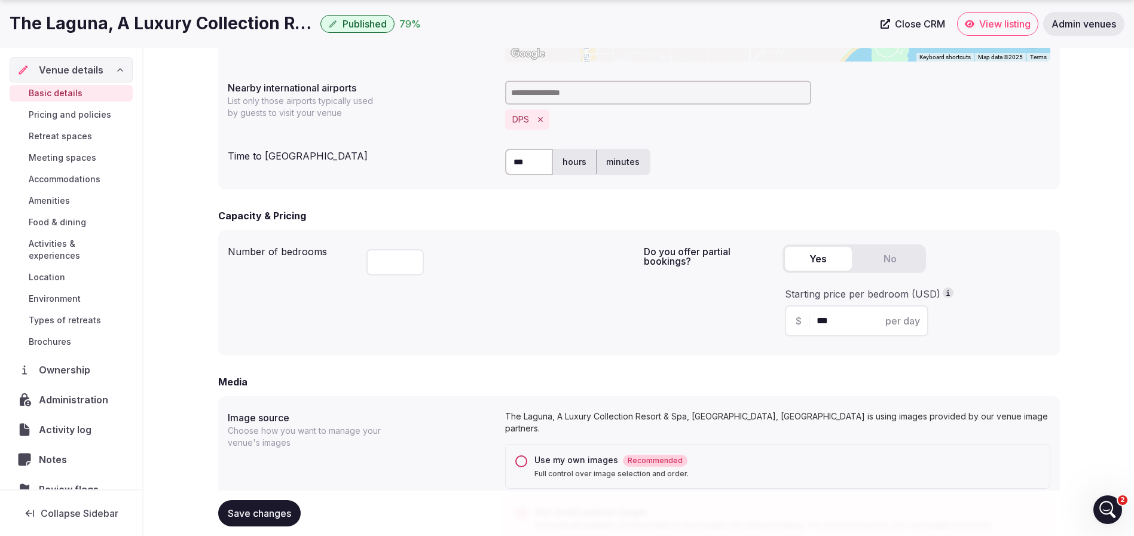
scroll to position [628, 0]
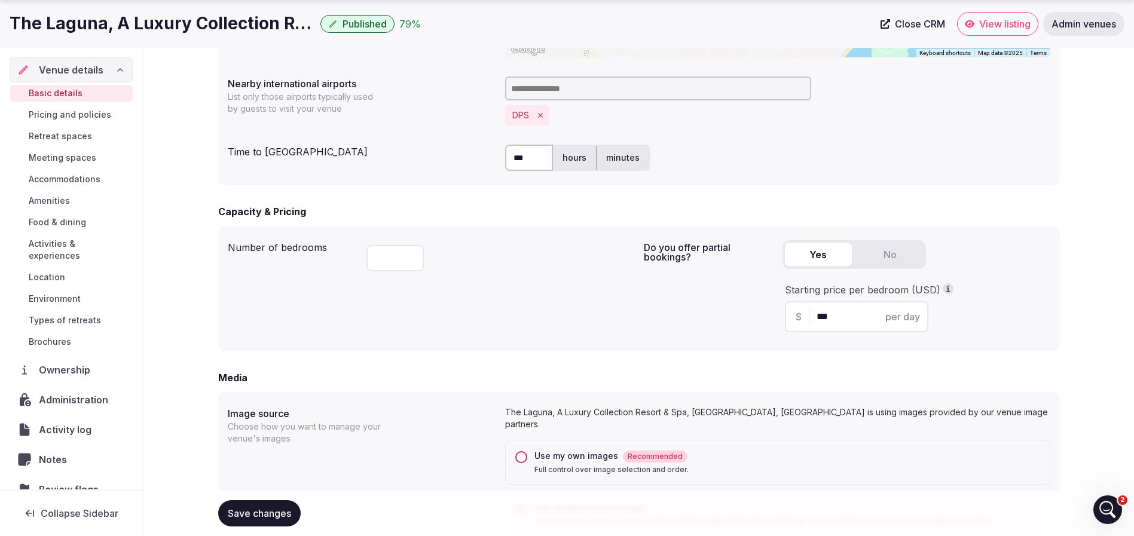
scroll to position [269, 0]
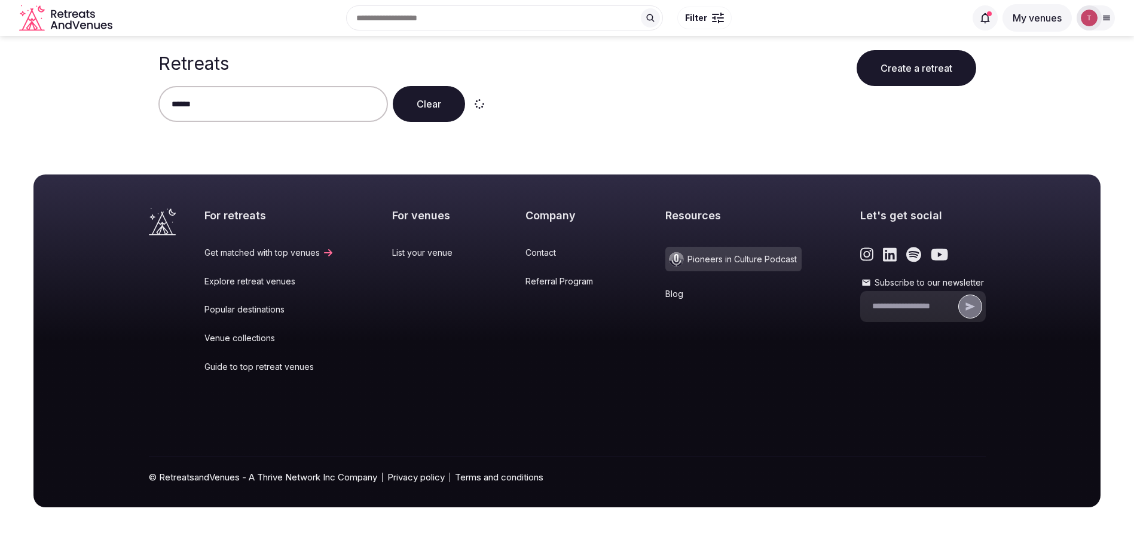
type input "******"
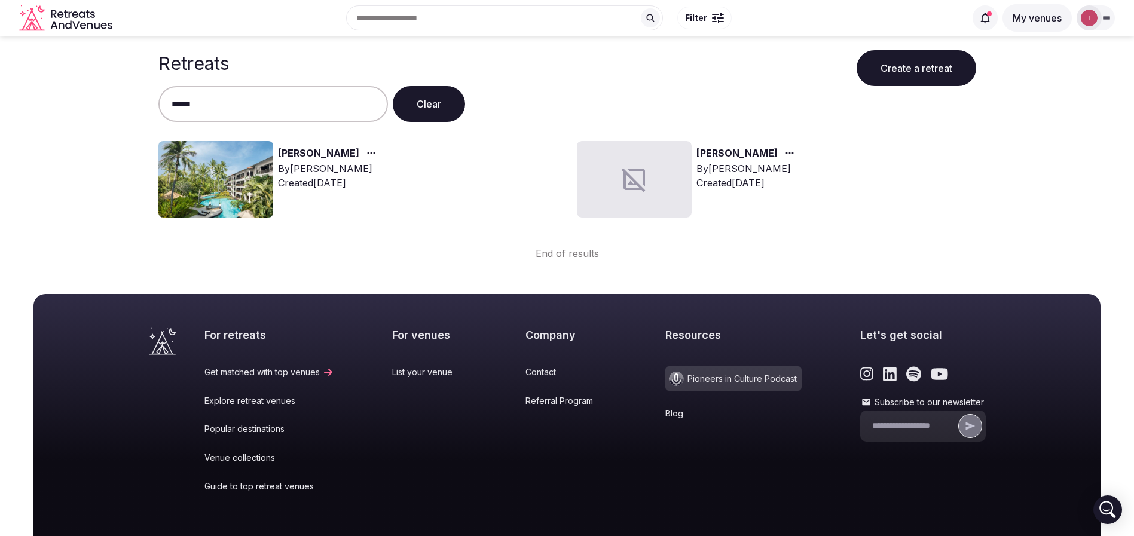
click at [184, 151] on img at bounding box center [215, 179] width 115 height 77
click at [276, 179] on div "[PERSON_NAME] By [PERSON_NAME] Created [DATE]" at bounding box center [357, 179] width 399 height 77
click at [255, 179] on img at bounding box center [215, 179] width 115 height 77
click at [302, 153] on link "[PERSON_NAME]" at bounding box center [318, 154] width 81 height 16
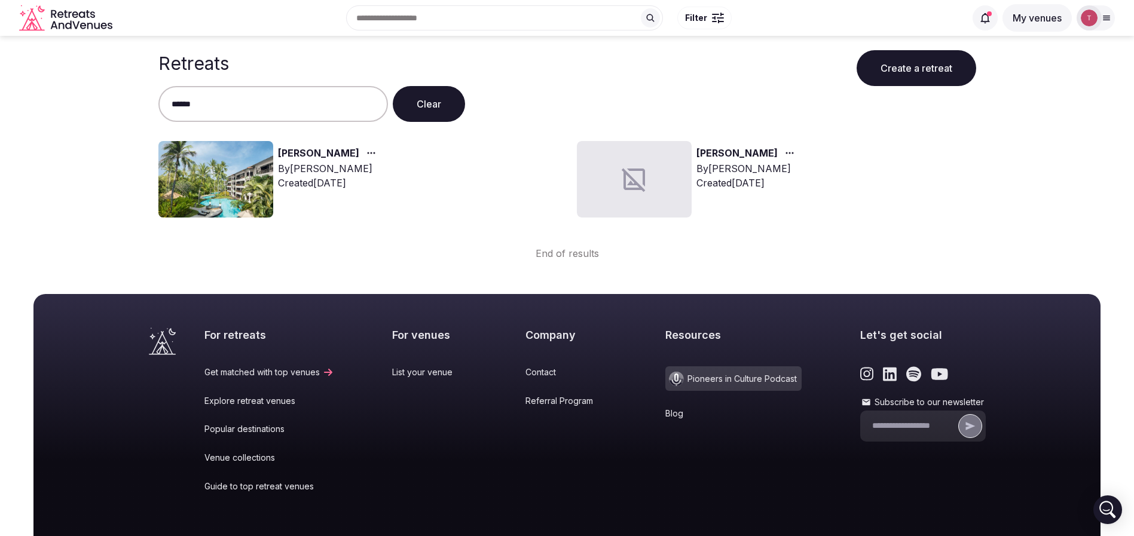
click at [217, 190] on img at bounding box center [215, 179] width 115 height 77
click at [295, 147] on link "[PERSON_NAME]" at bounding box center [318, 154] width 81 height 16
click at [294, 153] on link "[PERSON_NAME]" at bounding box center [318, 154] width 81 height 16
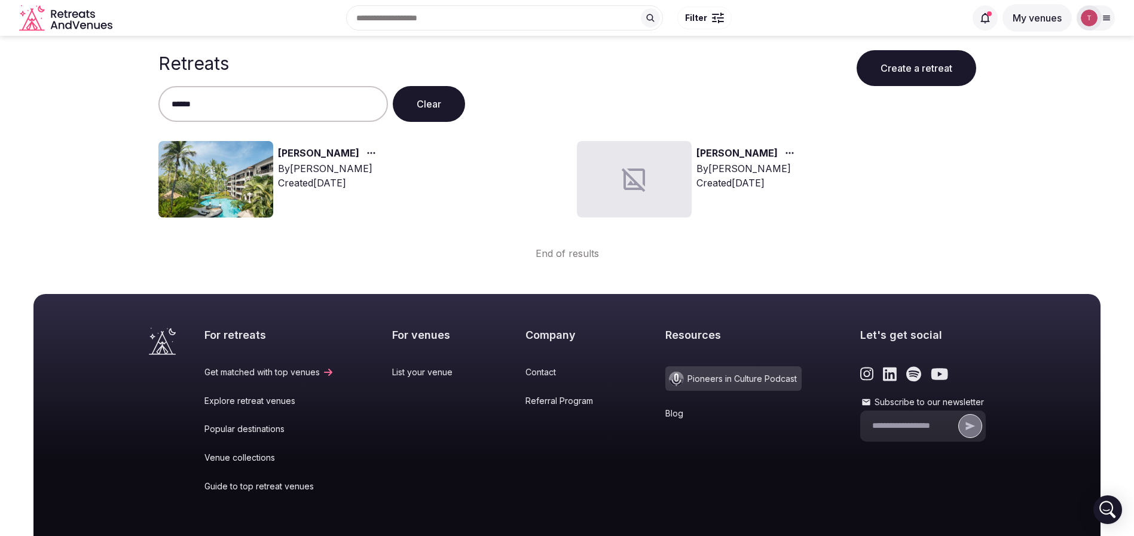
click at [248, 182] on img at bounding box center [215, 179] width 115 height 77
click at [247, 181] on img at bounding box center [215, 179] width 115 height 77
click at [279, 152] on link "[PERSON_NAME]" at bounding box center [318, 154] width 81 height 16
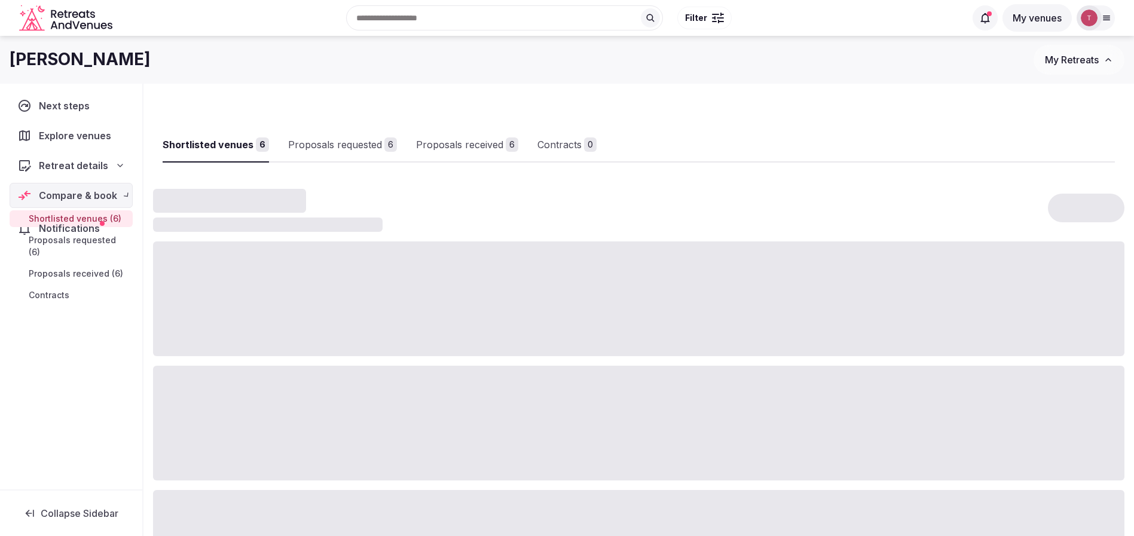
click at [276, 368] on div at bounding box center [638, 423] width 971 height 115
click at [520, 152] on link "Proposals received 6" at bounding box center [486, 145] width 102 height 35
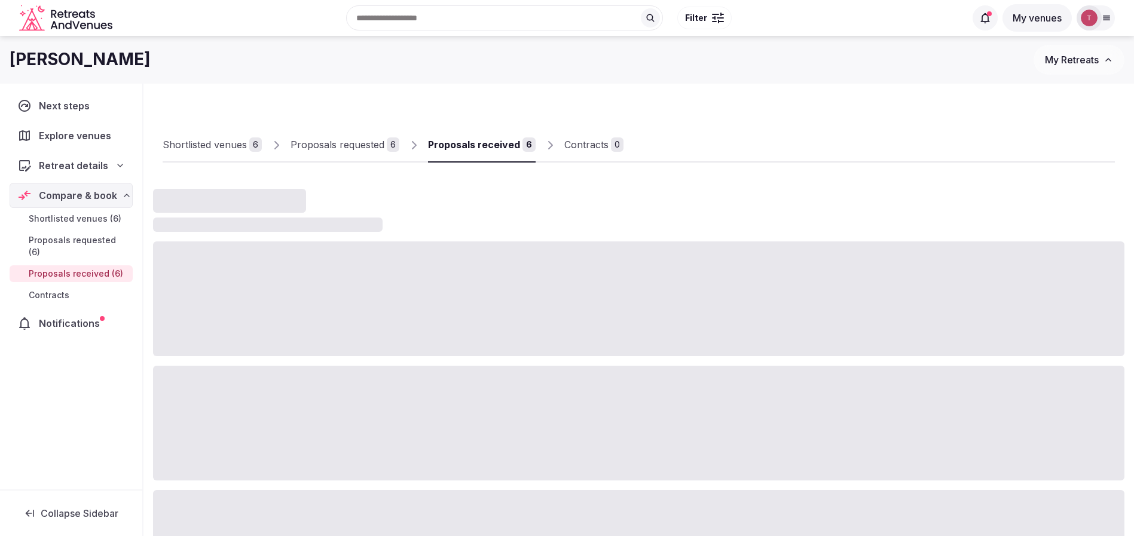
click at [520, 152] on link "Proposals received 6" at bounding box center [482, 145] width 108 height 35
click at [488, 151] on div "Proposals received" at bounding box center [474, 144] width 92 height 14
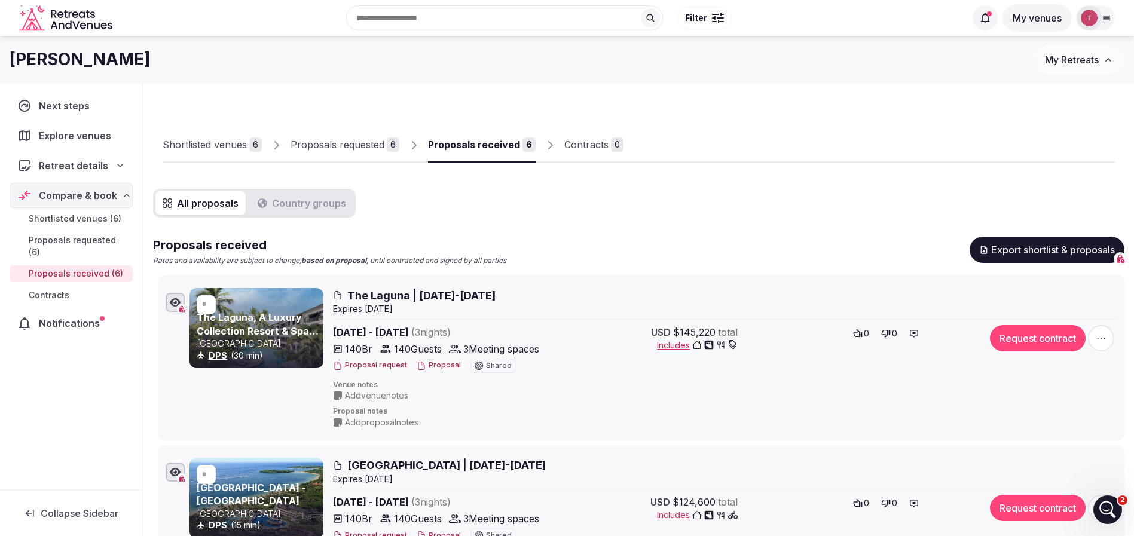
click at [426, 369] on button "Proposal" at bounding box center [439, 365] width 44 height 10
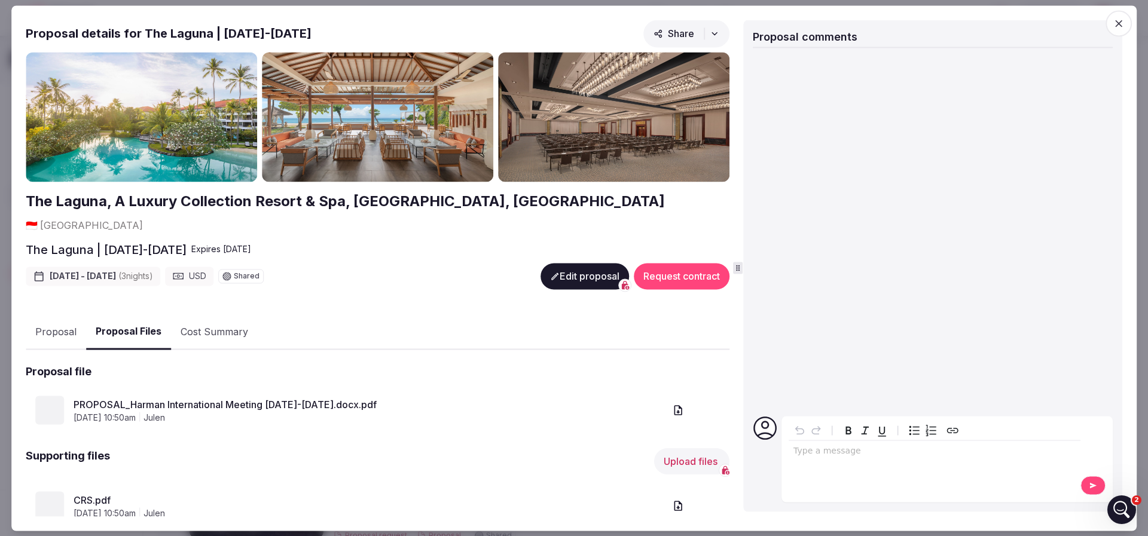
click at [137, 315] on button "Proposal Files" at bounding box center [128, 332] width 85 height 35
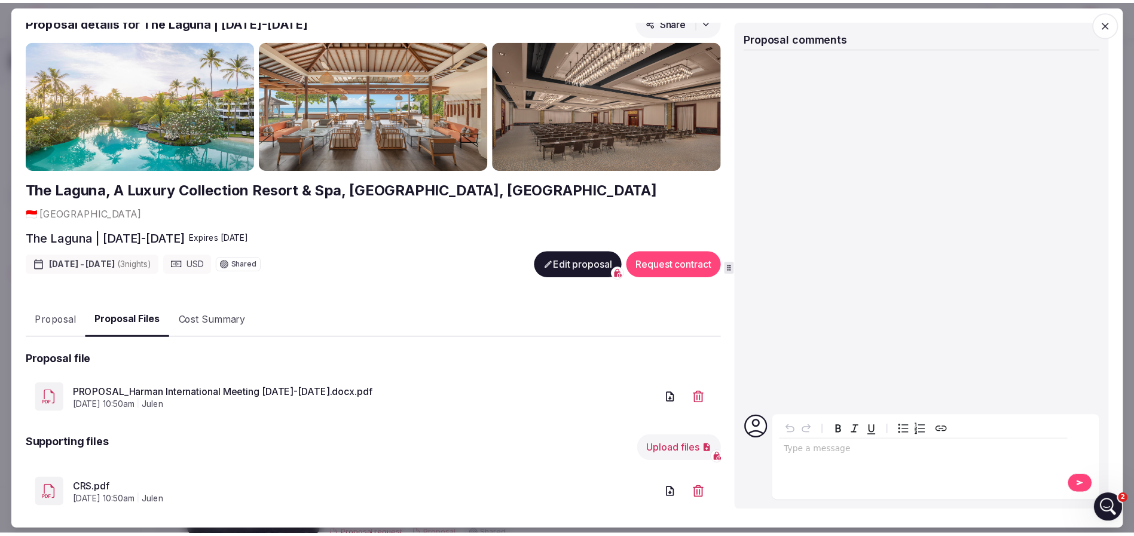
scroll to position [14, 0]
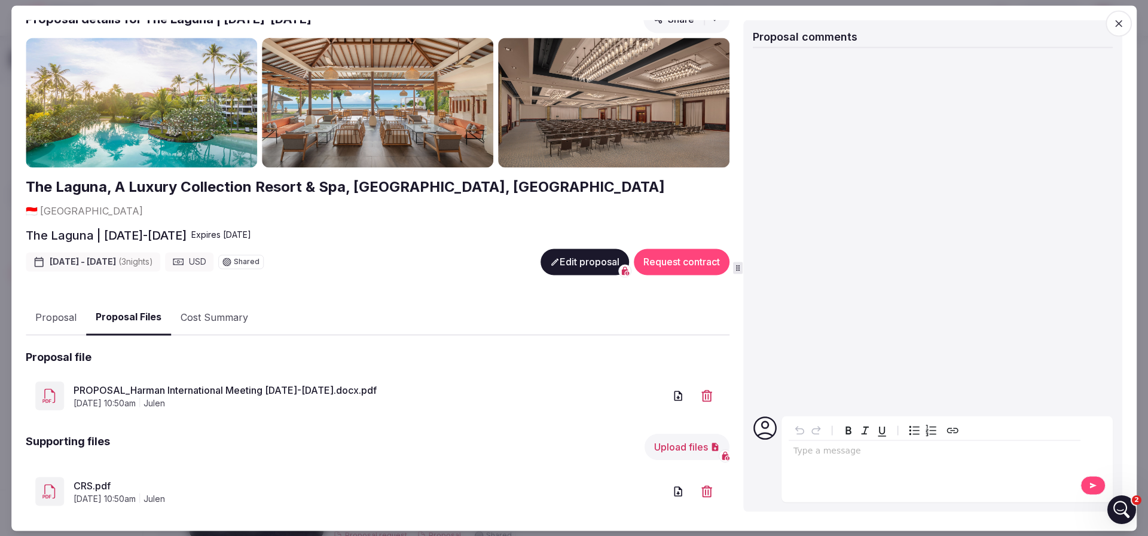
click at [140, 383] on link "PROPOSAL_Harman International Meeting 23-26 March 2026.docx.pdf" at bounding box center [369, 390] width 591 height 14
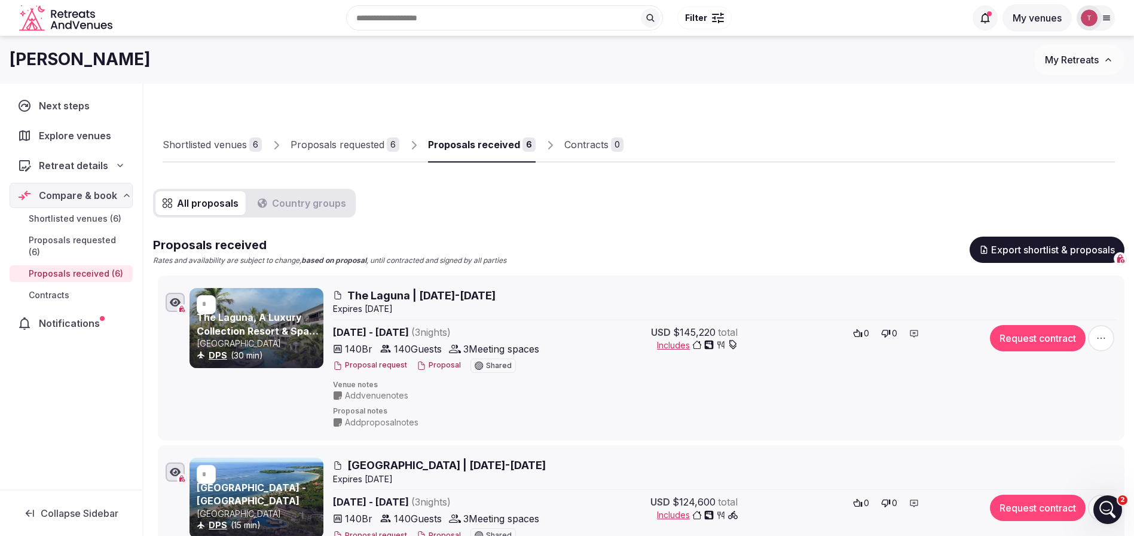
click at [260, 319] on link "The Laguna, A Luxury Collection Resort & Spa, Nusa Dua, Bali" at bounding box center [258, 337] width 122 height 52
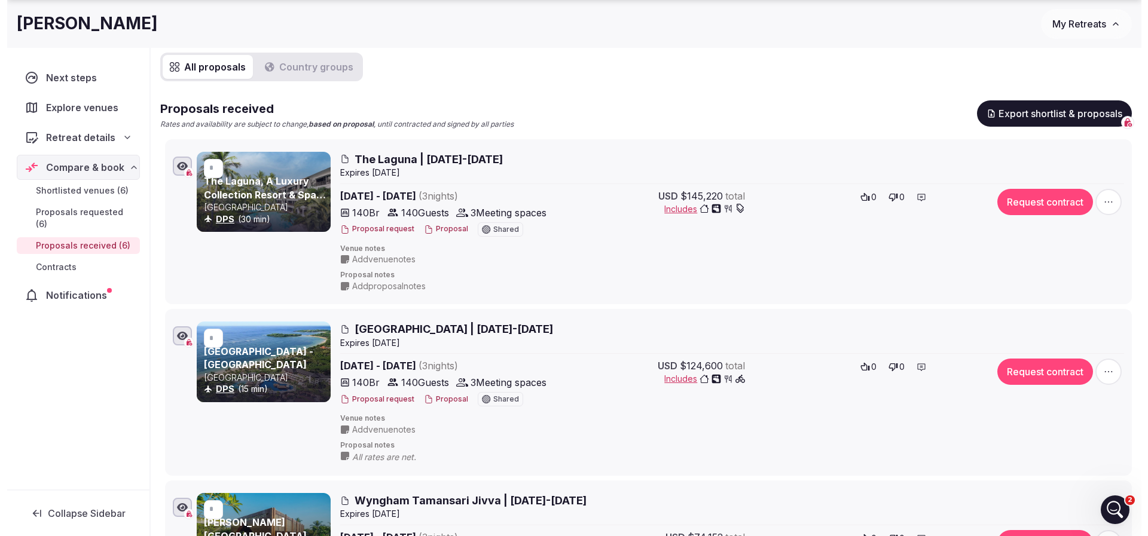
scroll to position [179, 0]
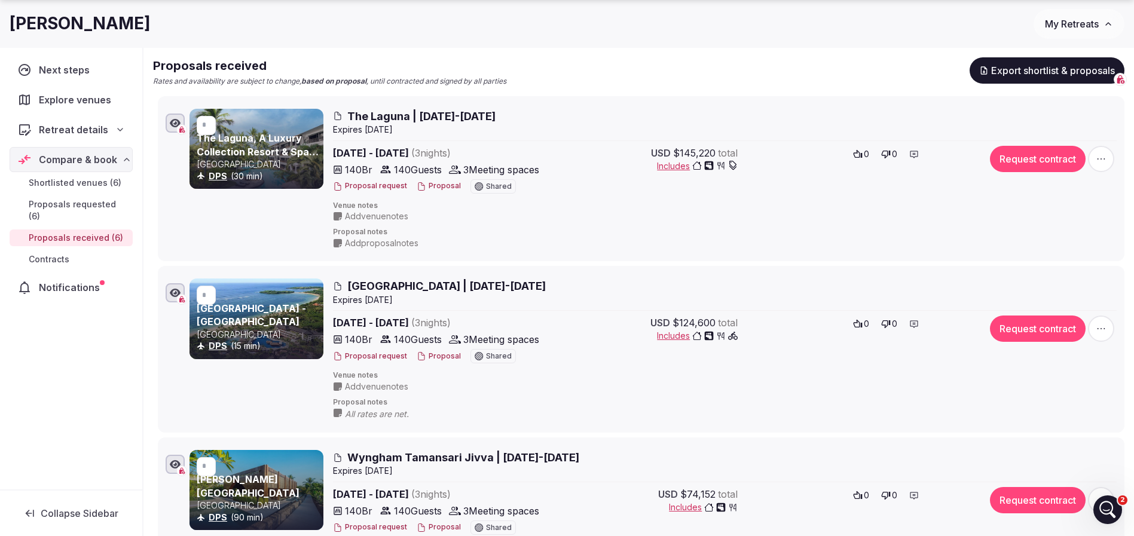
click at [256, 311] on link "[GEOGRAPHIC_DATA] - [GEOGRAPHIC_DATA]" at bounding box center [251, 314] width 109 height 25
click at [379, 287] on span "Nusa Dua Beach Hotel | 23-26 March 2026" at bounding box center [446, 286] width 198 height 15
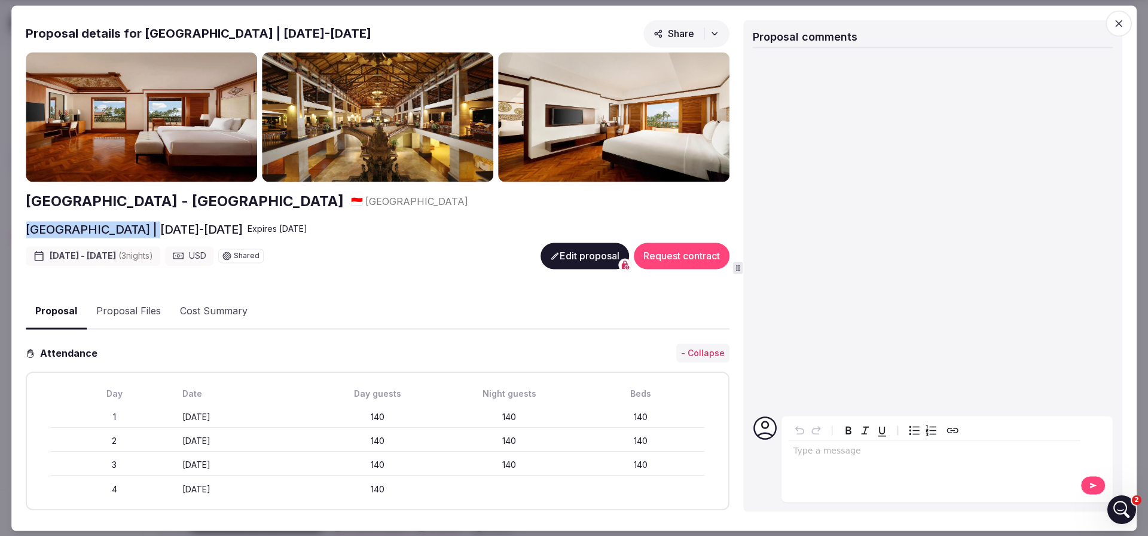
drag, startPoint x: 22, startPoint y: 228, endPoint x: 154, endPoint y: 224, distance: 132.2
click at [154, 224] on div "Proposal Proposal Proposal details for Nusa Dua Beach Hotel | 23-26 March 2026 …" at bounding box center [573, 267] width 1125 height 525
copy h2 "Nusa Dua Beach Hotel"
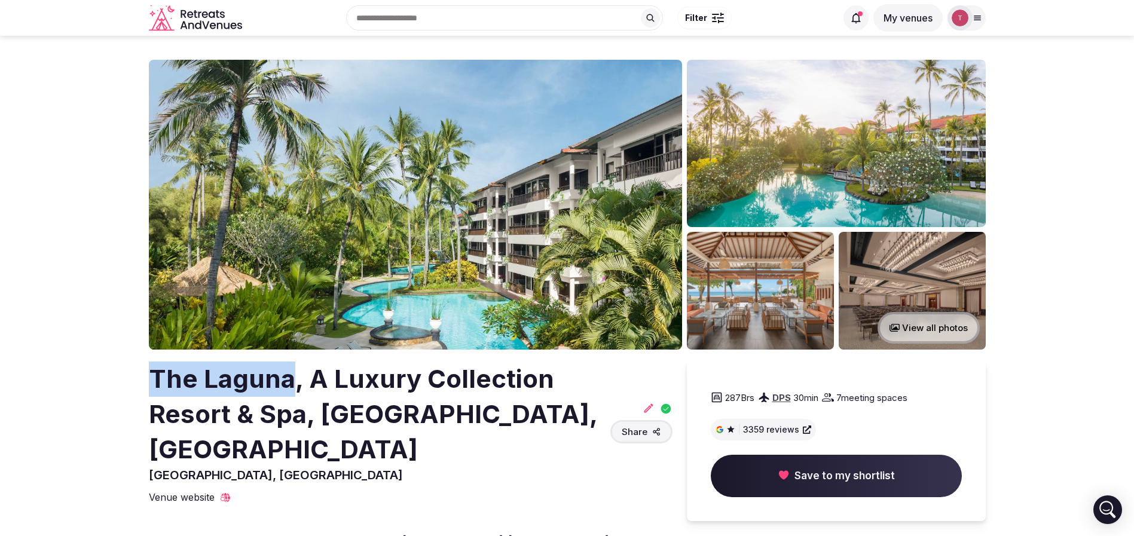
drag, startPoint x: 132, startPoint y: 371, endPoint x: 290, endPoint y: 377, distance: 158.0
copy h2 "The Laguna"
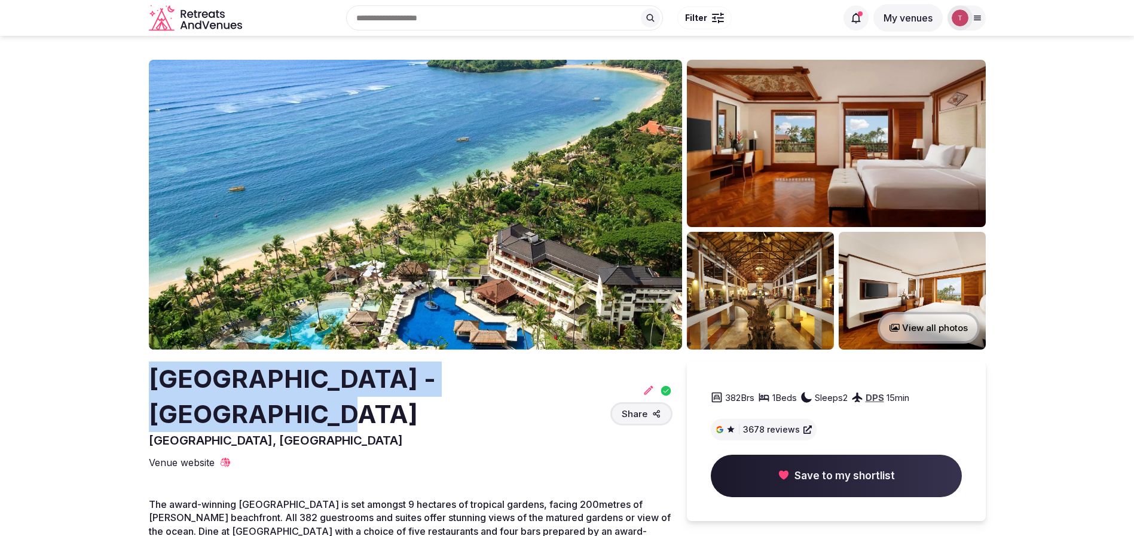
drag, startPoint x: 127, startPoint y: 371, endPoint x: 566, endPoint y: 378, distance: 438.9
